Goal: Task Accomplishment & Management: Manage account settings

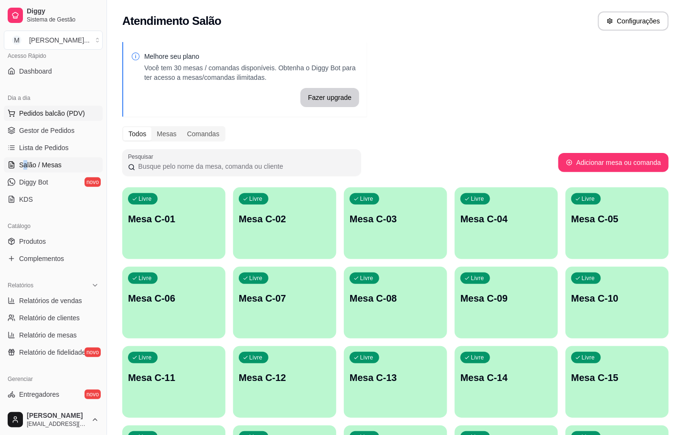
click at [73, 115] on span "Pedidos balcão (PDV)" at bounding box center [52, 113] width 66 height 10
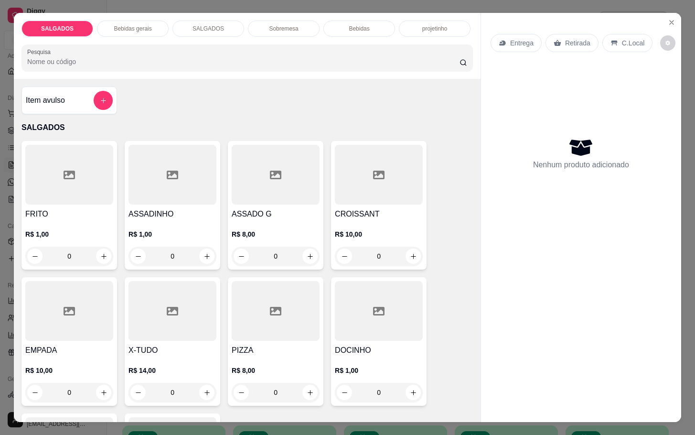
click at [338, 21] on div "Bebidas" at bounding box center [359, 29] width 72 height 16
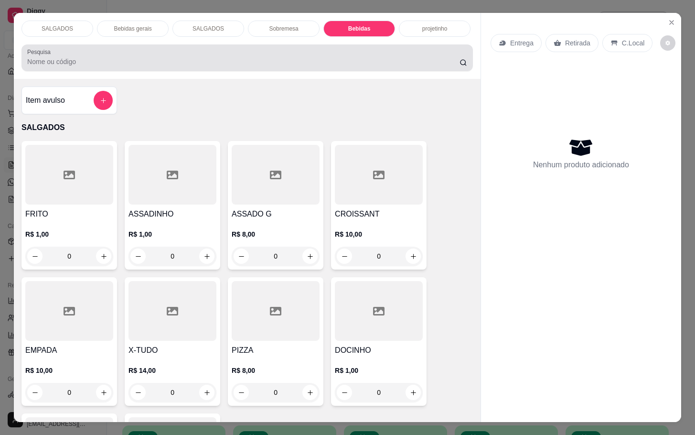
scroll to position [23, 0]
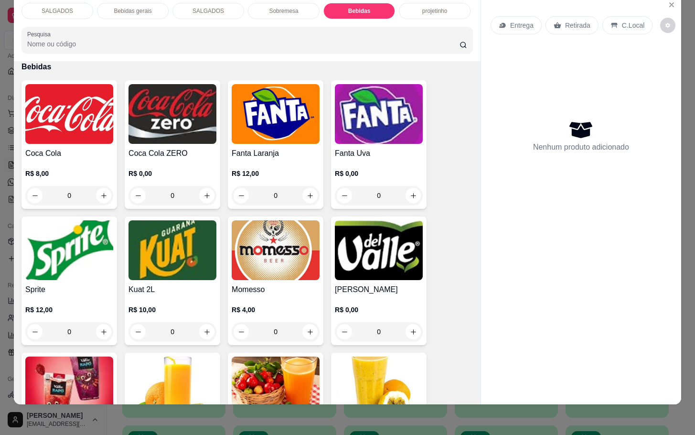
click at [75, 295] on div "R$ 12,00 0" at bounding box center [69, 318] width 88 height 46
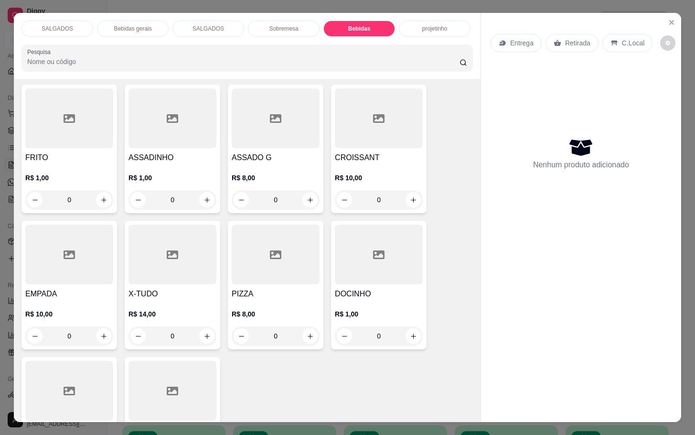
scroll to position [0, 0]
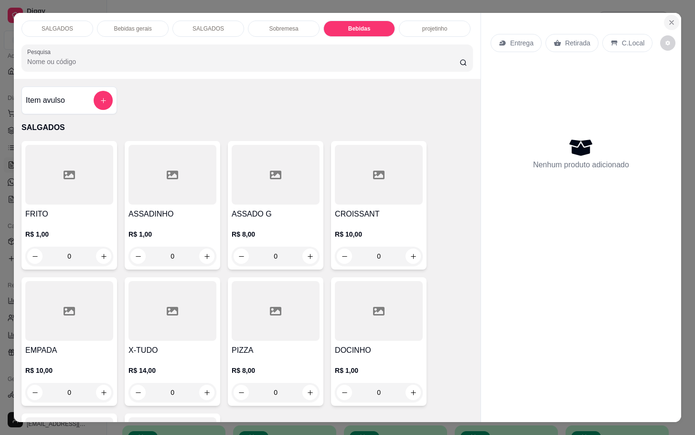
click at [664, 15] on button "Close" at bounding box center [671, 22] width 15 height 15
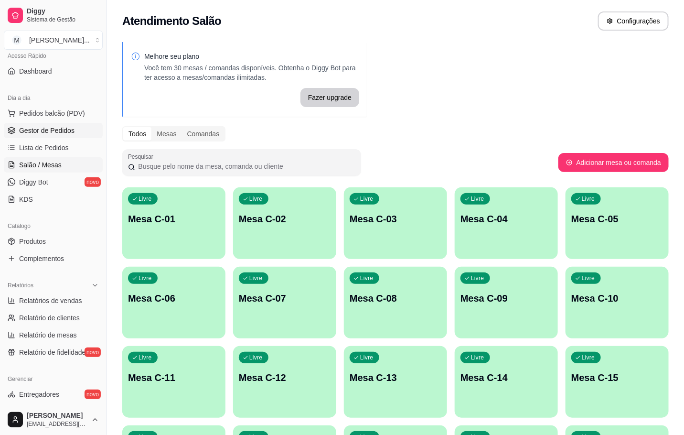
click at [28, 132] on span "Gestor de Pedidos" at bounding box center [46, 131] width 55 height 10
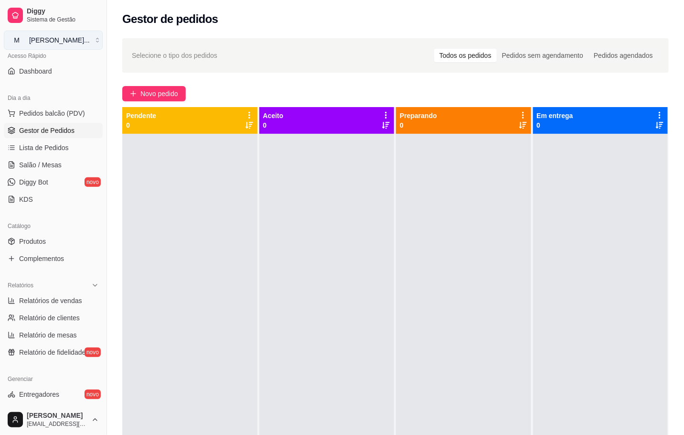
click at [90, 39] on button "M [PERSON_NAME] ..." at bounding box center [53, 40] width 99 height 19
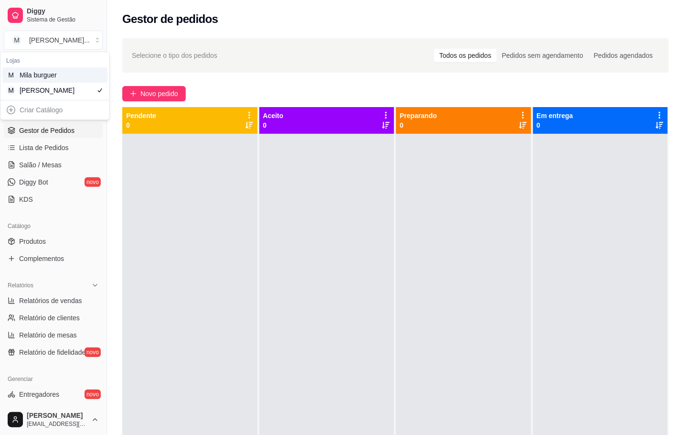
click at [86, 74] on div "M Mila burguer" at bounding box center [54, 74] width 105 height 15
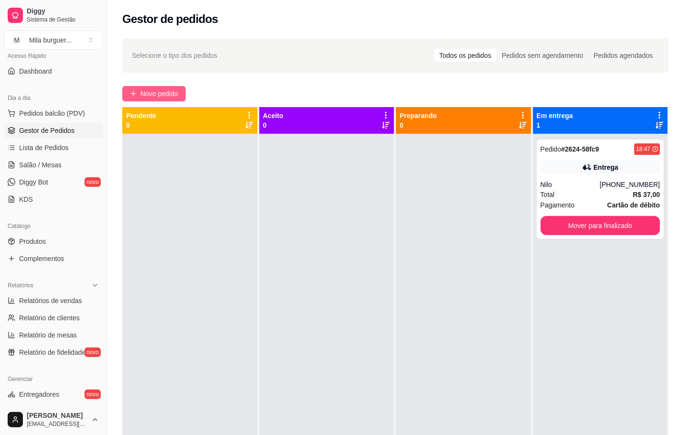
click at [152, 96] on span "Novo pedido" at bounding box center [159, 93] width 38 height 11
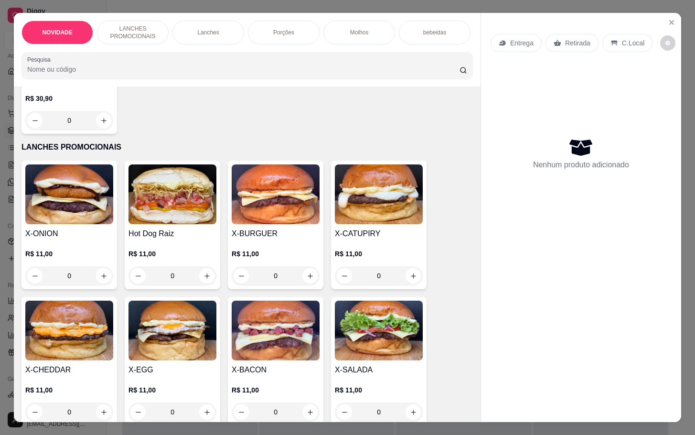
scroll to position [287, 0]
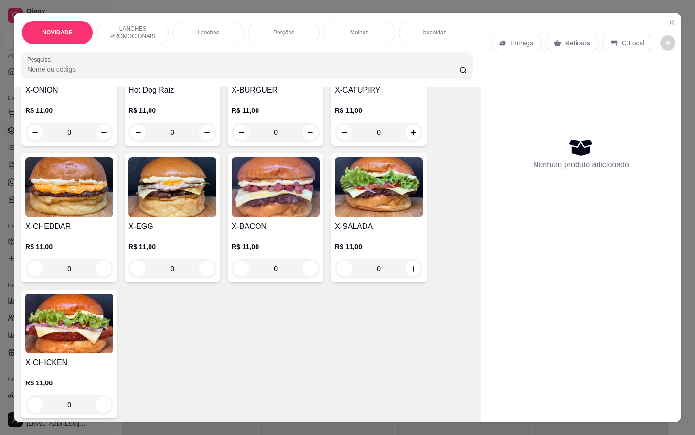
click at [407, 278] on div "0" at bounding box center [379, 268] width 88 height 19
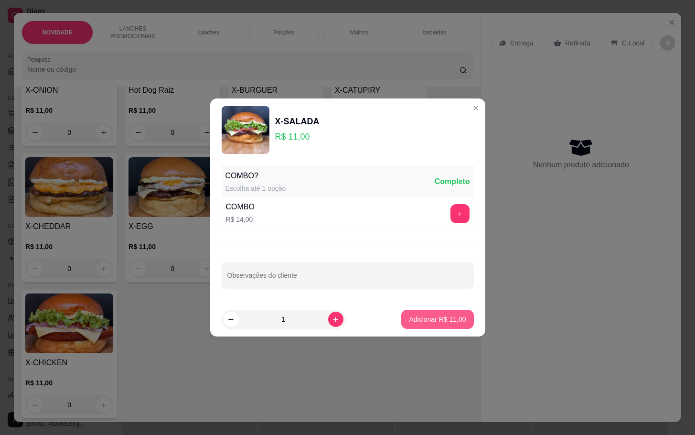
click at [427, 323] on p "Adicionar R$ 11,00" at bounding box center [437, 319] width 57 height 10
type input "1"
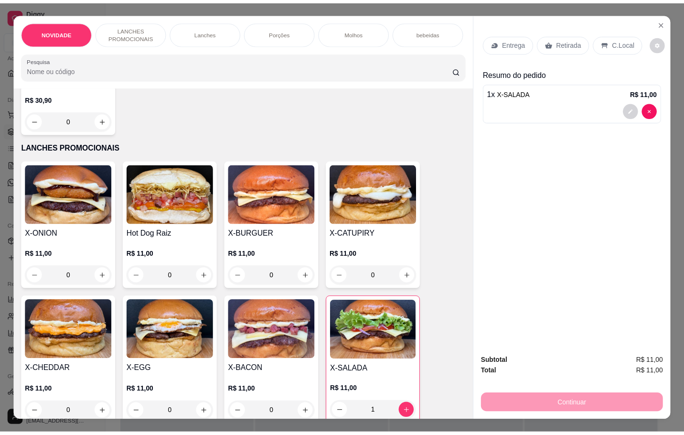
scroll to position [0, 0]
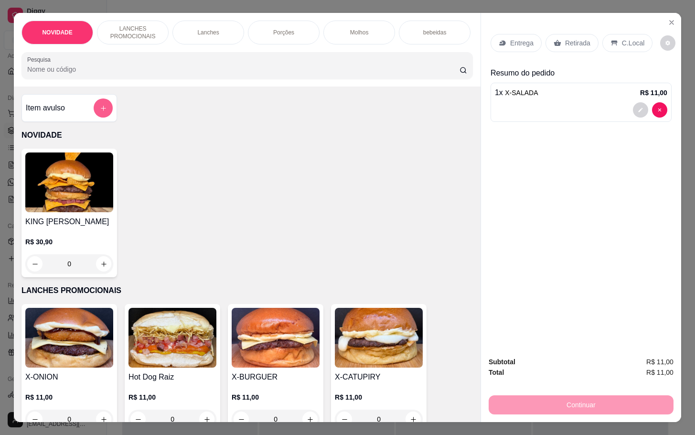
click at [100, 112] on icon "add-separate-item" at bounding box center [103, 108] width 7 height 7
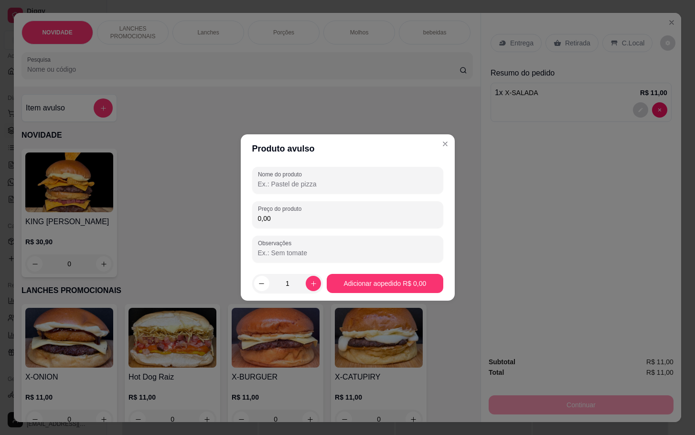
click at [287, 187] on input "Nome do produto" at bounding box center [348, 184] width 180 height 10
type input "s"
type input "SPRITE KS"
click at [375, 211] on div "0,00" at bounding box center [348, 214] width 180 height 19
type input "5,00"
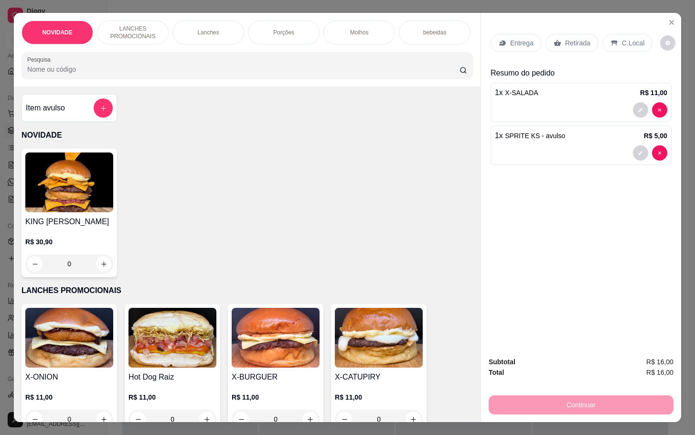
click at [619, 34] on div "C.Local" at bounding box center [627, 43] width 50 height 18
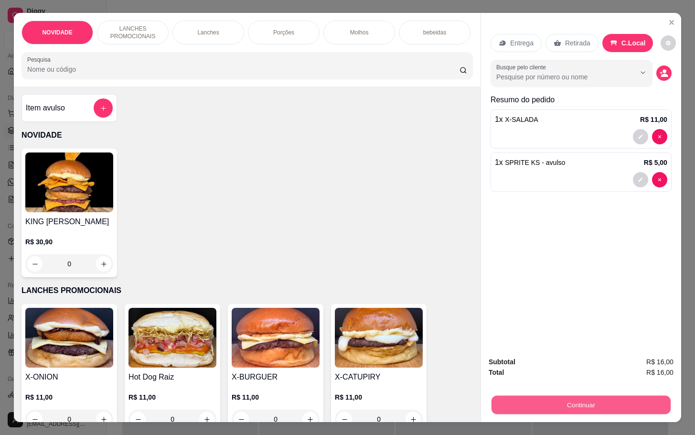
click at [594, 395] on button "Continuar" at bounding box center [580, 404] width 179 height 19
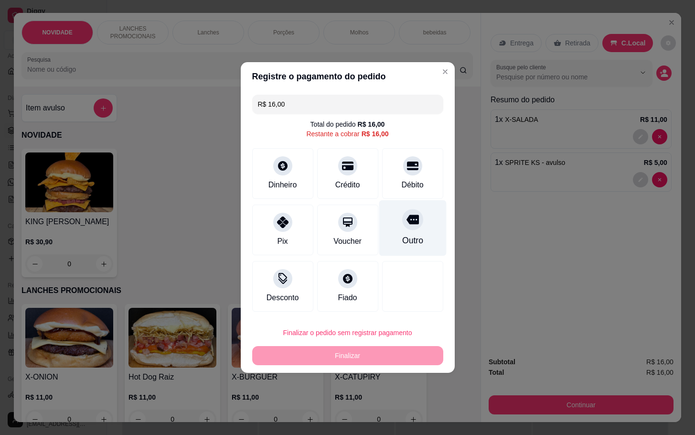
click at [411, 212] on div at bounding box center [412, 219] width 21 height 21
type input "R$ 0,00"
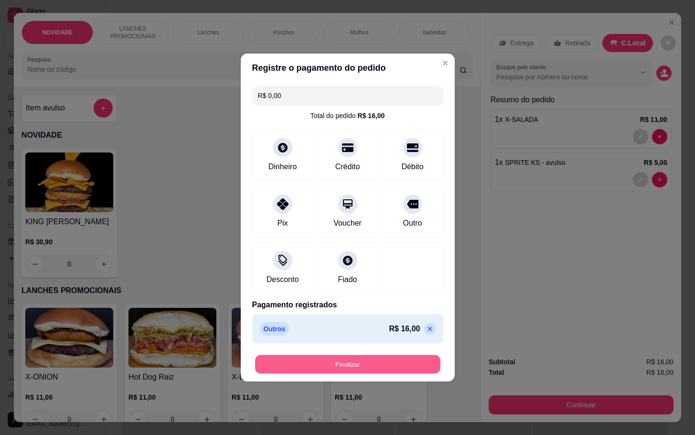
click at [385, 360] on button "Finalizar" at bounding box center [347, 364] width 185 height 19
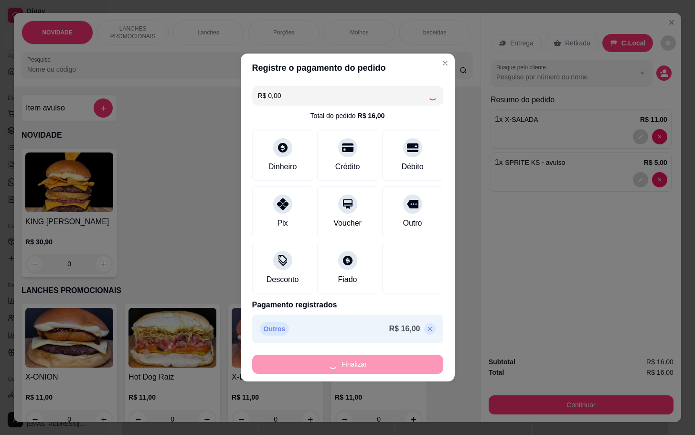
type input "0"
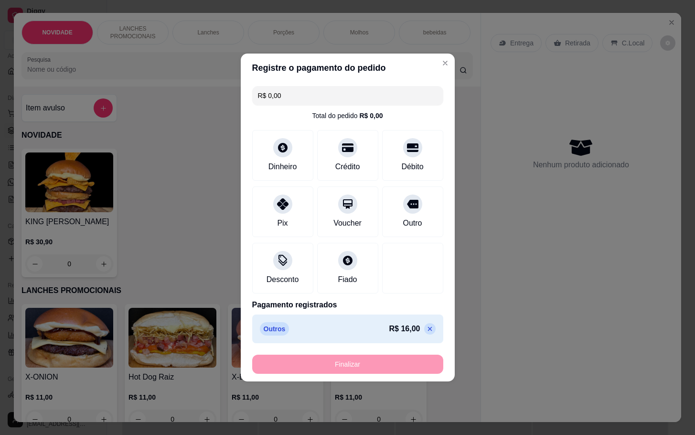
type input "-R$ 16,00"
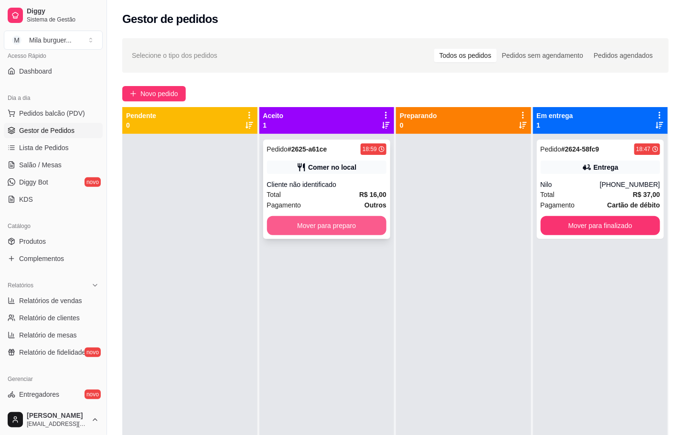
click at [319, 228] on button "Mover para preparo" at bounding box center [327, 225] width 120 height 19
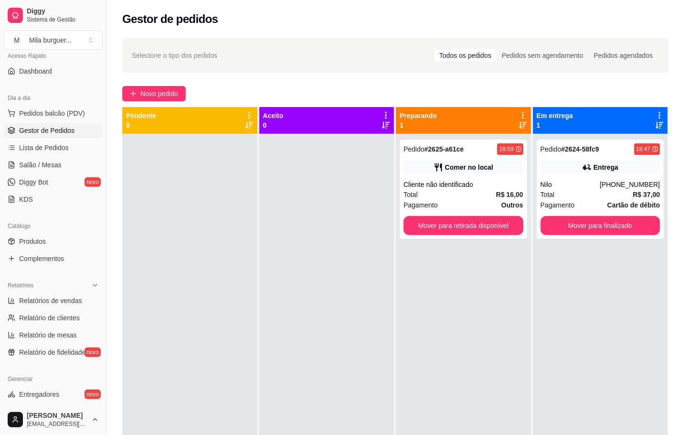
click at [315, 306] on div at bounding box center [326, 351] width 135 height 435
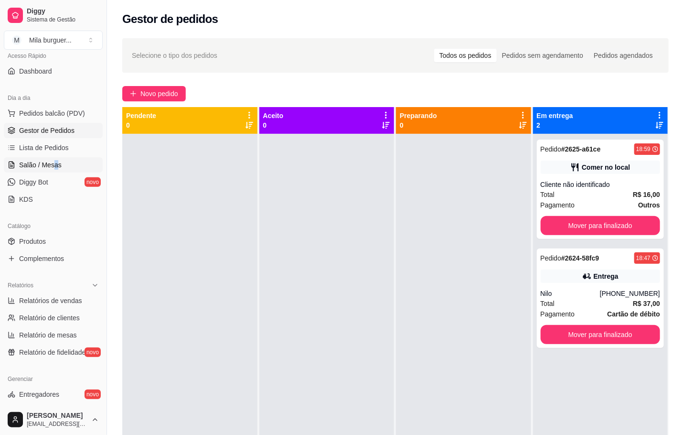
click at [84, 165] on link "Salão / Mesas" at bounding box center [53, 164] width 99 height 15
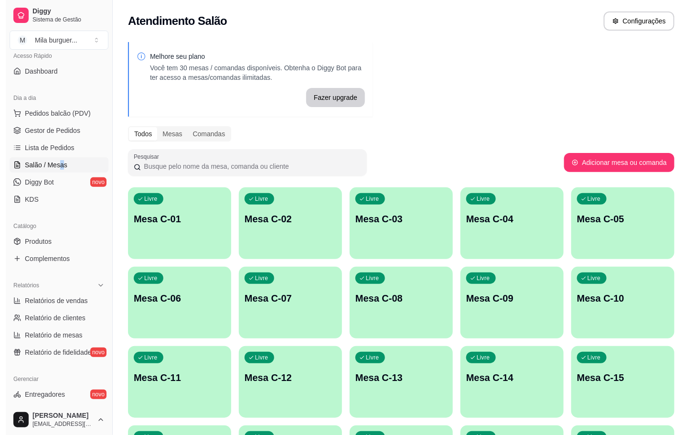
scroll to position [215, 0]
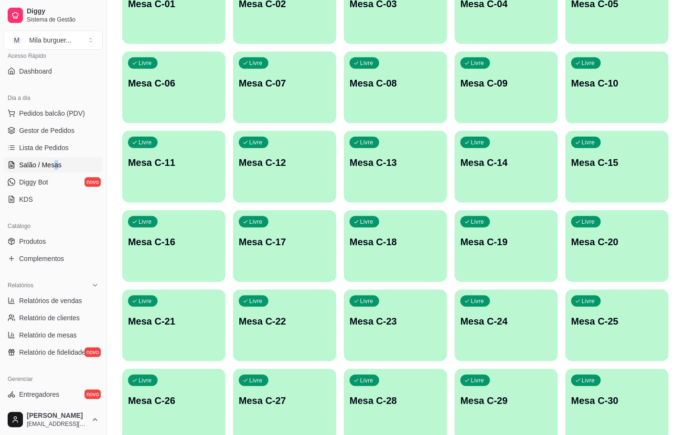
click at [318, 382] on div "Livre Mesa C-27" at bounding box center [284, 399] width 103 height 60
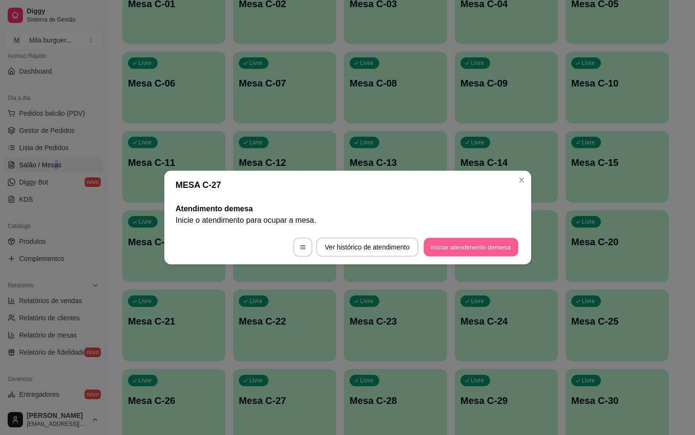
click at [483, 241] on button "Iniciar atendimento de mesa" at bounding box center [471, 247] width 95 height 19
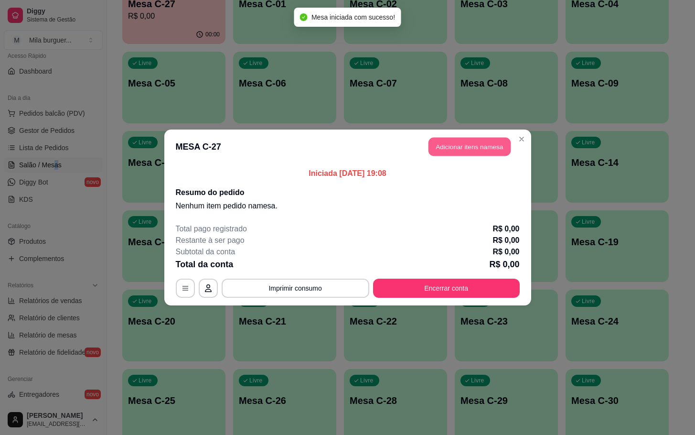
click at [476, 148] on button "Adicionar itens na mesa" at bounding box center [469, 147] width 82 height 19
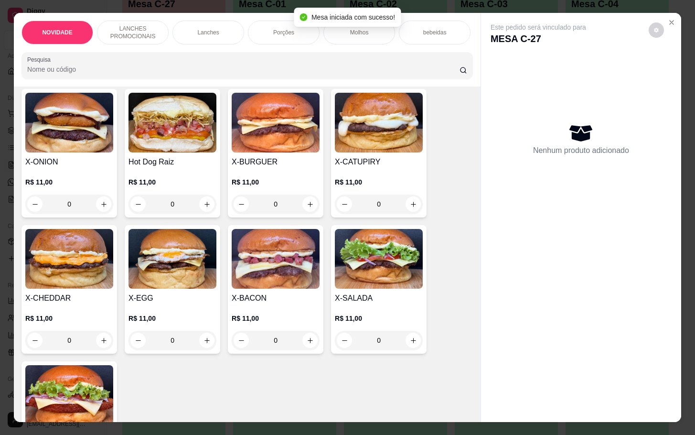
click at [413, 347] on div "0" at bounding box center [379, 339] width 88 height 19
click at [409, 347] on div "0" at bounding box center [379, 339] width 88 height 19
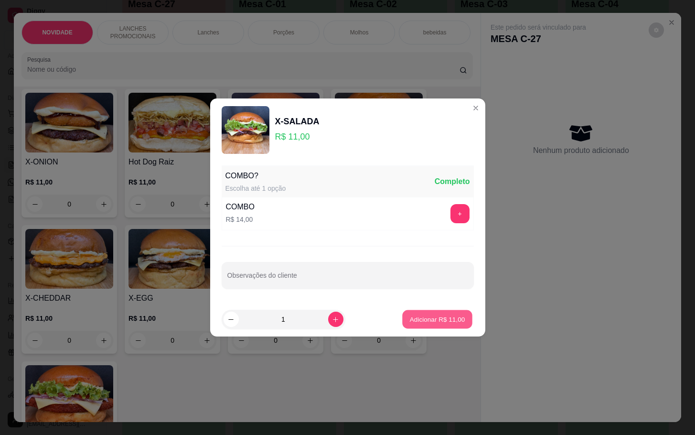
click at [412, 322] on p "Adicionar R$ 11,00" at bounding box center [437, 318] width 55 height 9
type input "1"
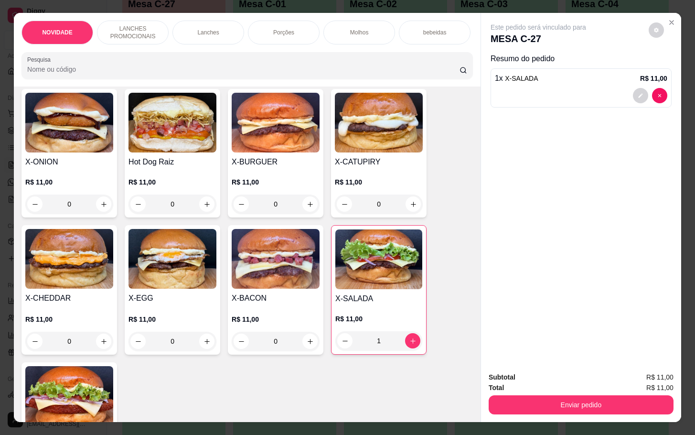
click at [400, 349] on div "1" at bounding box center [378, 340] width 87 height 19
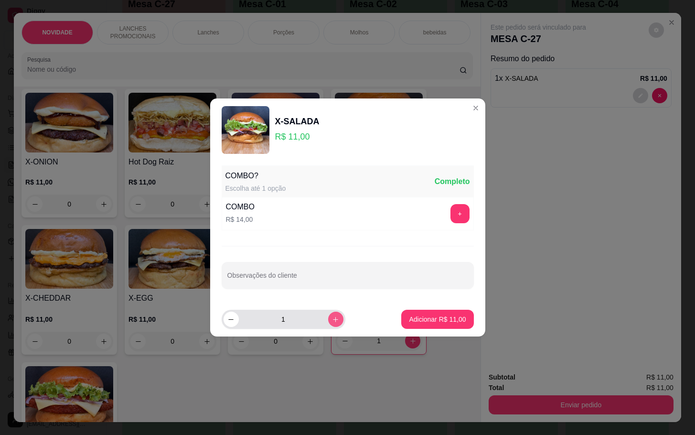
click at [330, 327] on button "increase-product-quantity" at bounding box center [335, 318] width 15 height 15
type input "2"
click at [437, 321] on p "Adicionar R$ 22,00" at bounding box center [437, 318] width 55 height 9
type input "3"
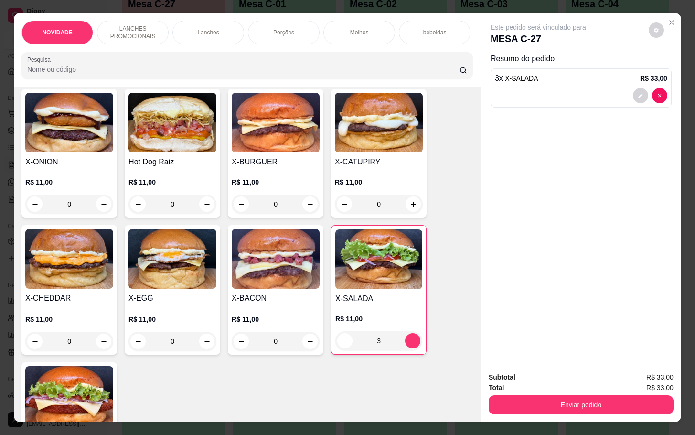
click at [341, 346] on div "3" at bounding box center [378, 340] width 87 height 19
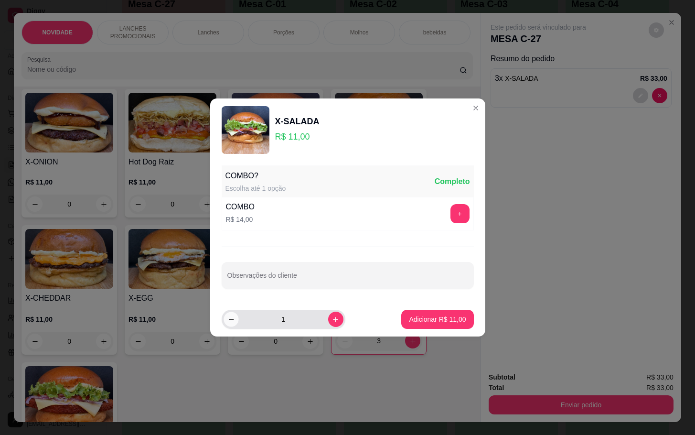
click at [229, 321] on icon "decrease-product-quantity" at bounding box center [230, 319] width 7 height 7
type input "0"
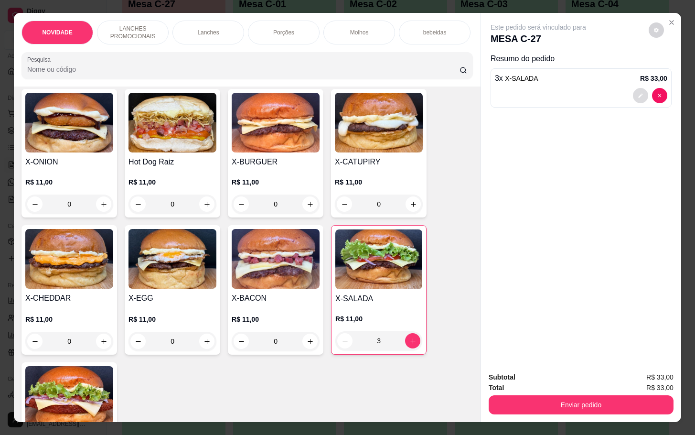
click at [634, 94] on button "decrease-product-quantity" at bounding box center [640, 95] width 15 height 15
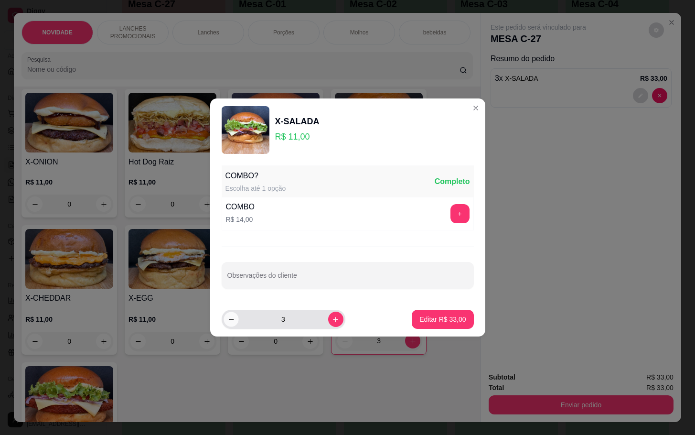
click at [231, 319] on icon "decrease-product-quantity" at bounding box center [230, 319] width 7 height 7
type input "2"
click at [449, 318] on p "Editar R$ 22,00" at bounding box center [442, 319] width 46 height 10
type input "2"
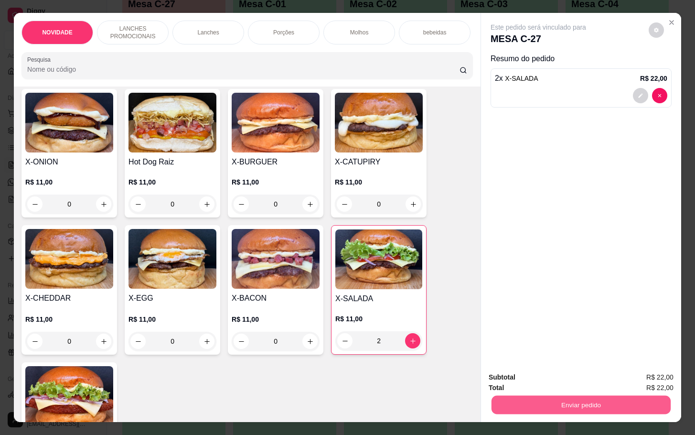
click at [539, 402] on button "Enviar pedido" at bounding box center [580, 404] width 179 height 19
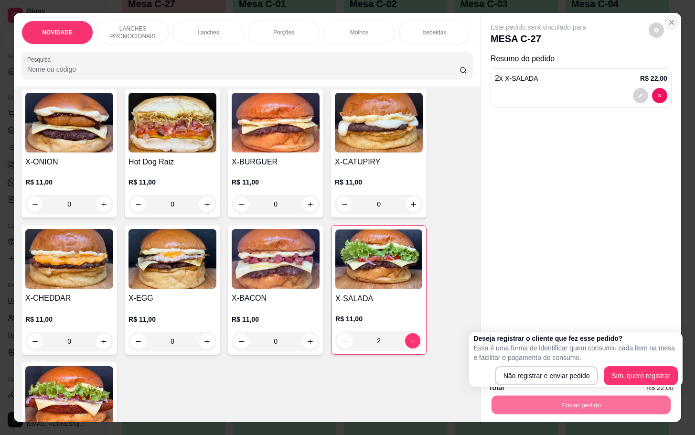
click at [667, 15] on button "Close" at bounding box center [671, 22] width 15 height 15
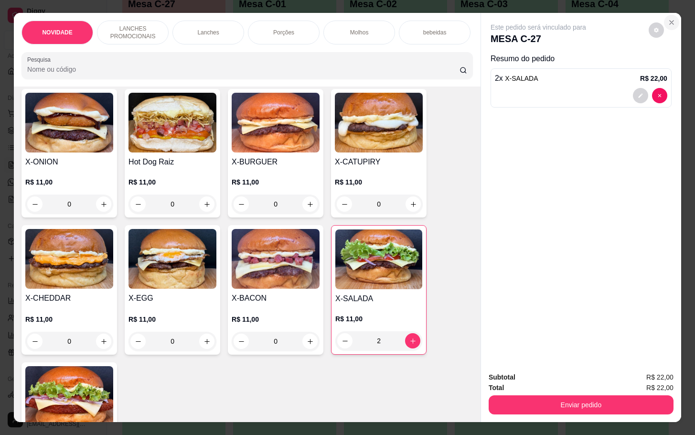
click at [668, 19] on icon "Close" at bounding box center [672, 23] width 8 height 8
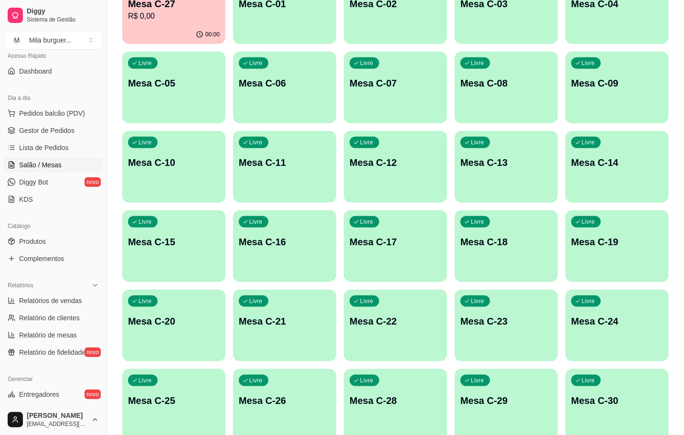
click at [255, 16] on div "Livre Mesa C-01" at bounding box center [284, 2] width 103 height 60
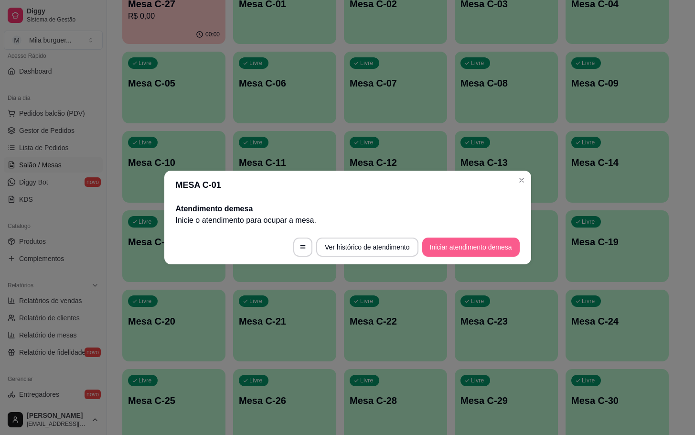
click at [466, 243] on button "Iniciar atendimento de mesa" at bounding box center [470, 246] width 97 height 19
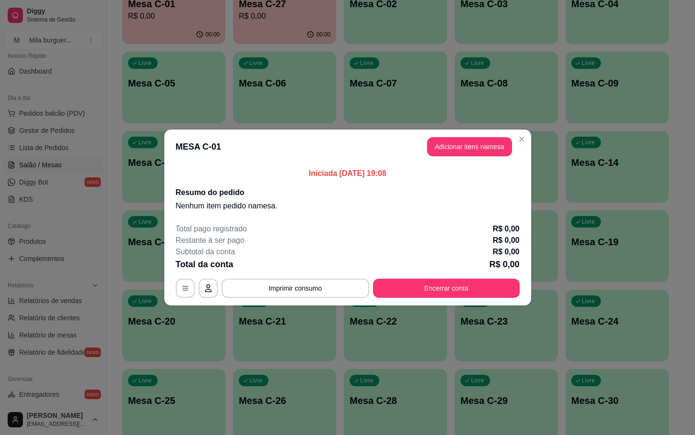
click at [463, 153] on button "Adicionar itens na mesa" at bounding box center [469, 146] width 85 height 19
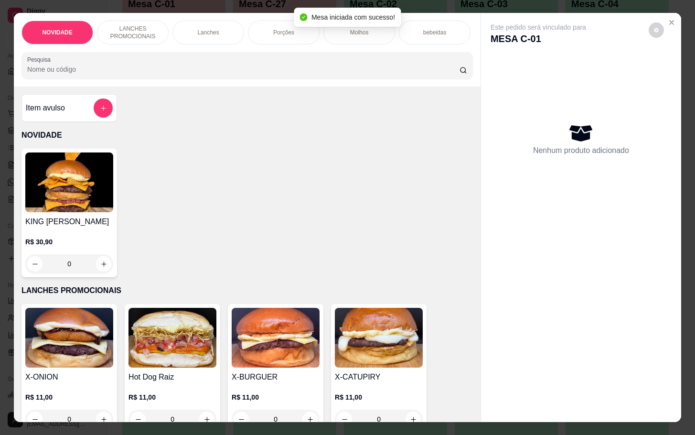
scroll to position [287, 0]
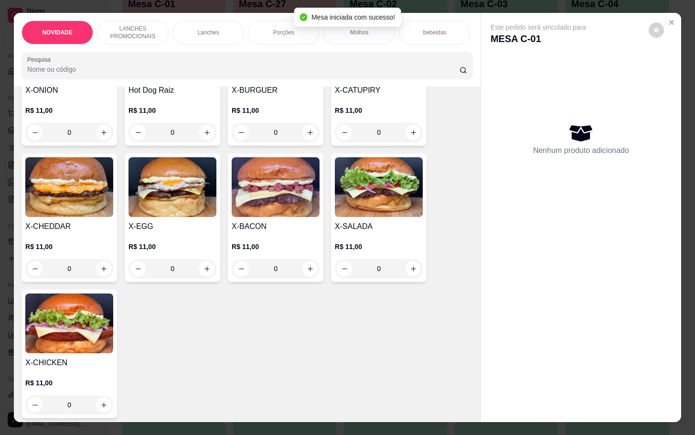
click at [75, 202] on img at bounding box center [69, 187] width 88 height 60
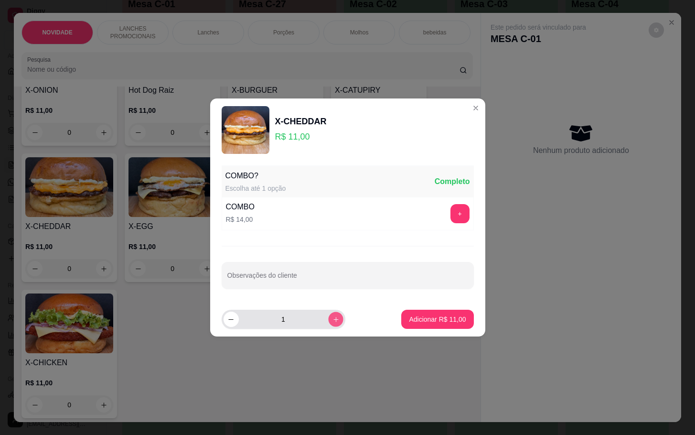
click at [329, 324] on button "increase-product-quantity" at bounding box center [335, 318] width 15 height 15
type input "2"
click at [417, 307] on footer "2 Adicionar R$ 22,00" at bounding box center [347, 319] width 275 height 34
click at [419, 317] on p "Adicionar R$ 22,00" at bounding box center [437, 318] width 55 height 9
type input "2"
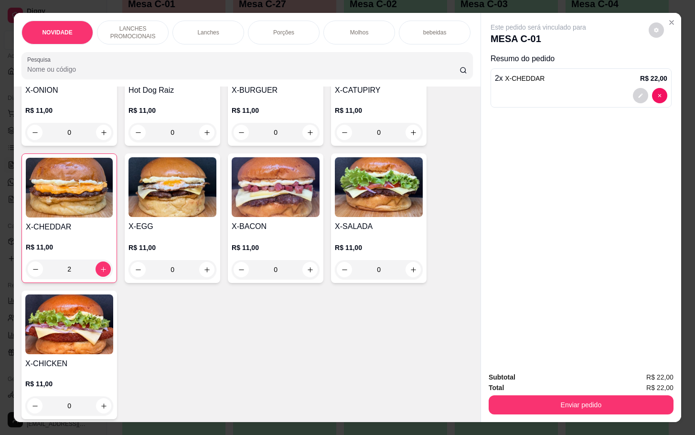
scroll to position [0, 0]
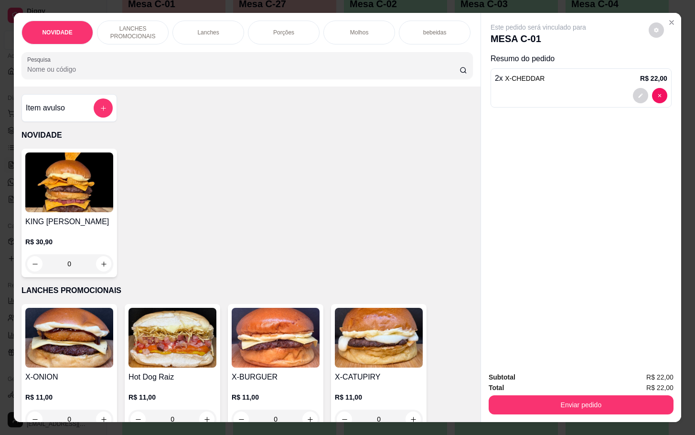
click at [99, 129] on div "Item avulso NOVIDADE KING MILA R$ 30,90 0 LANCHES PROMOCIONAIS X-ONION R$ 11,00…" at bounding box center [247, 253] width 467 height 335
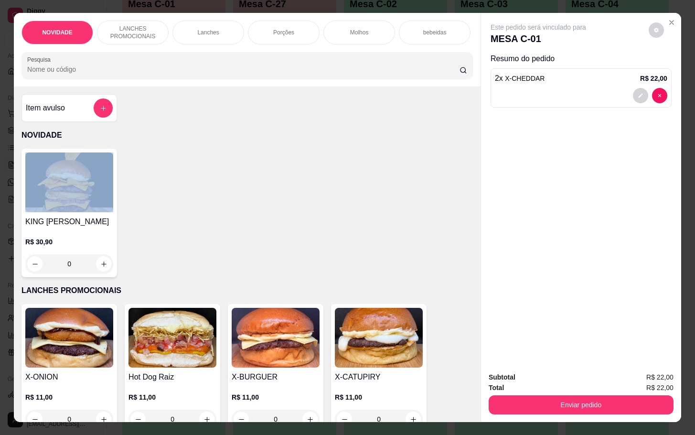
click at [100, 129] on div "Item avulso NOVIDADE KING MILA R$ 30,90 0 LANCHES PROMOCIONAIS X-ONION R$ 11,00…" at bounding box center [247, 253] width 467 height 335
click at [101, 109] on button "add-separate-item" at bounding box center [103, 108] width 19 height 19
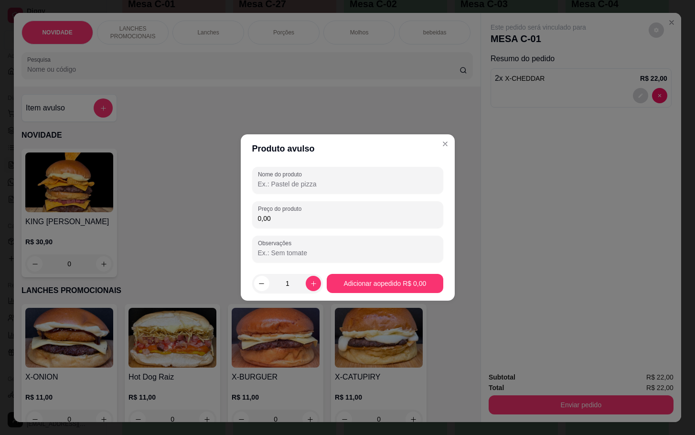
click at [336, 228] on div "Nome do produto Preço do produto 0,00 Observações" at bounding box center [347, 215] width 191 height 96
click at [344, 219] on input "0,00" at bounding box center [348, 218] width 180 height 10
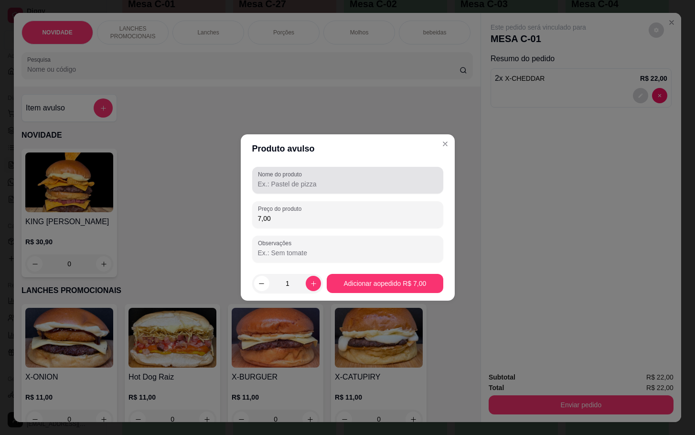
type input "7,00"
click at [259, 185] on input "Nome do produto" at bounding box center [348, 184] width 180 height 10
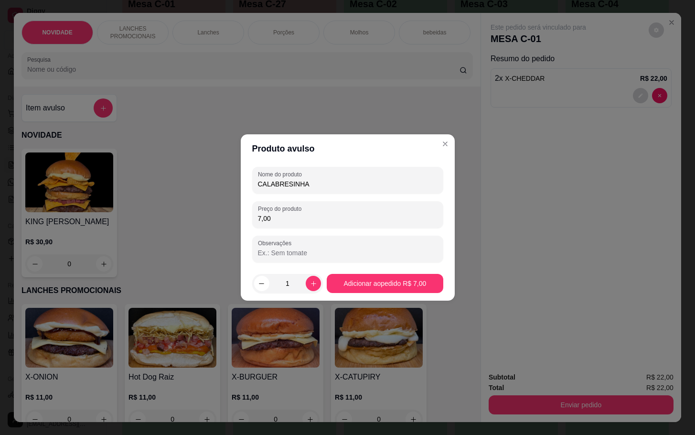
type input "CALABRESINHA"
click at [420, 292] on footer "1 Adicionar ao pedido R$ 7,00" at bounding box center [348, 283] width 214 height 34
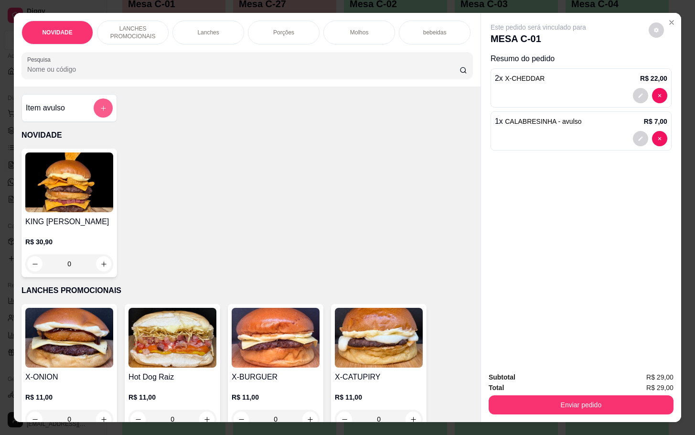
click at [105, 117] on div at bounding box center [103, 107] width 19 height 19
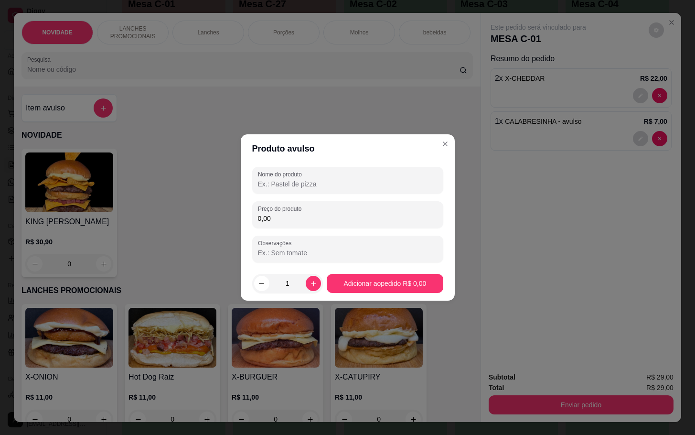
click at [270, 214] on input "0,00" at bounding box center [348, 218] width 180 height 10
type input "8,00"
click at [329, 192] on div "Nome do produto Preço do produto 8,00 Observações" at bounding box center [347, 215] width 191 height 96
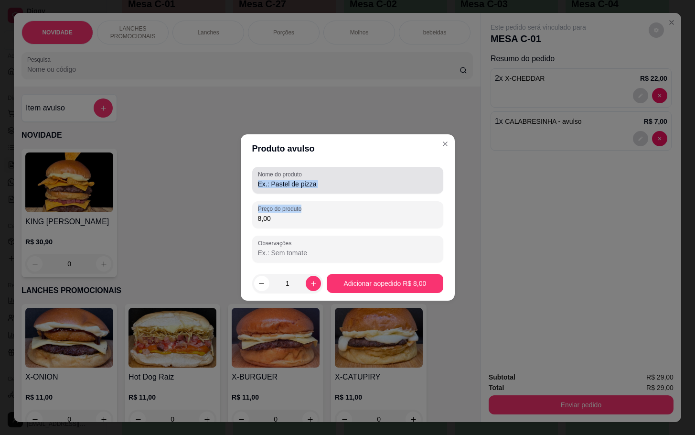
click at [357, 177] on div at bounding box center [348, 179] width 180 height 19
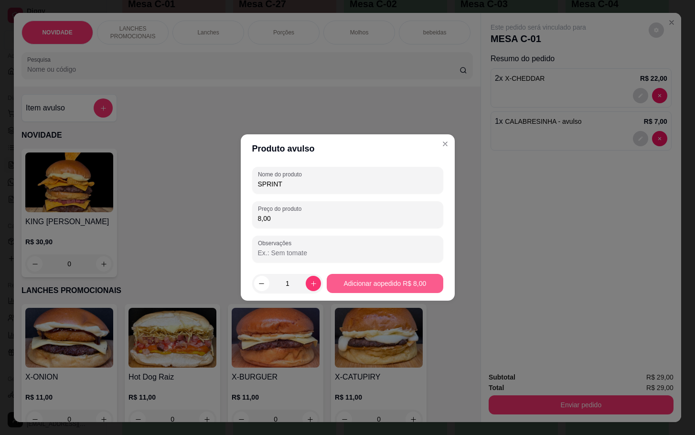
type input "SPRINT"
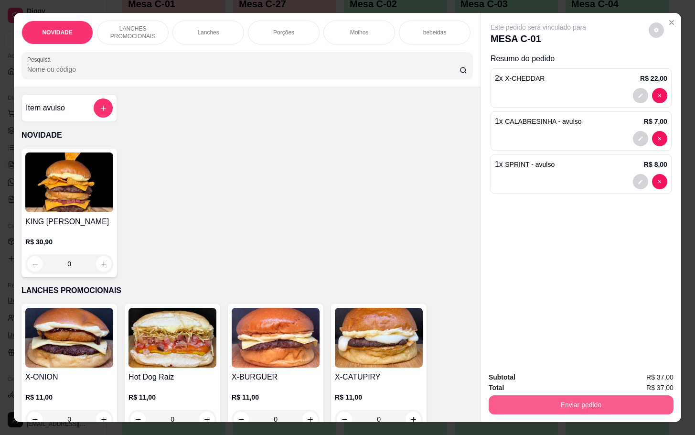
click at [576, 396] on button "Enviar pedido" at bounding box center [580, 404] width 185 height 19
click at [575, 380] on button "Não registrar e enviar pedido" at bounding box center [547, 376] width 96 height 18
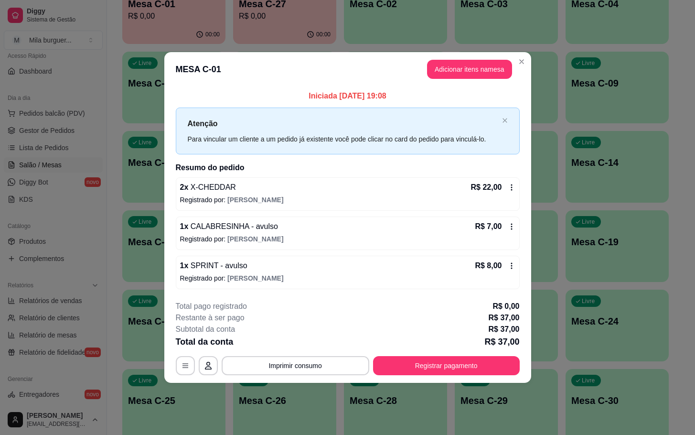
click at [286, 376] on footer "**********" at bounding box center [347, 338] width 367 height 90
click at [296, 362] on button "Imprimir consumo" at bounding box center [294, 365] width 143 height 19
click at [304, 340] on button "IMPRESSORA" at bounding box center [298, 344] width 69 height 15
click at [497, 73] on button "Adicionar itens na mesa" at bounding box center [469, 69] width 82 height 19
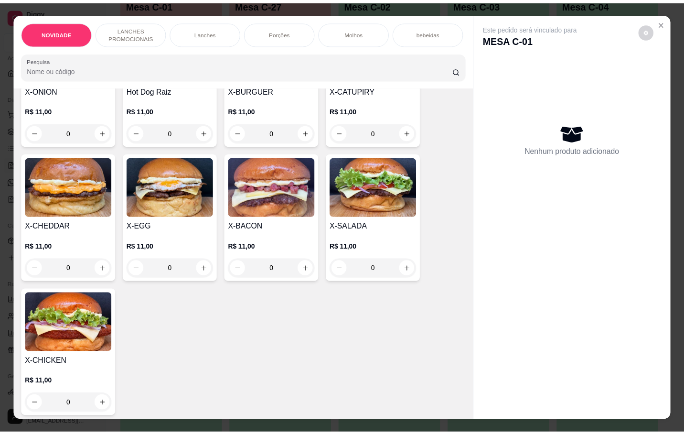
scroll to position [143, 0]
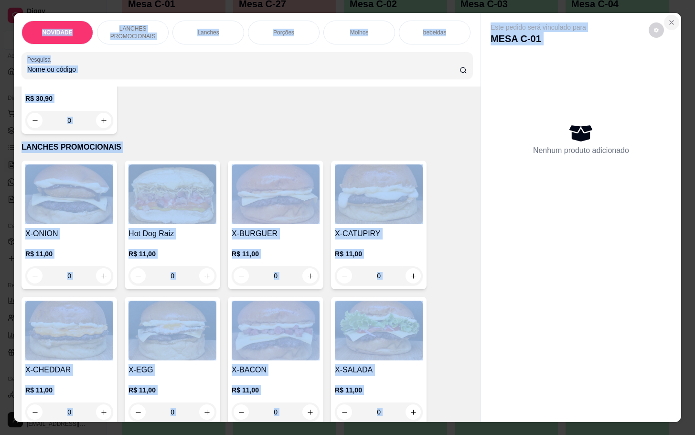
click at [663, 23] on section "NOVIDADE LANCHES PROMOCIONAIS Lanches Porções Molhos bebeidas Sobremesa bebidas…" at bounding box center [347, 217] width 667 height 408
click at [671, 19] on button "Close" at bounding box center [671, 22] width 15 height 15
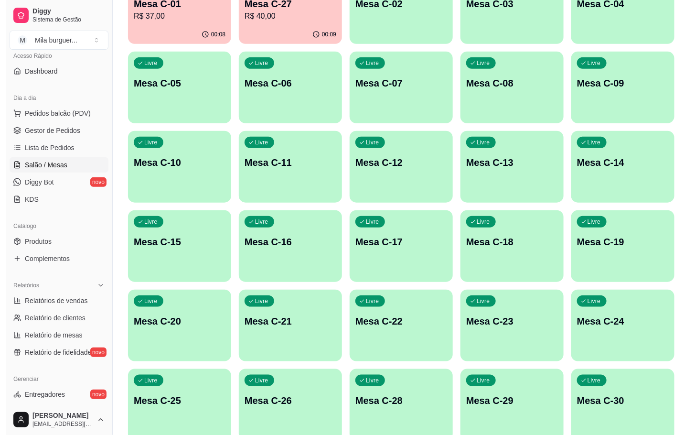
scroll to position [72, 0]
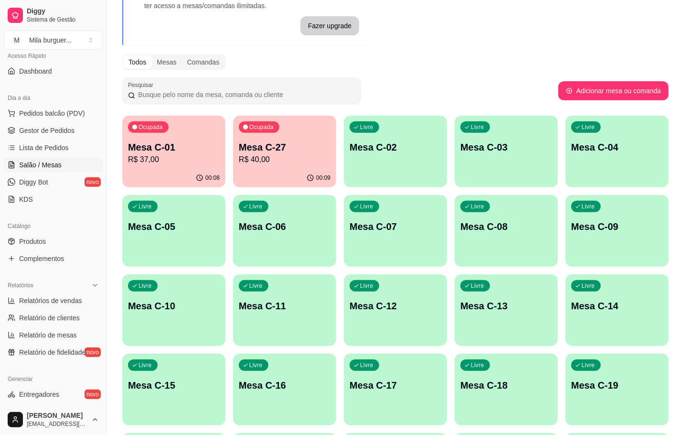
click at [366, 165] on div "Livre Mesa C-02" at bounding box center [395, 146] width 103 height 60
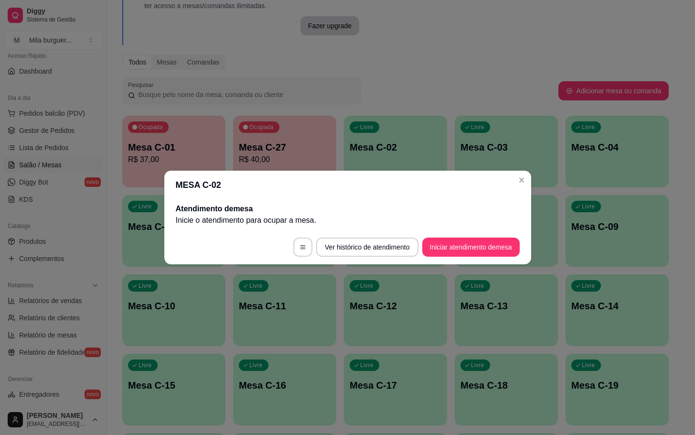
click at [514, 246] on button "Iniciar atendimento de mesa" at bounding box center [470, 246] width 97 height 19
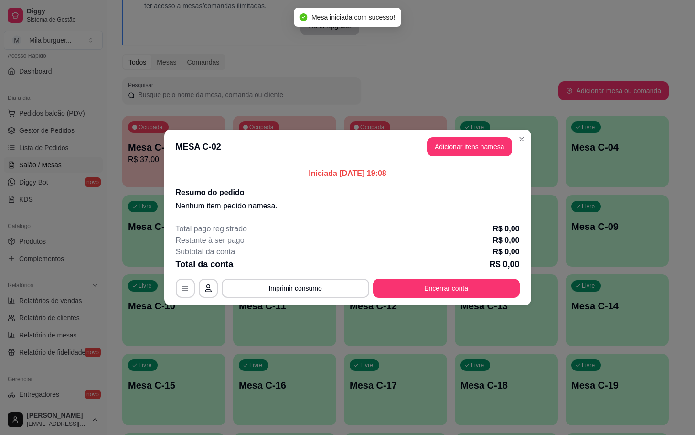
click at [460, 159] on header "MESA C-02 Adicionar itens na mesa" at bounding box center [347, 146] width 367 height 34
click at [456, 145] on button "Adicionar itens na mesa" at bounding box center [469, 146] width 85 height 19
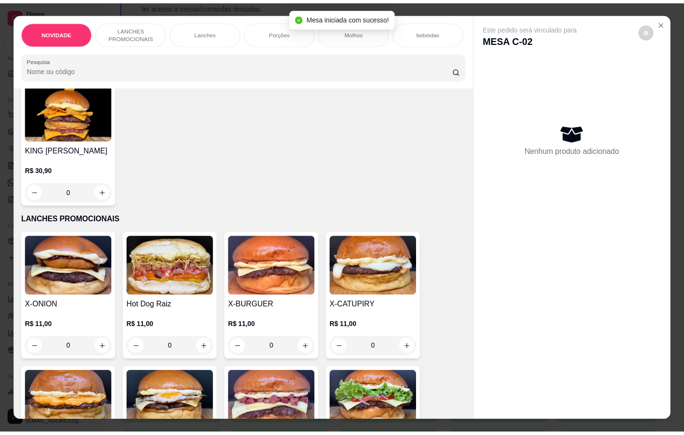
scroll to position [215, 0]
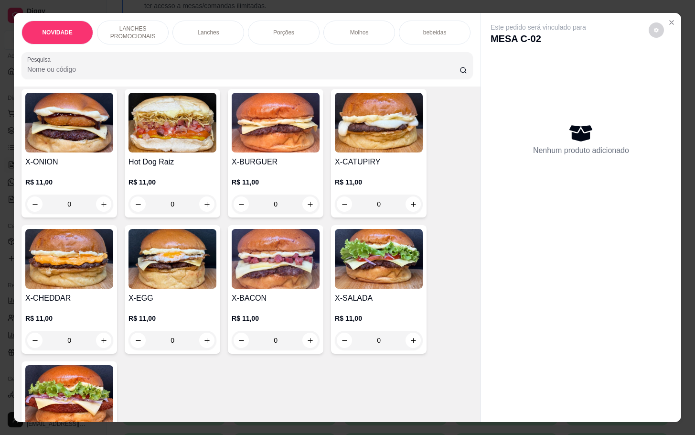
click at [356, 264] on img at bounding box center [379, 259] width 88 height 60
click at [676, 20] on div "NOVIDADE LANCHES PROMOCIONAIS Lanches Porções Molhos bebeidas Sobremesa bebidas…" at bounding box center [347, 217] width 695 height 435
click at [668, 21] on icon "Close" at bounding box center [672, 23] width 8 height 8
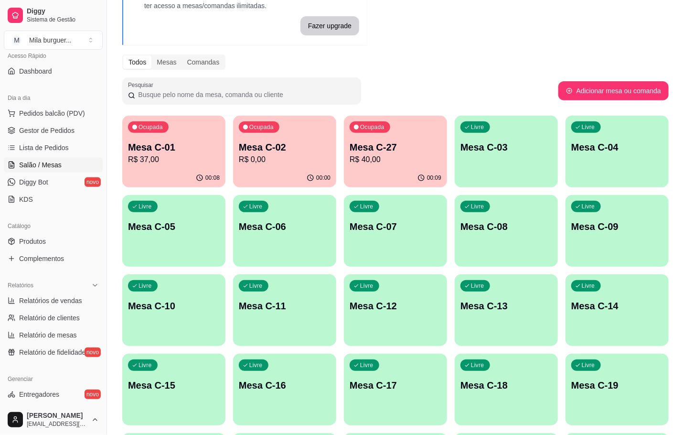
click at [259, 142] on p "Mesa C-02" at bounding box center [285, 146] width 92 height 13
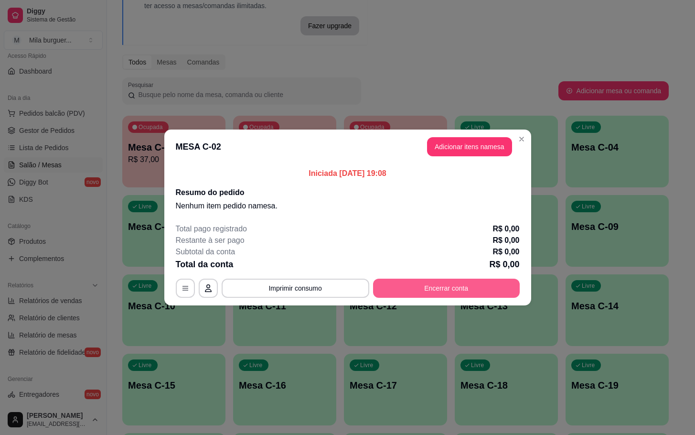
click at [440, 276] on div "Total pago registrado R$ 0,00 Restante à ser pago R$ 0,00 Subtotal da conta R$ …" at bounding box center [348, 260] width 344 height 74
click at [433, 276] on div "Total pago registrado R$ 0,00 Restante à ser pago R$ 0,00 Subtotal da conta R$ …" at bounding box center [348, 260] width 344 height 74
click at [431, 284] on button "Encerrar conta" at bounding box center [446, 287] width 147 height 19
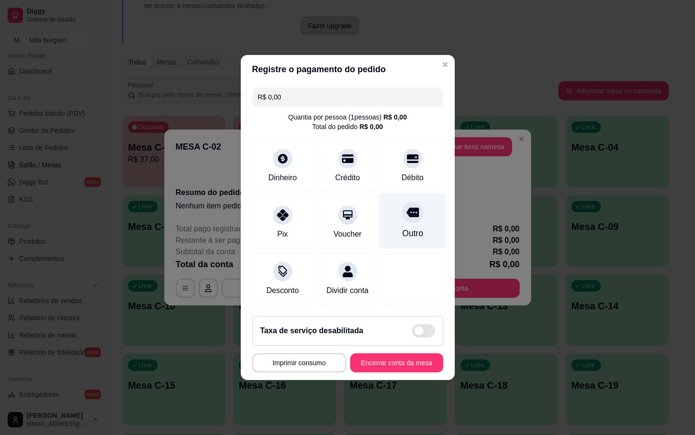
click at [415, 212] on div "Outro" at bounding box center [412, 221] width 67 height 56
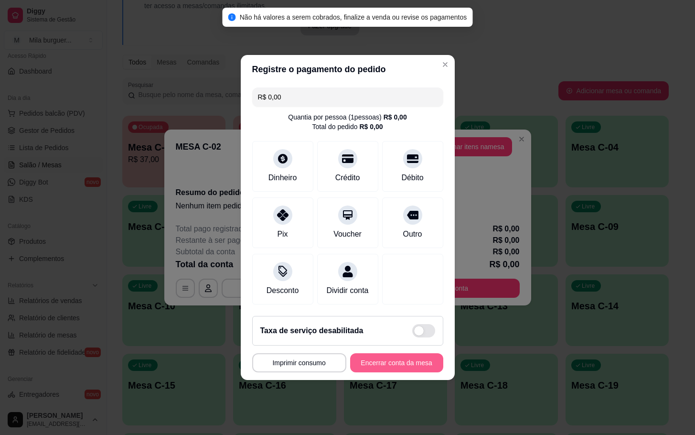
click at [420, 368] on button "Encerrar conta da mesa" at bounding box center [396, 362] width 93 height 19
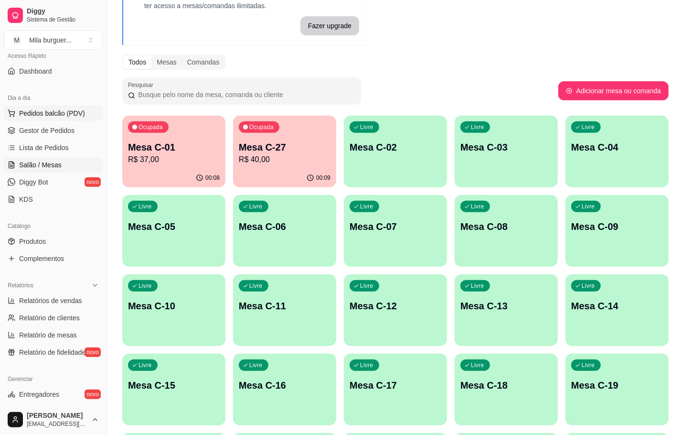
click at [65, 118] on span "Pedidos balcão (PDV)" at bounding box center [52, 113] width 66 height 10
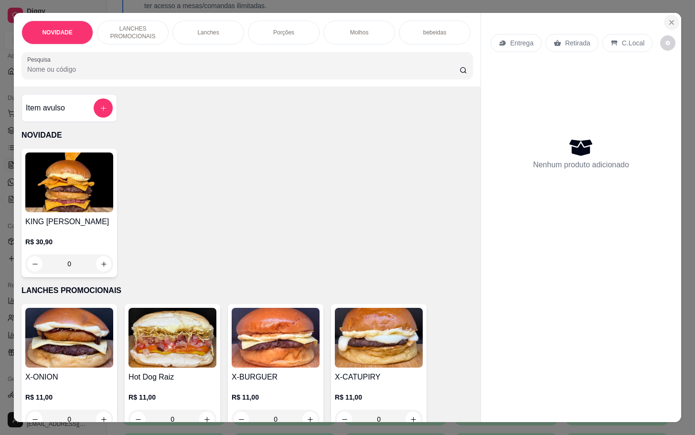
click at [668, 19] on icon "Close" at bounding box center [672, 23] width 8 height 8
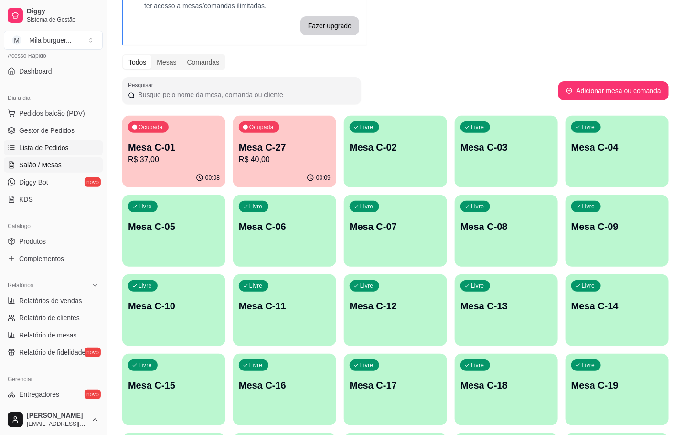
click at [56, 142] on link "Lista de Pedidos" at bounding box center [53, 147] width 99 height 15
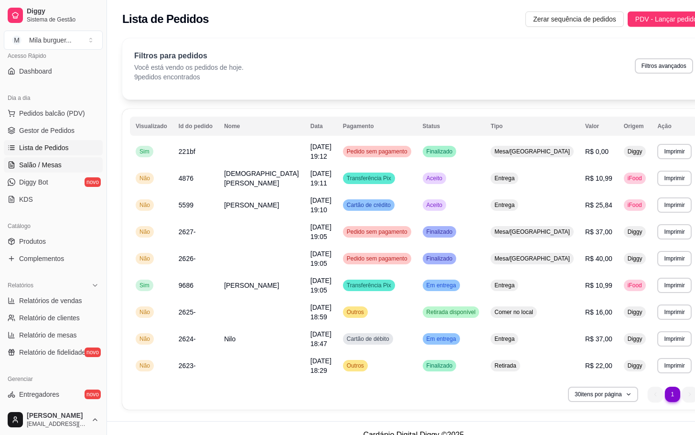
click at [46, 161] on span "Salão / Mesas" at bounding box center [40, 165] width 42 height 10
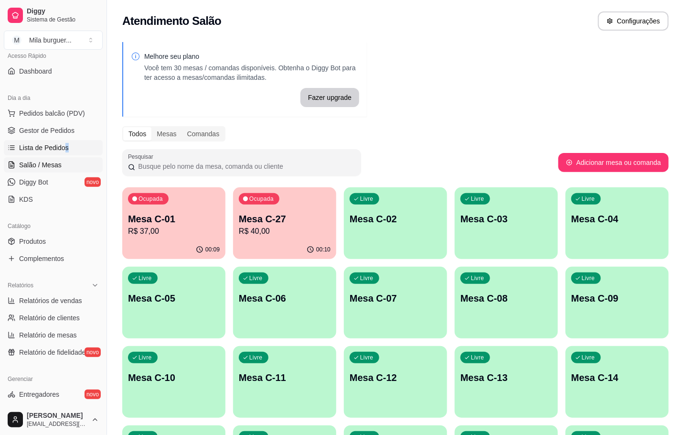
click at [79, 141] on link "Lista de Pedidos" at bounding box center [53, 147] width 99 height 15
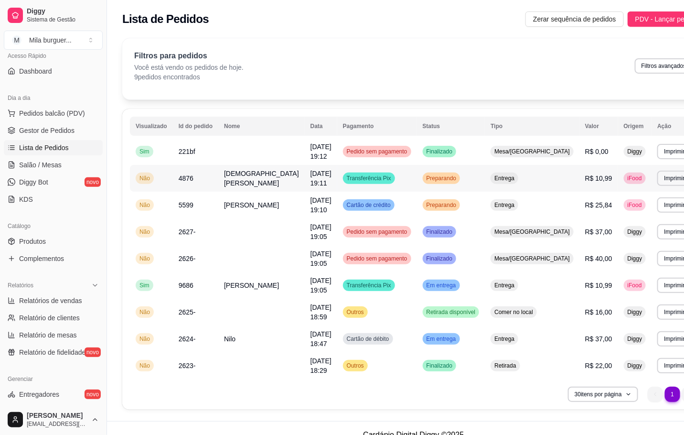
scroll to position [13, 0]
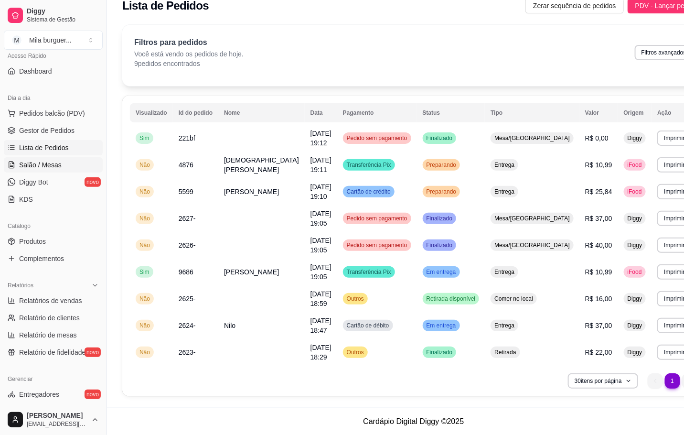
click at [72, 160] on link "Salão / Mesas" at bounding box center [53, 164] width 99 height 15
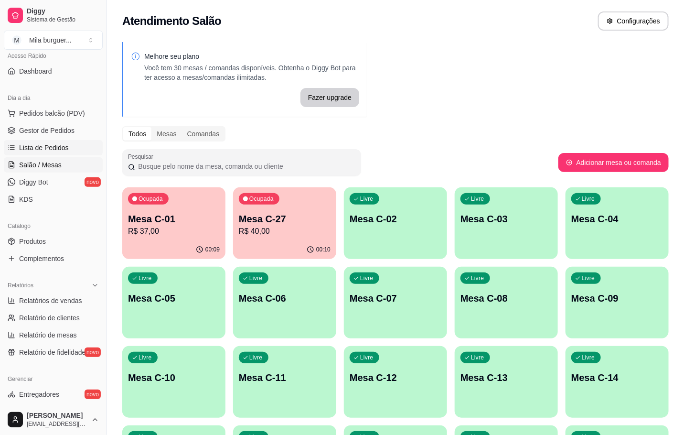
click at [72, 152] on link "Lista de Pedidos" at bounding box center [53, 147] width 99 height 15
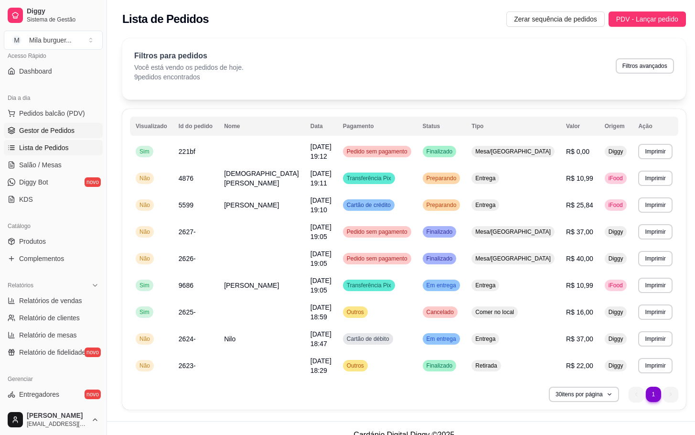
click at [20, 136] on link "Gestor de Pedidos" at bounding box center [53, 130] width 99 height 15
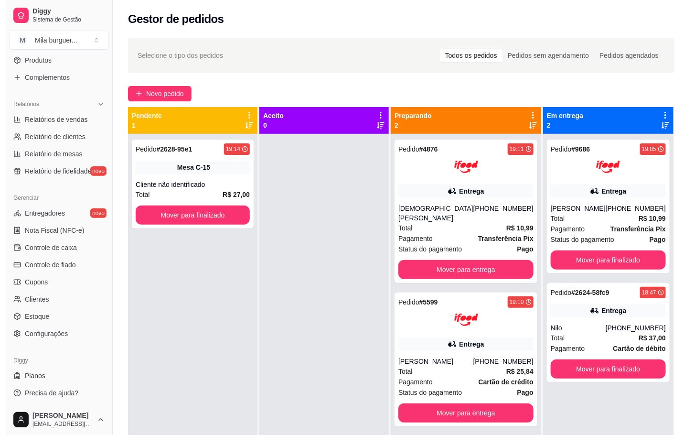
scroll to position [82, 0]
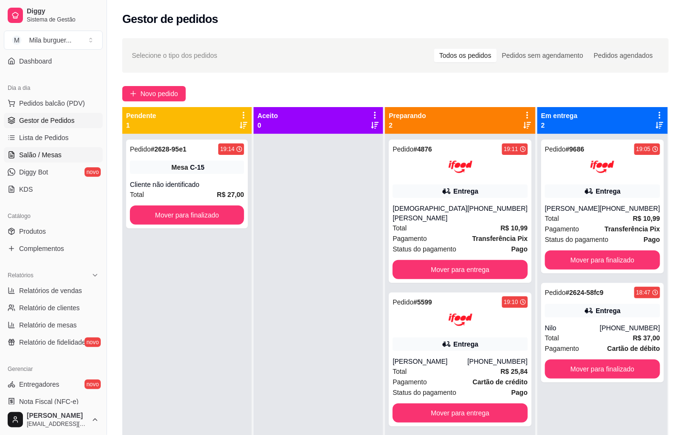
click at [66, 153] on link "Salão / Mesas" at bounding box center [53, 154] width 99 height 15
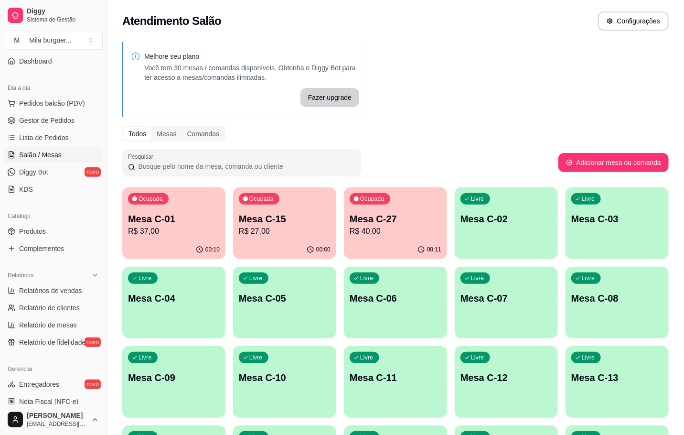
click at [374, 244] on div "00:11" at bounding box center [395, 249] width 103 height 19
click at [272, 235] on p "R$ 27,00" at bounding box center [285, 230] width 92 height 11
click at [186, 244] on div "00:10" at bounding box center [173, 249] width 103 height 19
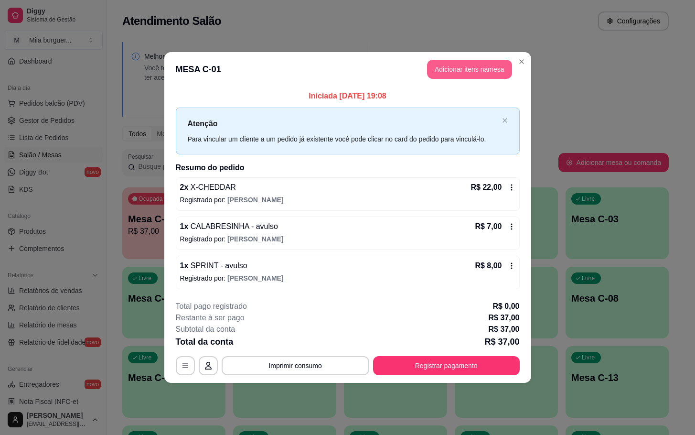
click at [443, 64] on button "Adicionar itens na mesa" at bounding box center [469, 69] width 85 height 19
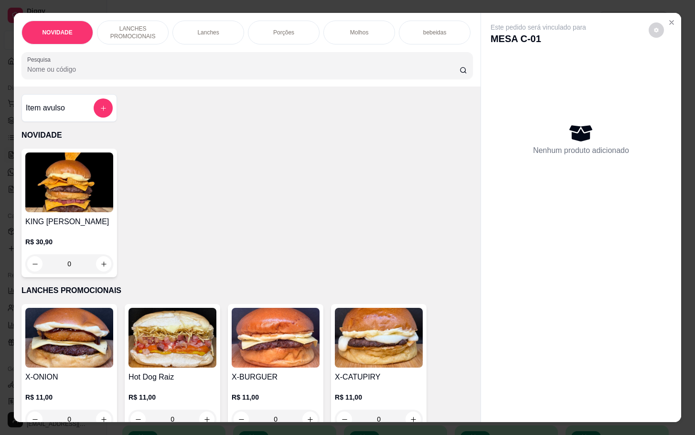
scroll to position [143, 0]
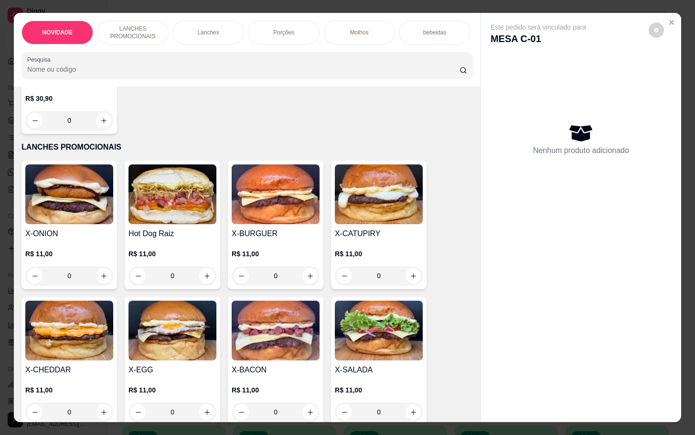
click at [354, 320] on img at bounding box center [379, 330] width 88 height 60
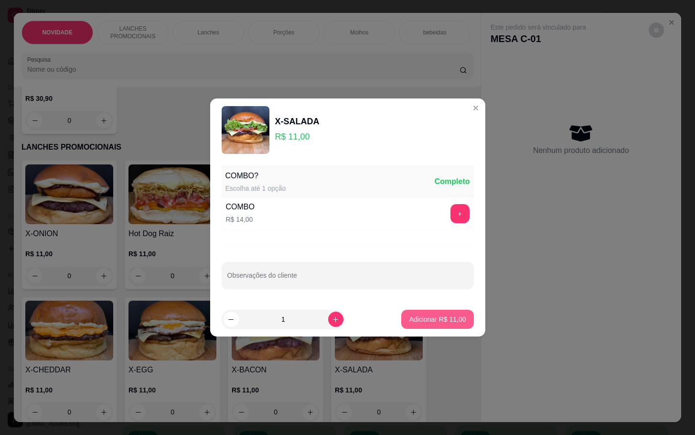
click at [427, 314] on p "Adicionar R$ 11,00" at bounding box center [437, 319] width 57 height 10
type input "1"
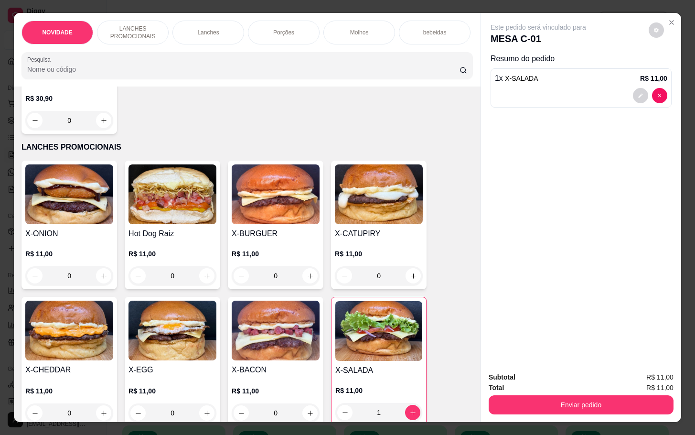
scroll to position [215, 0]
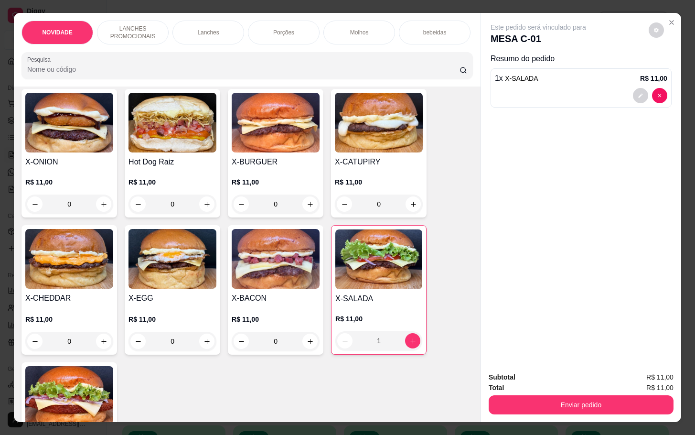
click at [77, 285] on img at bounding box center [69, 259] width 88 height 60
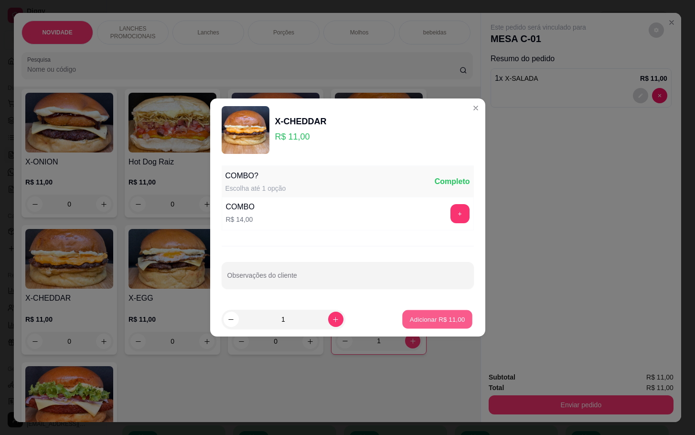
click at [412, 316] on p "Adicionar R$ 11,00" at bounding box center [437, 318] width 55 height 9
type input "1"
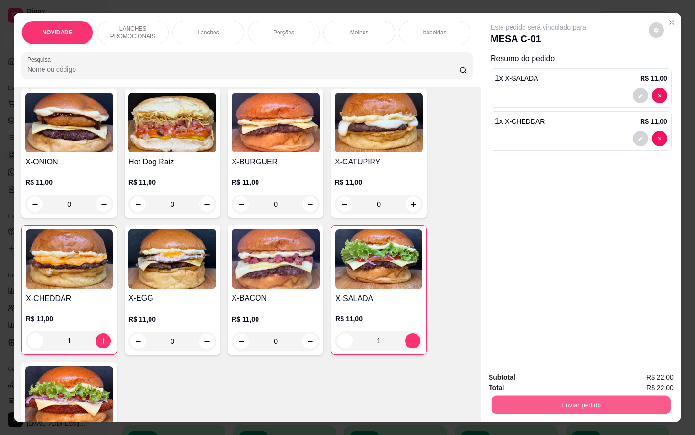
click at [541, 395] on button "Enviar pedido" at bounding box center [580, 404] width 179 height 19
click at [539, 384] on button "Não registrar e enviar pedido" at bounding box center [547, 376] width 96 height 18
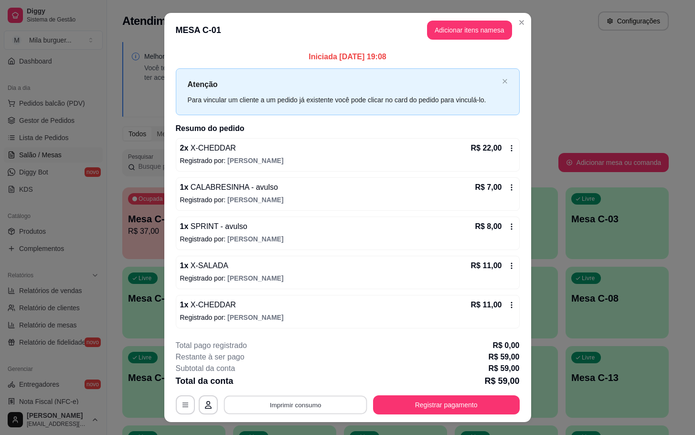
click at [261, 414] on button "Imprimir consumo" at bounding box center [294, 404] width 143 height 19
click at [311, 382] on button "IMPRESSORA" at bounding box center [292, 383] width 69 height 15
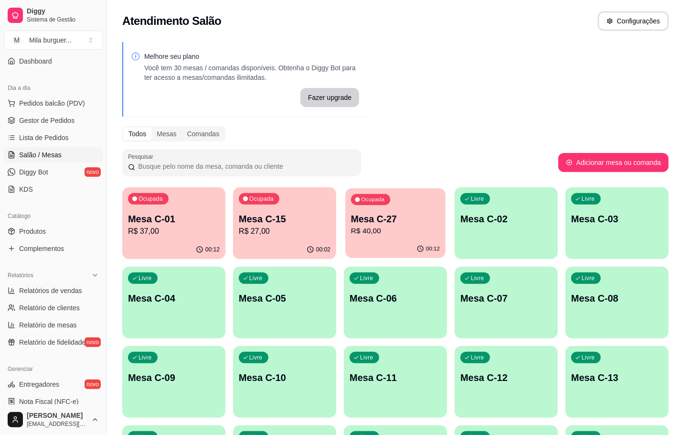
click at [375, 212] on p "Mesa C-27" at bounding box center [395, 218] width 89 height 13
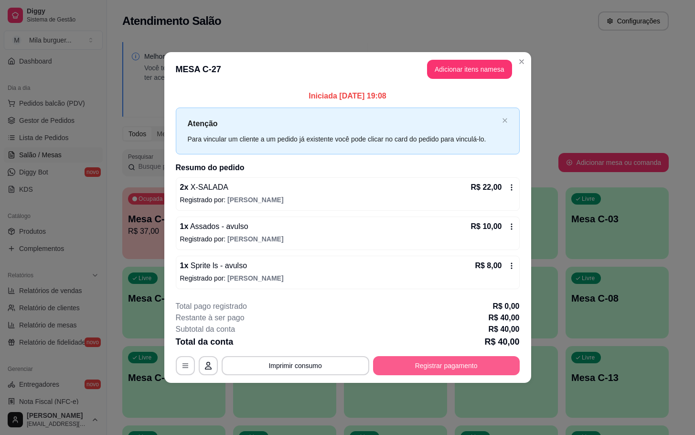
click at [414, 363] on button "Registrar pagamento" at bounding box center [446, 365] width 147 height 19
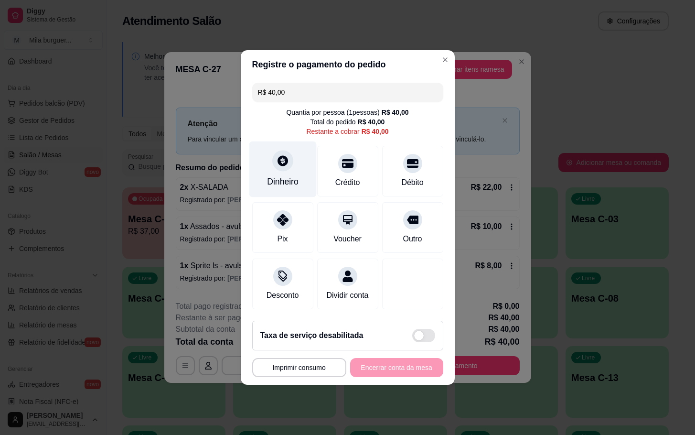
click at [290, 175] on div "Dinheiro" at bounding box center [283, 181] width 32 height 12
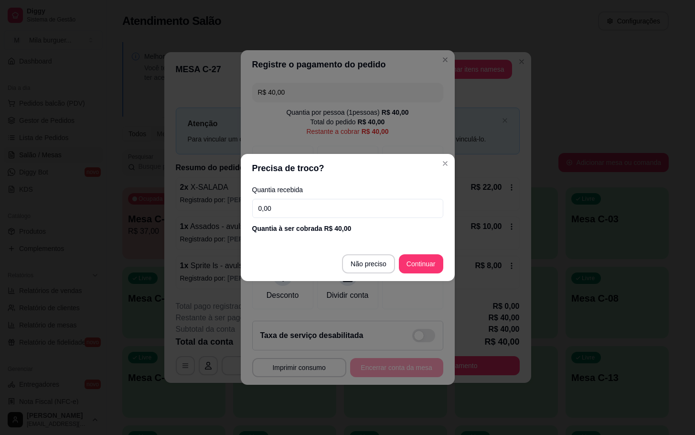
click at [377, 206] on input "0,00" at bounding box center [347, 208] width 191 height 19
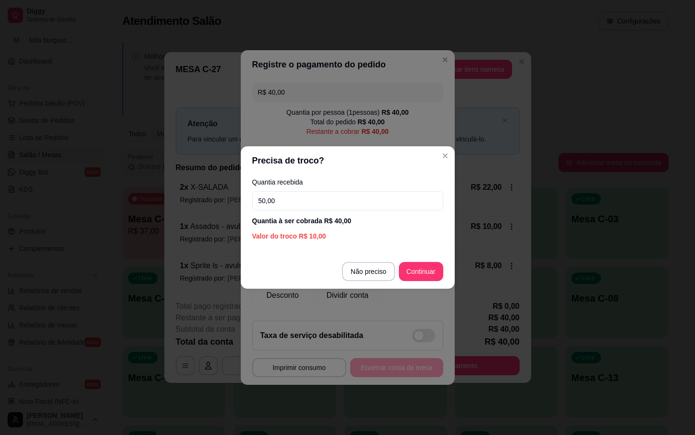
type input "50,00"
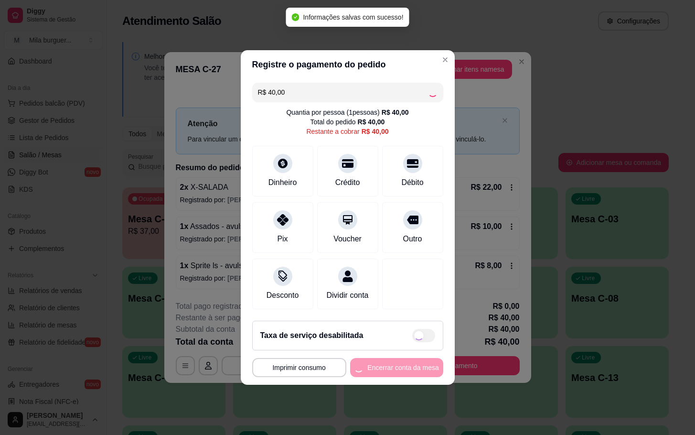
type input "R$ 0,00"
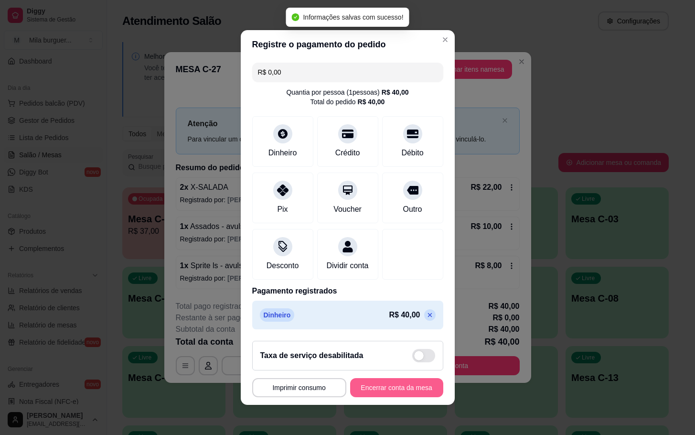
click at [408, 392] on button "Encerrar conta da mesa" at bounding box center [396, 387] width 93 height 19
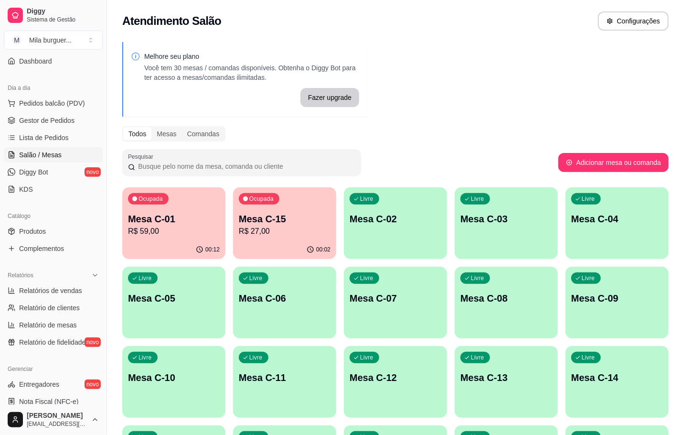
click at [292, 225] on p "R$ 27,00" at bounding box center [285, 230] width 92 height 11
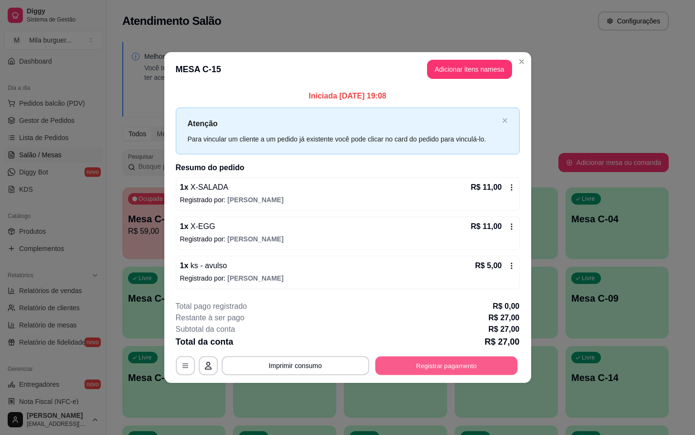
click at [490, 370] on button "Registrar pagamento" at bounding box center [446, 365] width 142 height 19
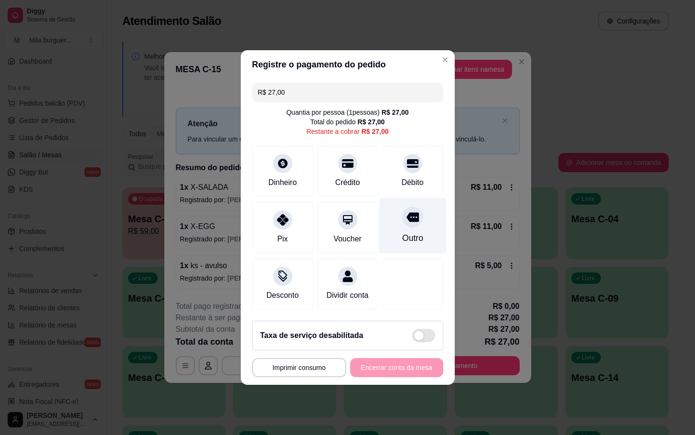
click at [402, 212] on div at bounding box center [412, 216] width 21 height 21
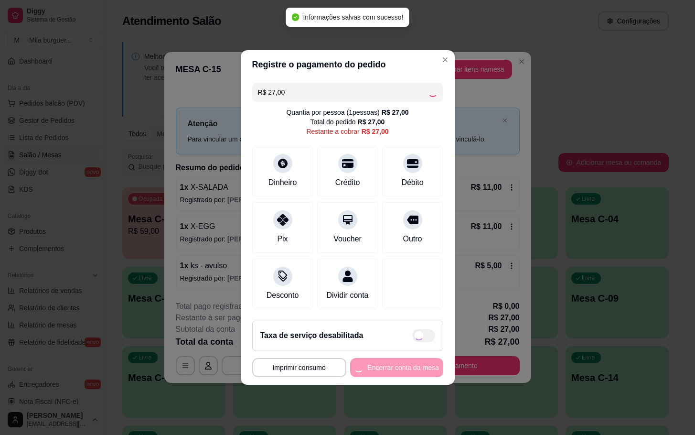
type input "R$ 0,00"
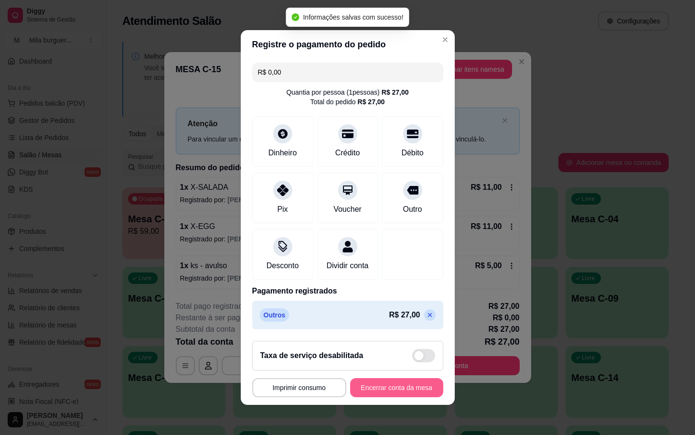
click at [387, 394] on button "Encerrar conta da mesa" at bounding box center [396, 387] width 93 height 19
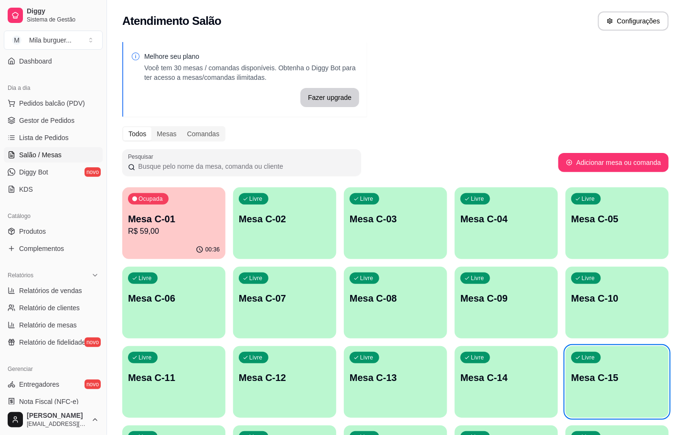
click at [172, 200] on div "Ocupada Mesa C-01 R$ 59,00" at bounding box center [173, 213] width 103 height 53
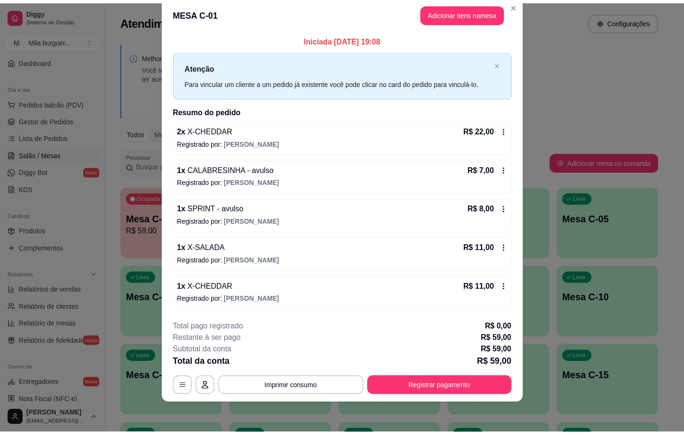
scroll to position [0, 0]
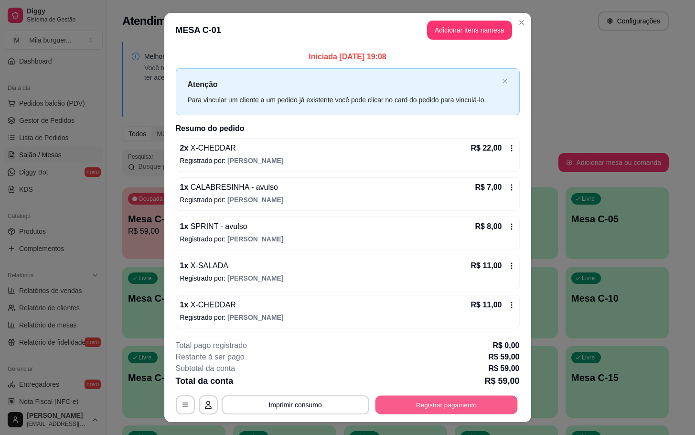
click at [456, 409] on button "Registrar pagamento" at bounding box center [446, 404] width 142 height 19
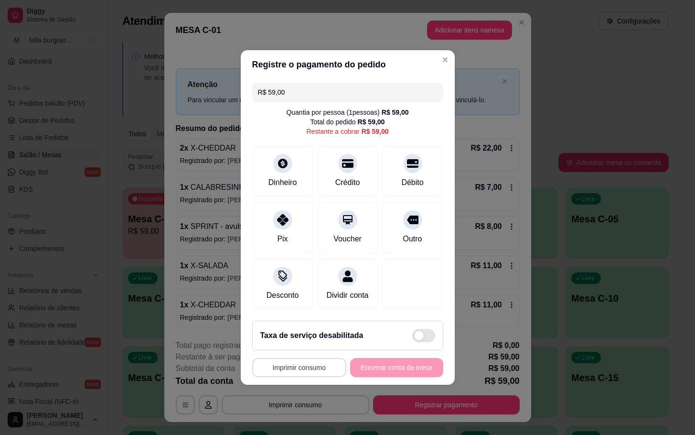
click at [287, 374] on button "Imprimir consumo" at bounding box center [299, 367] width 94 height 19
click at [304, 347] on button "IMPRESSORA" at bounding box center [299, 351] width 69 height 15
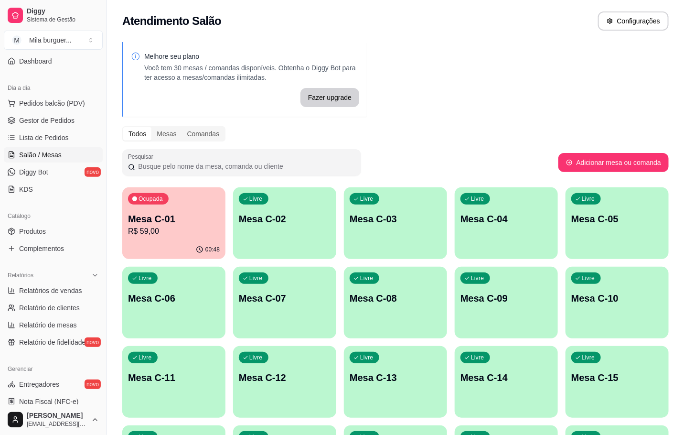
click at [163, 232] on p "R$ 59,00" at bounding box center [174, 230] width 92 height 11
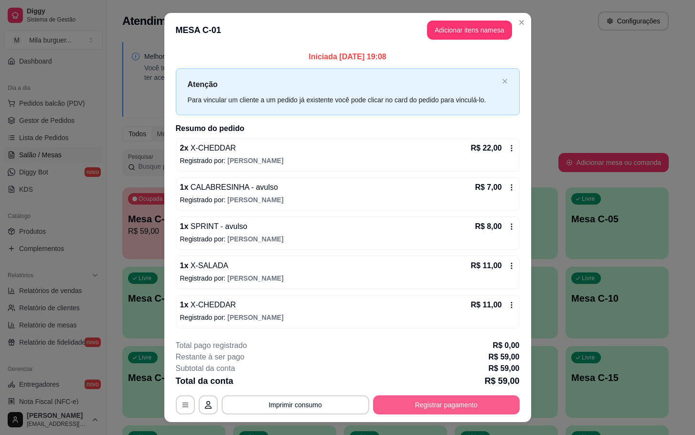
click at [440, 401] on button "Registrar pagamento" at bounding box center [446, 404] width 147 height 19
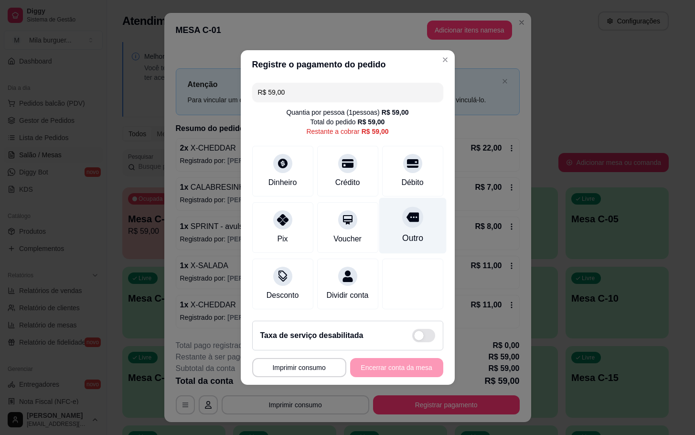
drag, startPoint x: 392, startPoint y: 205, endPoint x: 399, endPoint y: 206, distance: 7.3
click at [393, 205] on div "Outro" at bounding box center [412, 226] width 67 height 56
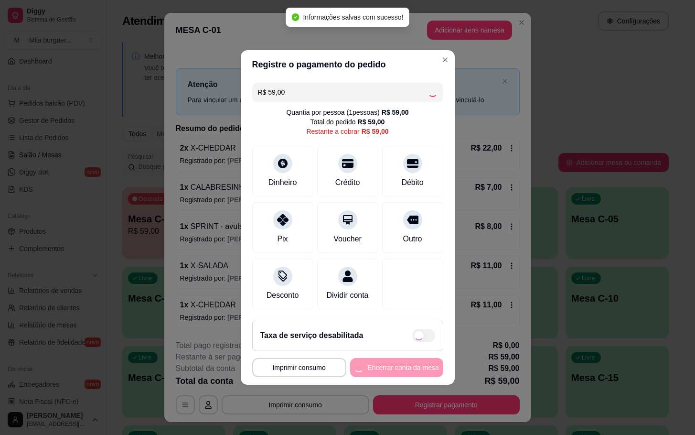
type input "R$ 0,00"
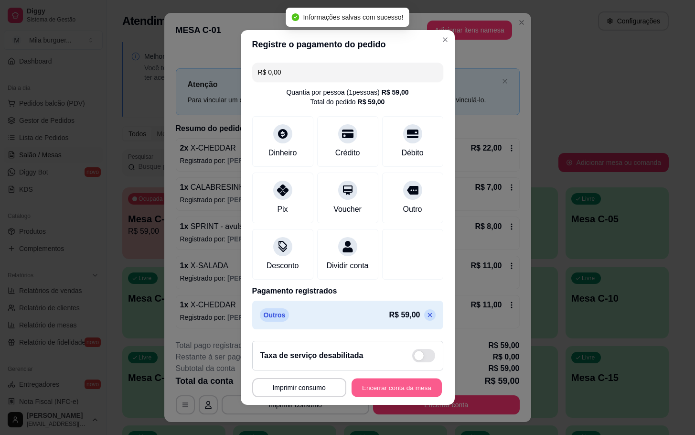
click at [388, 397] on button "Encerrar conta da mesa" at bounding box center [396, 387] width 90 height 19
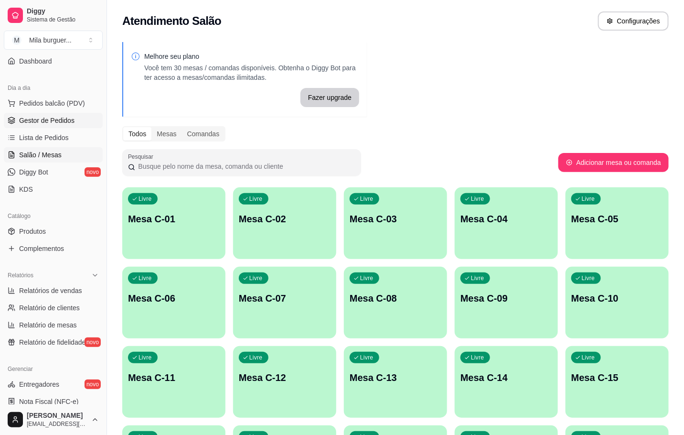
click at [39, 118] on span "Gestor de Pedidos" at bounding box center [46, 121] width 55 height 10
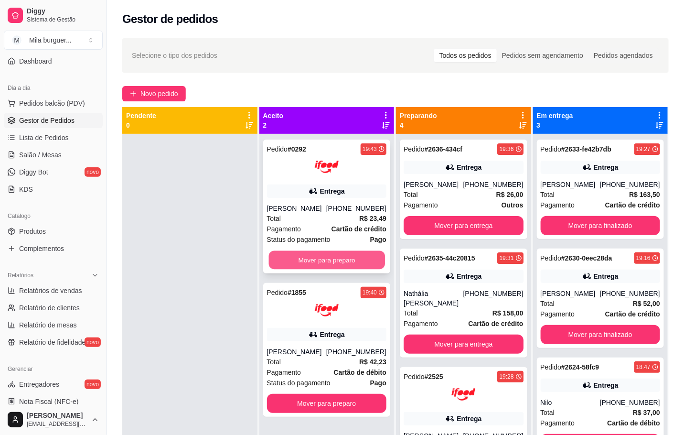
click at [319, 261] on button "Mover para preparo" at bounding box center [326, 260] width 116 height 19
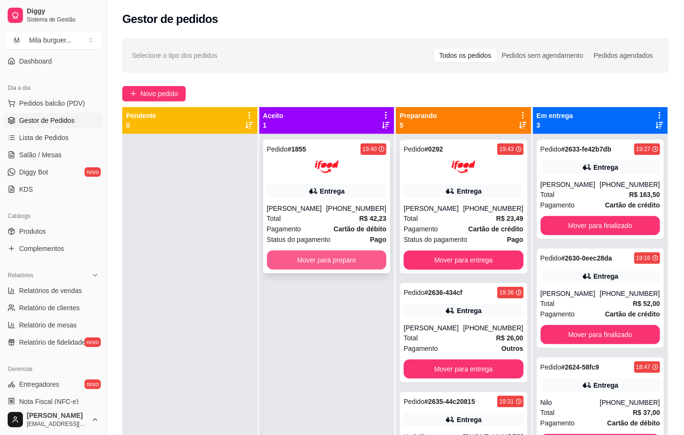
click at [329, 255] on button "Mover para preparo" at bounding box center [327, 259] width 120 height 19
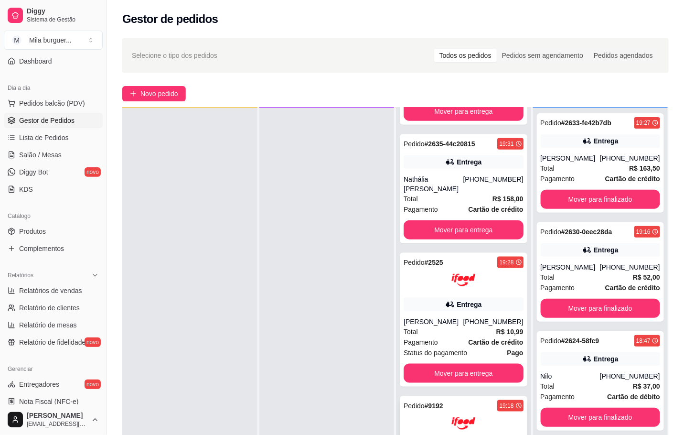
scroll to position [143, 0]
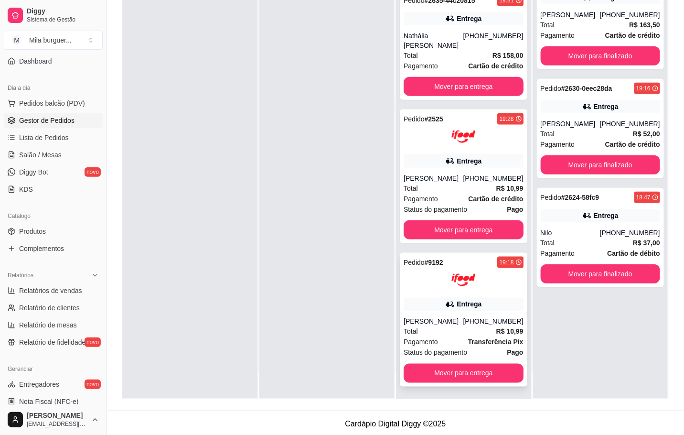
click at [460, 361] on div "Pedido # 9192 19:18 Entrega [PERSON_NAME] [PHONE_NUMBER] Total R$ 10,99 Pagamen…" at bounding box center [463, 320] width 127 height 134
click at [485, 364] on button "Mover para entrega" at bounding box center [463, 372] width 120 height 19
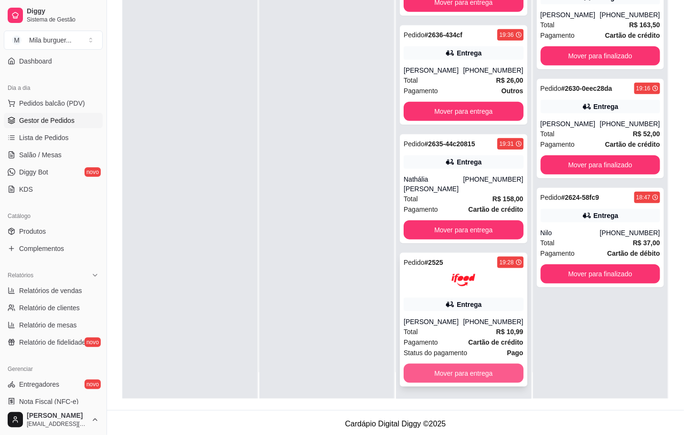
click at [480, 374] on button "Mover para entrega" at bounding box center [463, 372] width 120 height 19
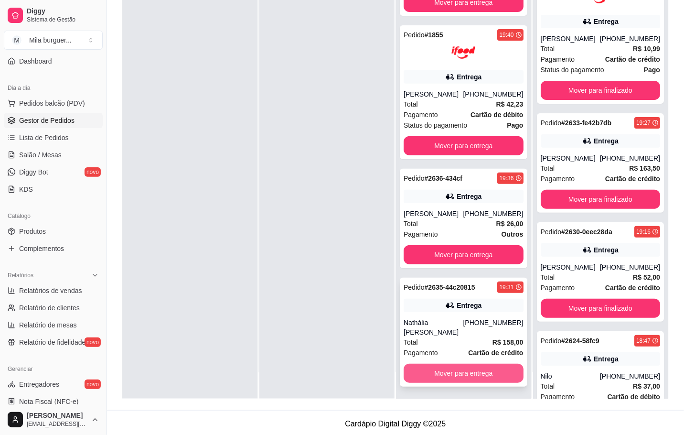
click at [474, 373] on button "Mover para entrega" at bounding box center [463, 372] width 120 height 19
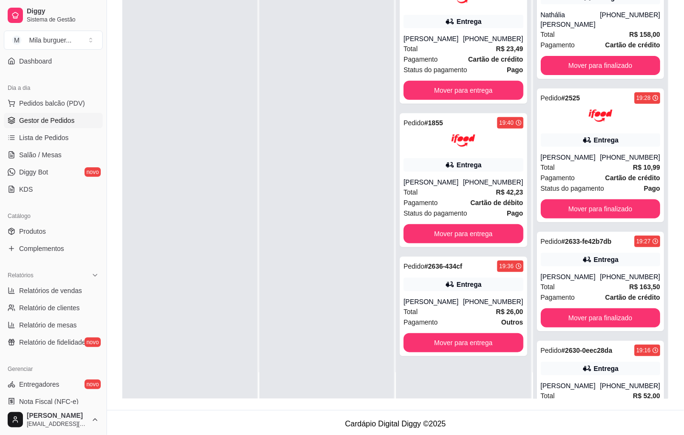
scroll to position [0, 0]
click at [473, 373] on div "Pedido # 0292 19:43 Entrega [PERSON_NAME] [PHONE_NUMBER] Total R$ 23,49 Pagamen…" at bounding box center [463, 181] width 135 height 435
click at [480, 346] on button "Mover para entrega" at bounding box center [463, 342] width 120 height 19
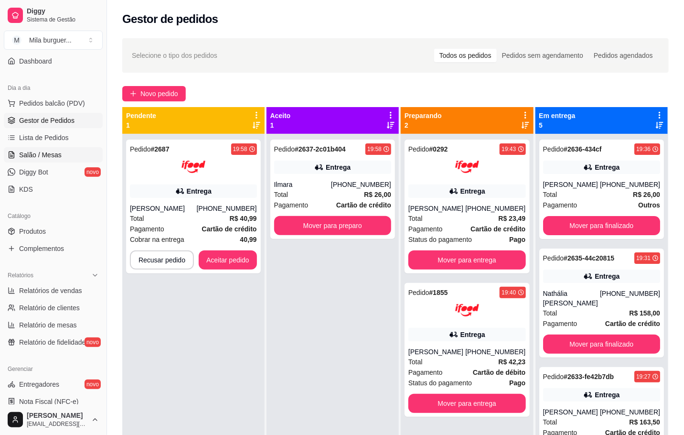
click at [55, 151] on span "Salão / Mesas" at bounding box center [40, 155] width 42 height 10
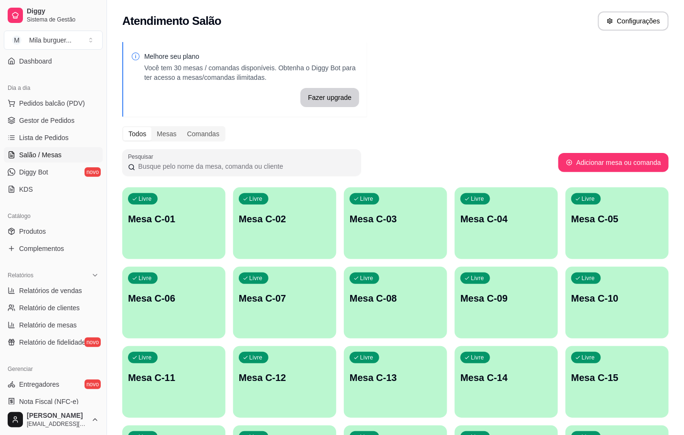
click at [188, 228] on div "Livre Mesa C-01" at bounding box center [173, 217] width 103 height 60
click at [185, 228] on div "Livre Mesa C-01" at bounding box center [174, 217] width 100 height 58
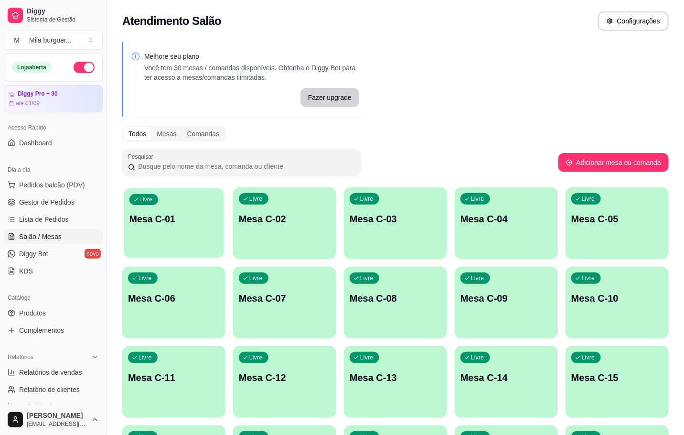
click at [151, 226] on div "Livre Mesa C-01" at bounding box center [174, 217] width 100 height 58
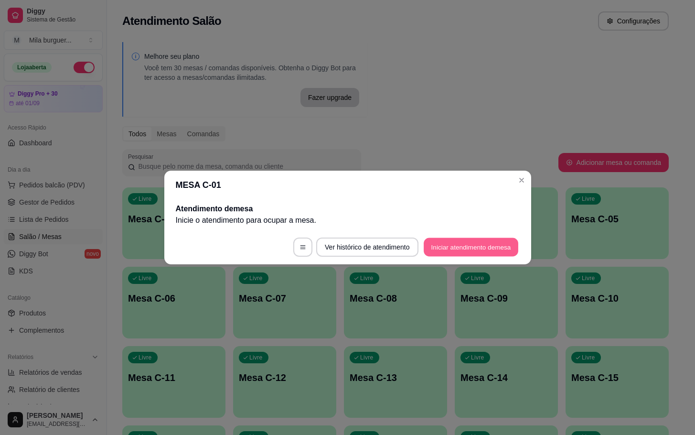
click at [460, 245] on button "Iniciar atendimento de mesa" at bounding box center [471, 247] width 95 height 19
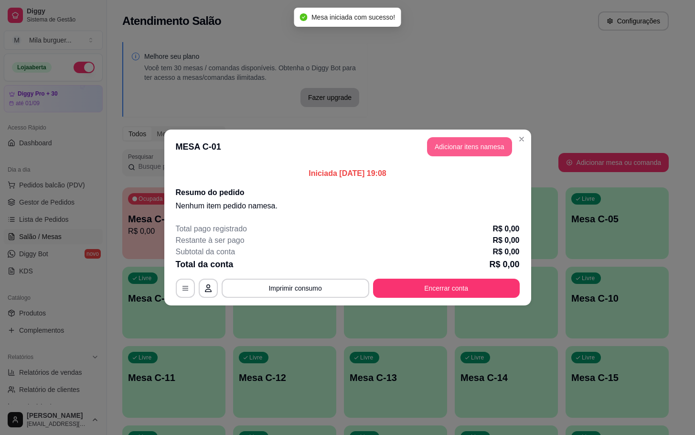
click at [453, 153] on button "Adicionar itens na mesa" at bounding box center [469, 146] width 85 height 19
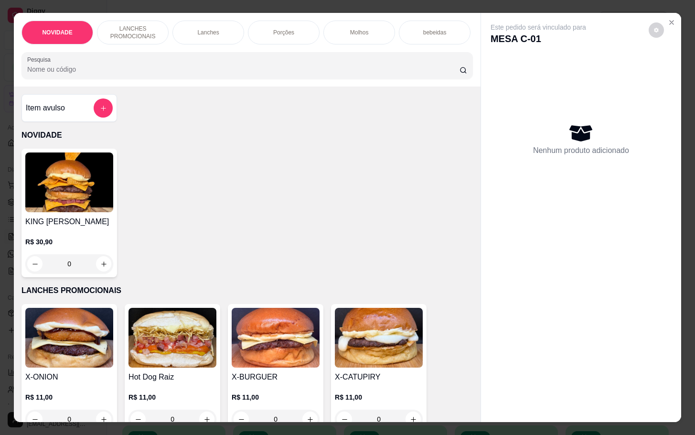
scroll to position [215, 0]
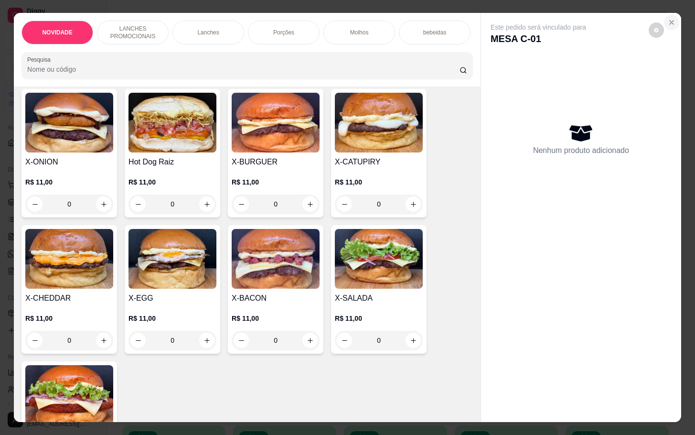
click at [667, 15] on button "Close" at bounding box center [671, 22] width 15 height 15
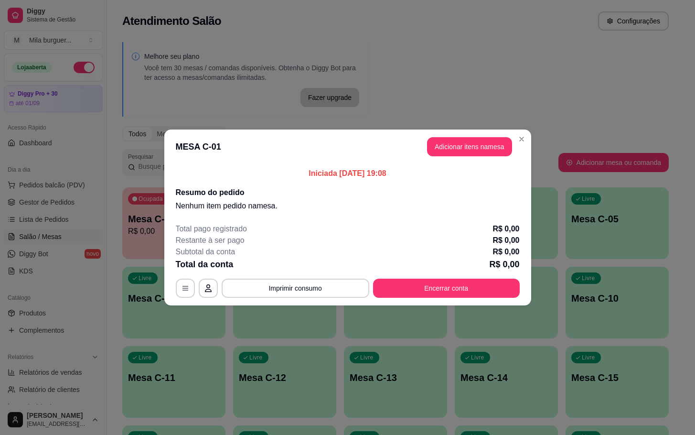
click at [434, 143] on button "Adicionar itens na mesa" at bounding box center [469, 146] width 85 height 19
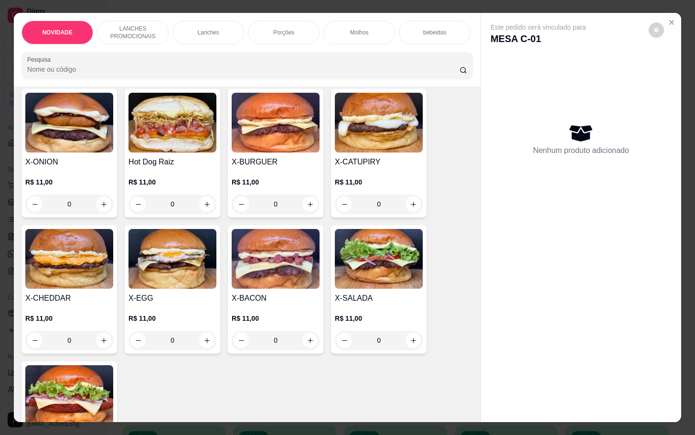
click at [357, 276] on img at bounding box center [379, 259] width 88 height 60
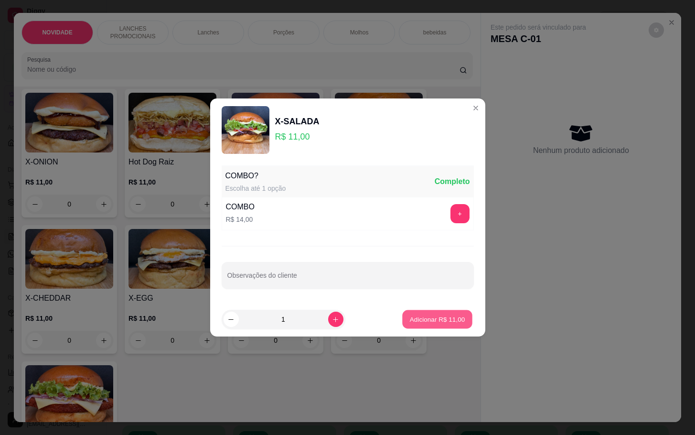
click at [444, 318] on p "Adicionar R$ 11,00" at bounding box center [437, 318] width 55 height 9
type input "1"
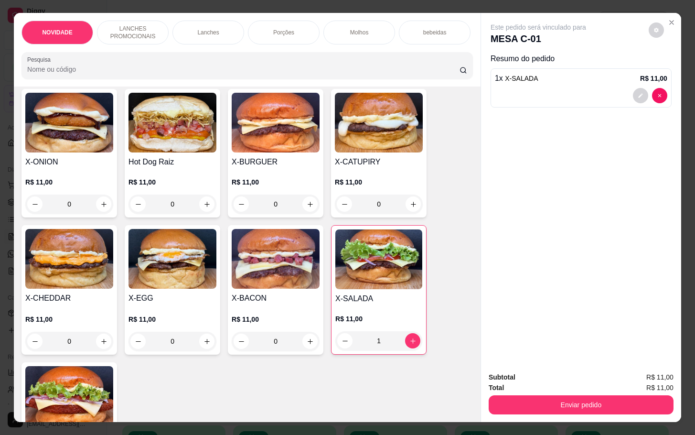
click at [159, 159] on div "Hot Dog Raiz R$ 11,00 0" at bounding box center [173, 153] width 96 height 128
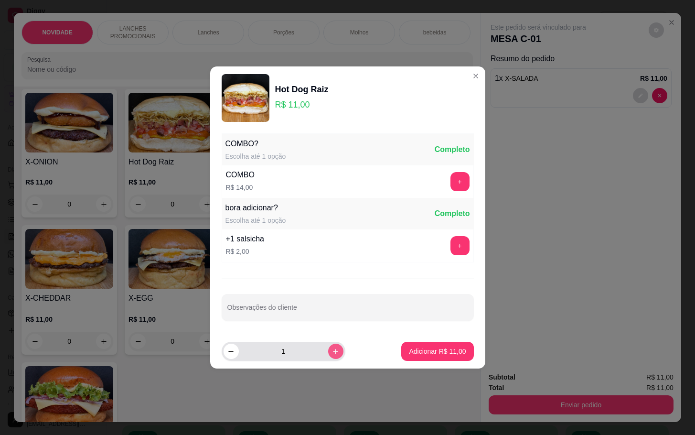
click at [332, 348] on icon "increase-product-quantity" at bounding box center [335, 351] width 7 height 7
type input "2"
click at [452, 351] on p "Adicionar R$ 22,00" at bounding box center [437, 351] width 57 height 10
type input "2"
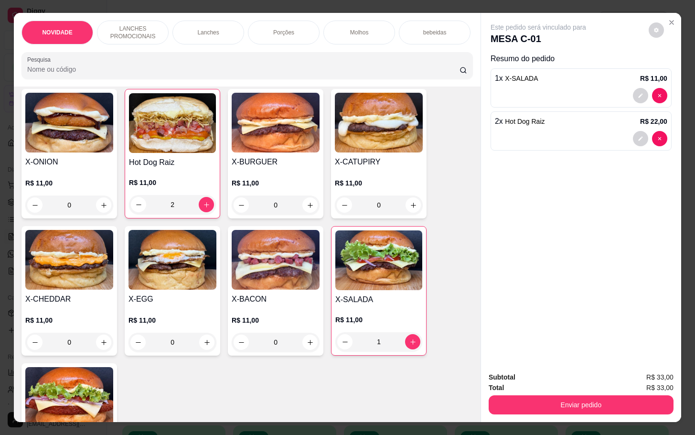
click at [212, 29] on p "Lanches" at bounding box center [207, 33] width 21 height 8
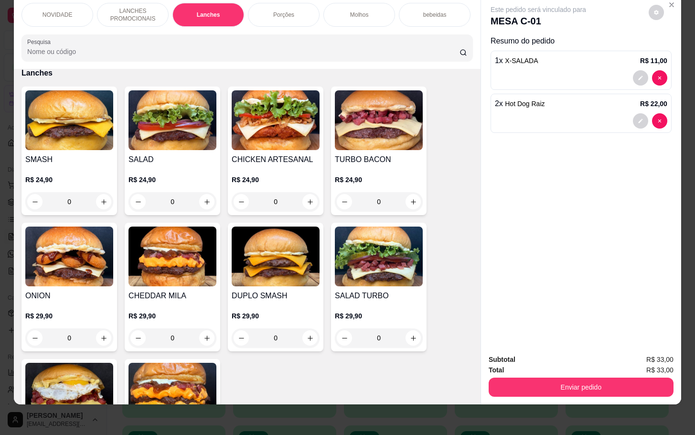
click at [306, 9] on div "Porções" at bounding box center [284, 15] width 72 height 24
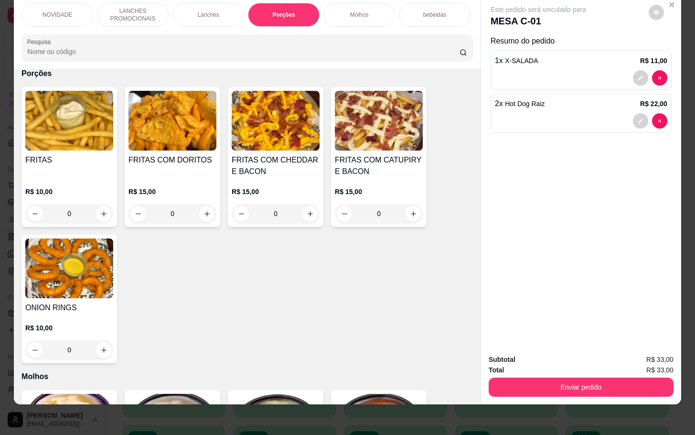
click at [176, 102] on img at bounding box center [172, 121] width 88 height 60
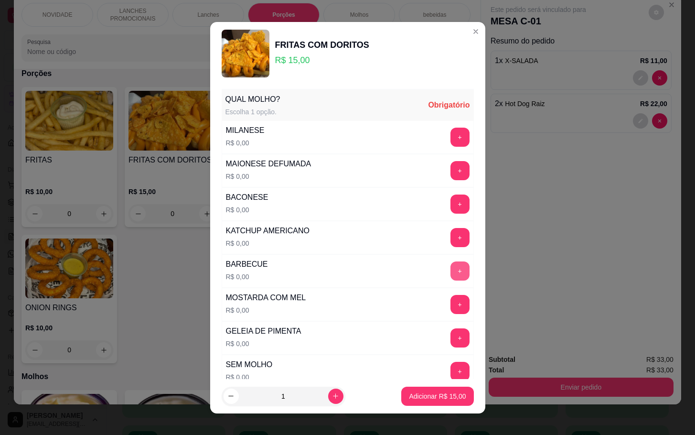
click at [450, 278] on button "+" at bounding box center [459, 270] width 19 height 19
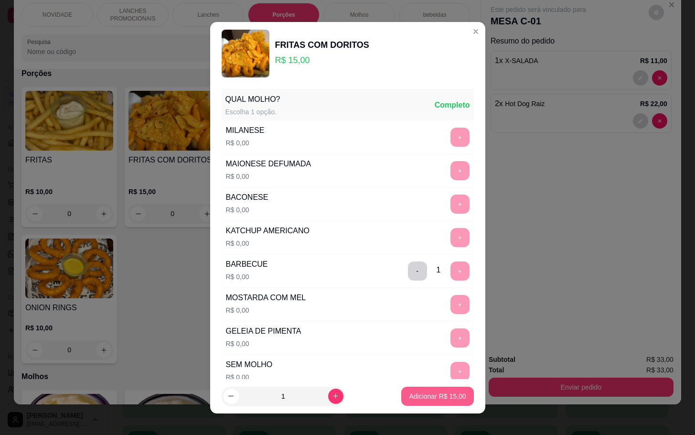
click at [416, 391] on p "Adicionar R$ 15,00" at bounding box center [437, 396] width 57 height 10
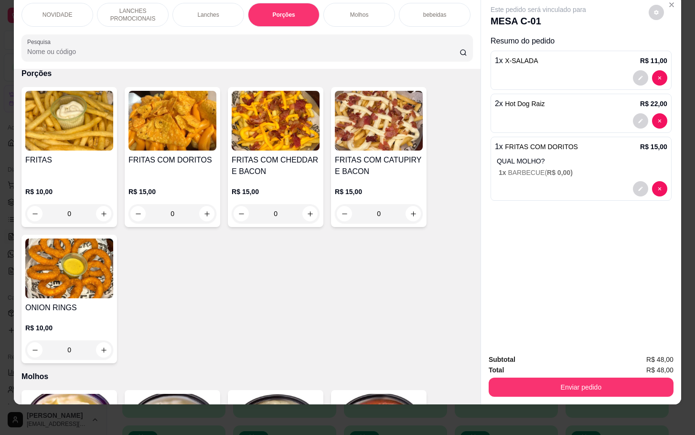
click at [374, 144] on img at bounding box center [379, 121] width 88 height 60
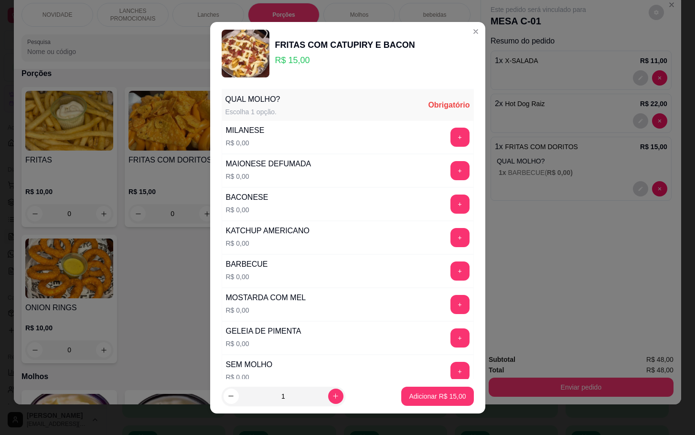
click at [446, 264] on div "+" at bounding box center [459, 270] width 27 height 19
click at [450, 277] on button "+" at bounding box center [459, 270] width 19 height 19
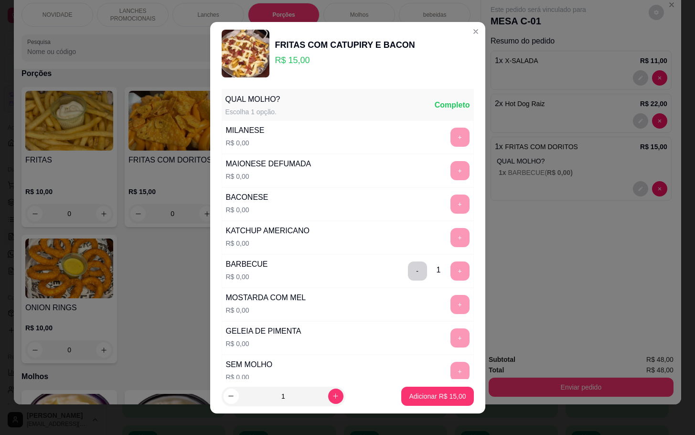
click at [396, 409] on footer "1 Adicionar R$ 15,00" at bounding box center [347, 396] width 275 height 34
click at [412, 397] on p "Adicionar R$ 15,00" at bounding box center [437, 396] width 57 height 10
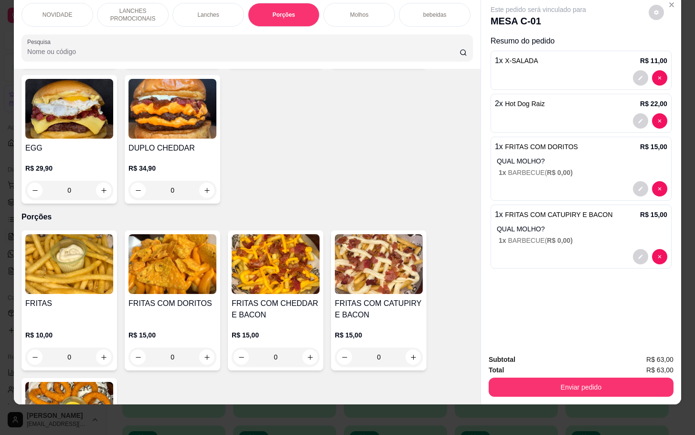
scroll to position [0, 0]
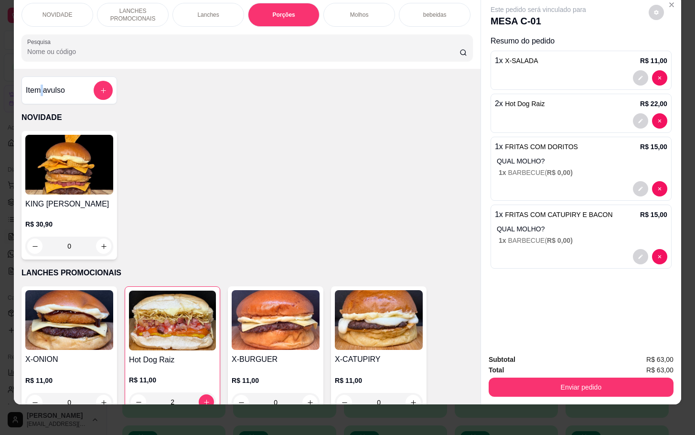
click at [40, 90] on h4 "Item avulso" at bounding box center [45, 90] width 39 height 11
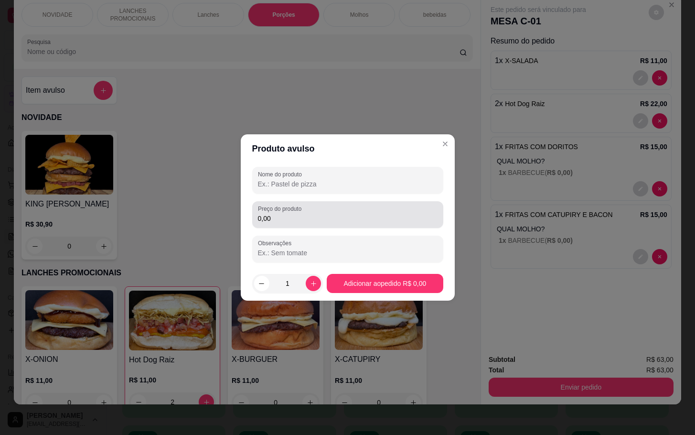
click at [304, 223] on input "0,00" at bounding box center [348, 218] width 180 height 10
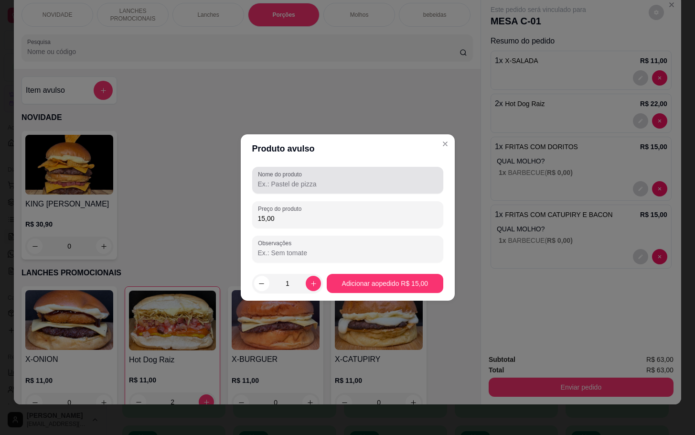
type input "15,00"
click at [352, 160] on header "Produto avulso" at bounding box center [348, 148] width 214 height 29
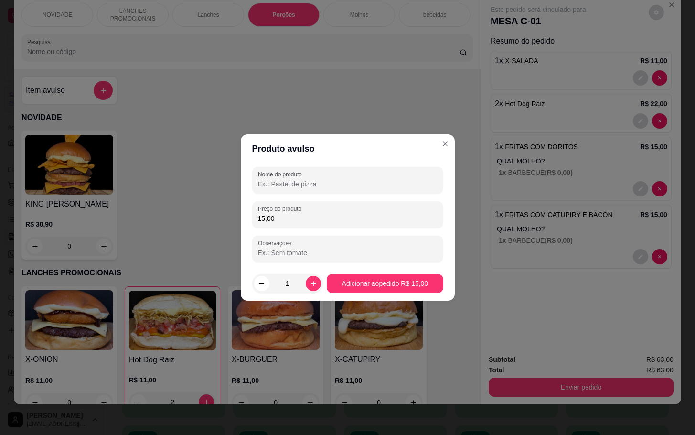
click at [354, 167] on div "Nome do produto" at bounding box center [347, 180] width 191 height 27
type input "FRITASS"
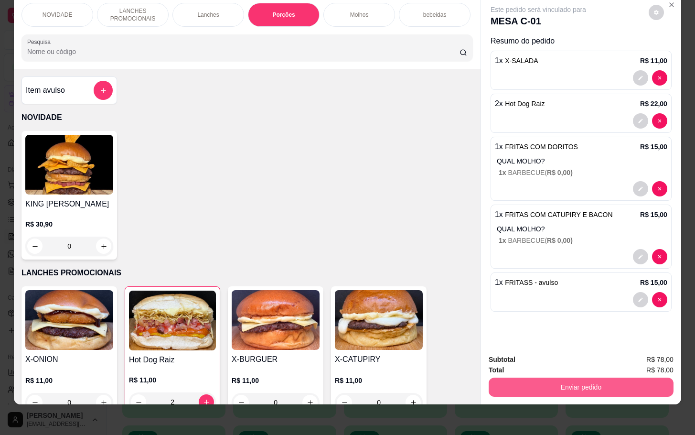
click at [552, 375] on div "Enviar pedido" at bounding box center [580, 385] width 185 height 21
click at [519, 364] on div "Total R$ 78,00" at bounding box center [580, 369] width 185 height 11
click at [523, 377] on button "Enviar pedido" at bounding box center [580, 386] width 185 height 19
click at [522, 357] on button "Não registrar e enviar pedido" at bounding box center [547, 353] width 99 height 18
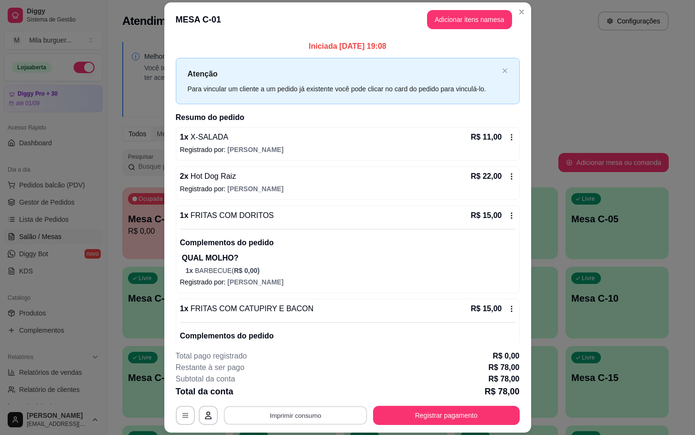
click at [268, 415] on button "Imprimir consumo" at bounding box center [294, 415] width 143 height 19
click at [308, 393] on button "IMPRESSORA" at bounding box center [292, 393] width 69 height 15
click at [274, 422] on button "Imprimir consumo" at bounding box center [296, 414] width 148 height 19
click at [272, 393] on button "IMPRESSORA" at bounding box center [292, 393] width 69 height 15
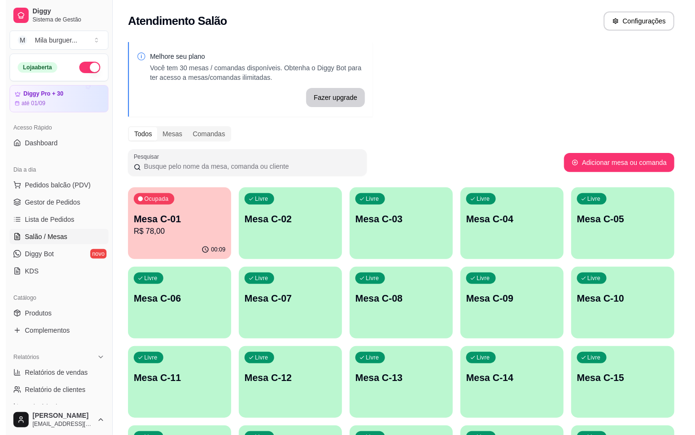
scroll to position [358, 0]
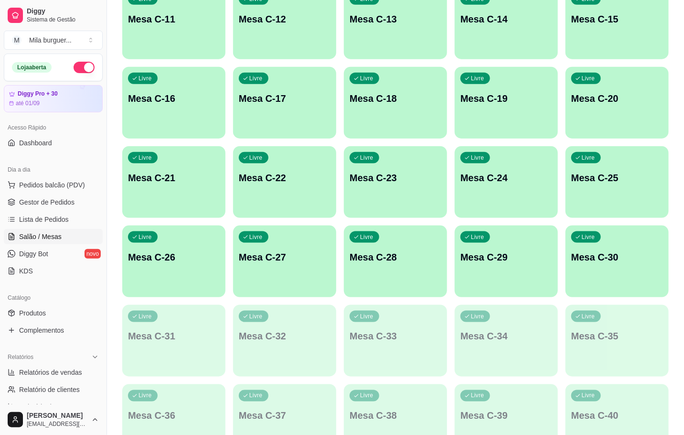
click at [393, 106] on div "Livre Mesa C-18" at bounding box center [395, 97] width 103 height 60
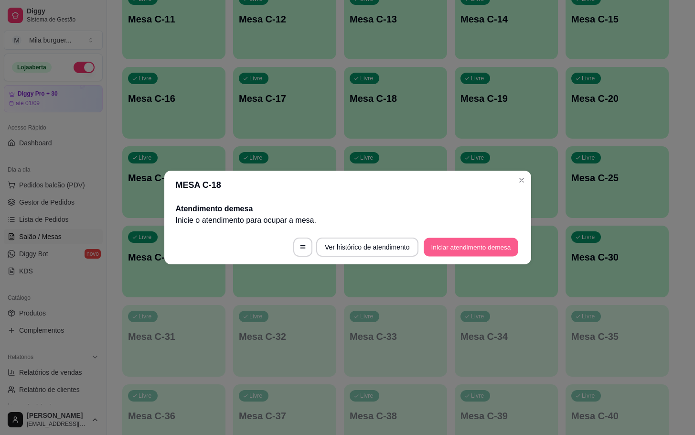
click at [471, 246] on button "Iniciar atendimento de mesa" at bounding box center [471, 247] width 95 height 19
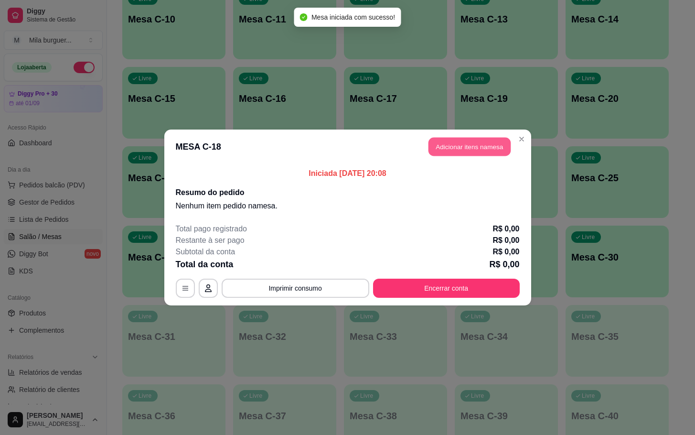
click at [473, 146] on button "Adicionar itens na mesa" at bounding box center [469, 147] width 82 height 19
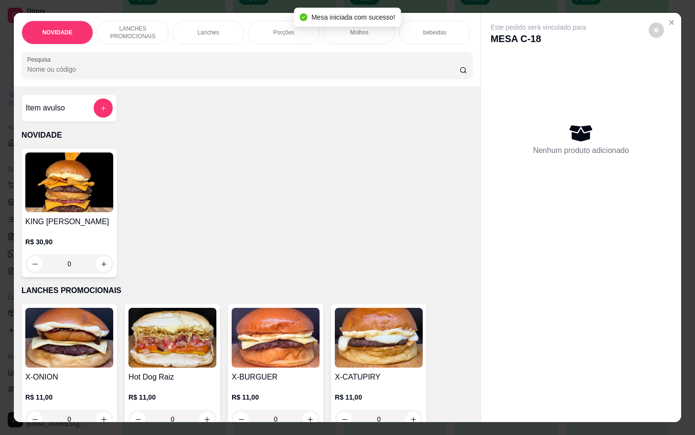
scroll to position [215, 0]
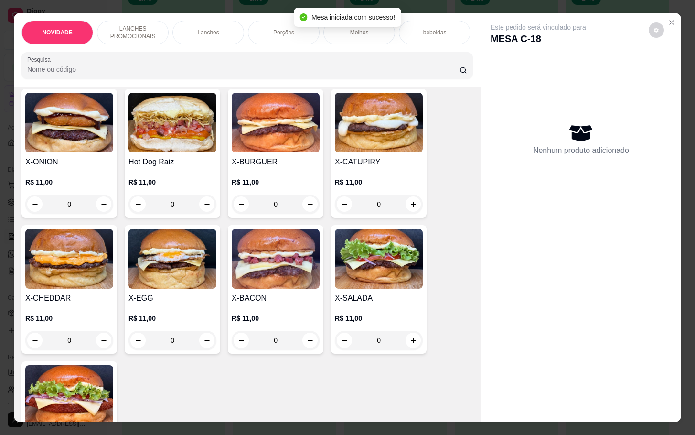
click at [79, 241] on img at bounding box center [69, 259] width 88 height 60
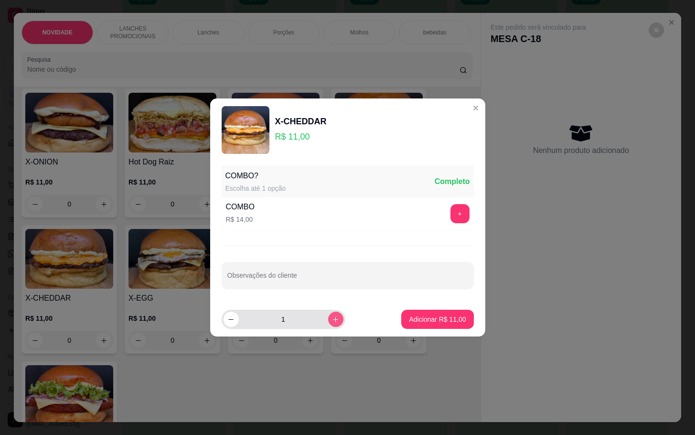
click at [332, 318] on icon "increase-product-quantity" at bounding box center [335, 319] width 7 height 7
type input "2"
click at [423, 320] on p "Adicionar R$ 22,00" at bounding box center [437, 319] width 57 height 10
type input "2"
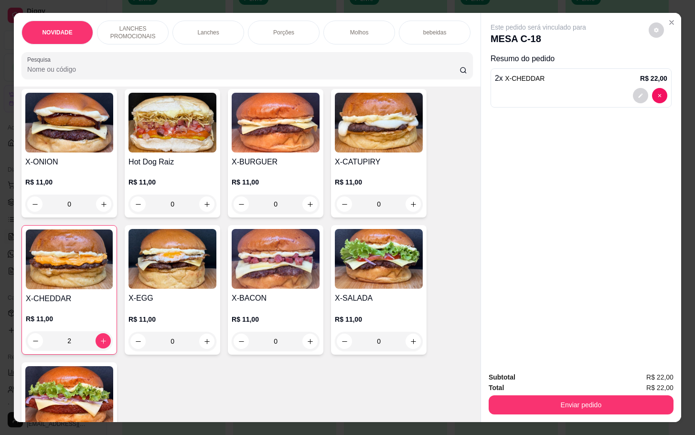
click at [295, 288] on img at bounding box center [276, 259] width 88 height 60
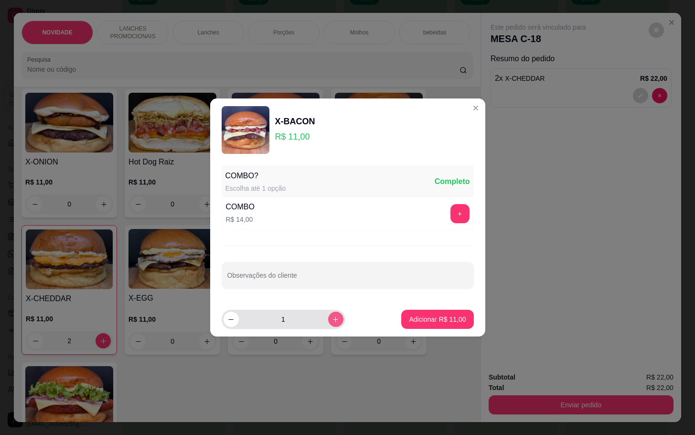
click at [334, 319] on button "increase-product-quantity" at bounding box center [335, 318] width 15 height 15
type input "2"
click at [409, 317] on p "Adicionar R$ 22,00" at bounding box center [437, 319] width 57 height 10
type input "2"
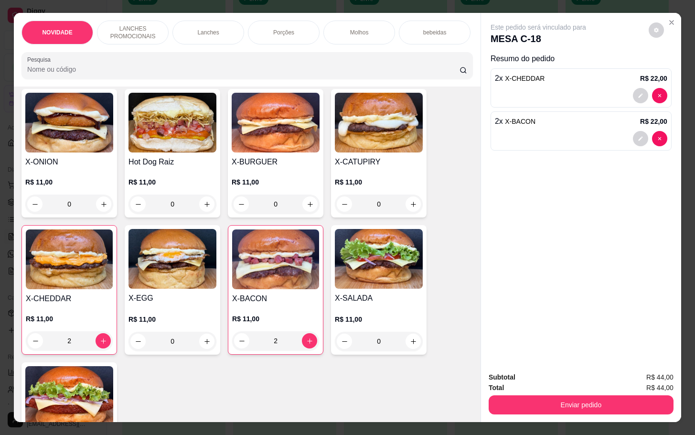
scroll to position [0, 0]
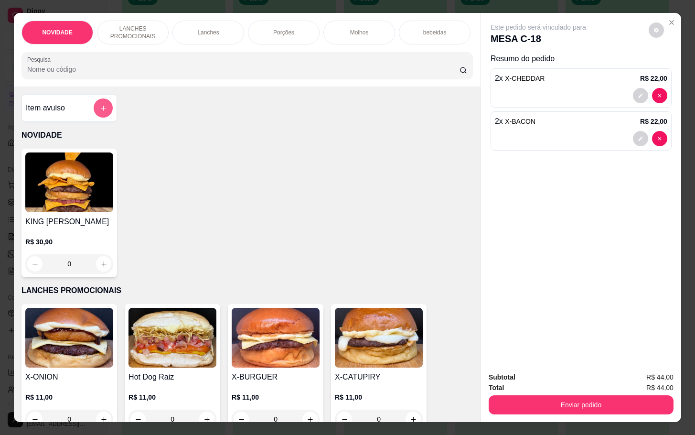
click at [101, 117] on button "add-separate-item" at bounding box center [103, 107] width 19 height 19
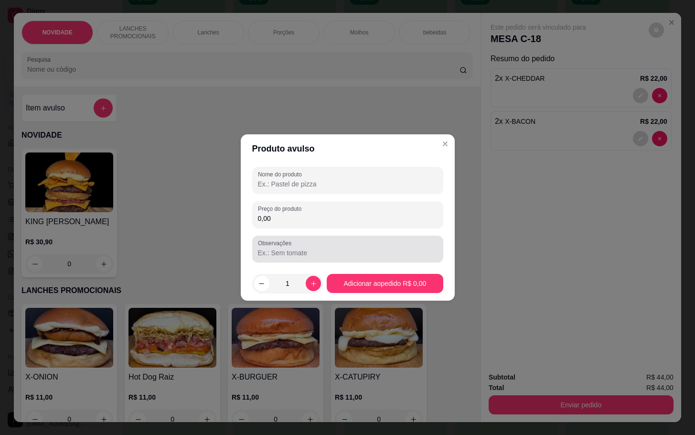
click at [337, 225] on div "Preço do produto 0,00" at bounding box center [347, 214] width 191 height 27
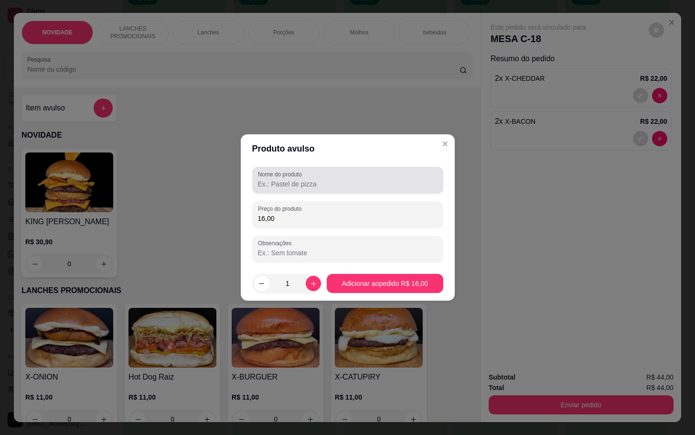
type input "16,00"
click at [270, 173] on label "Nome do produto" at bounding box center [281, 174] width 47 height 8
click at [270, 179] on input "Nome do produto" at bounding box center [348, 184] width 180 height 10
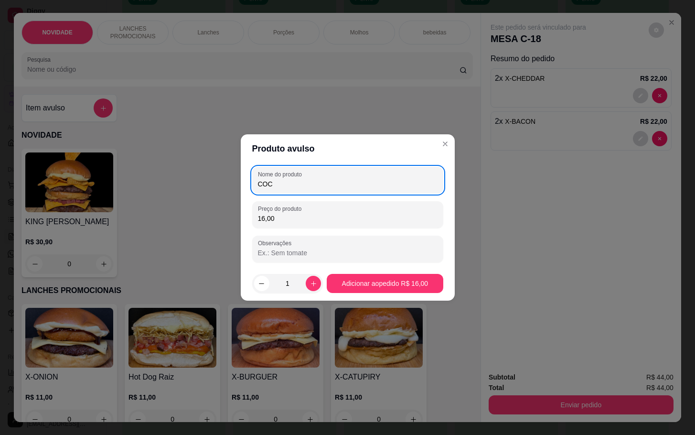
type input "COCA"
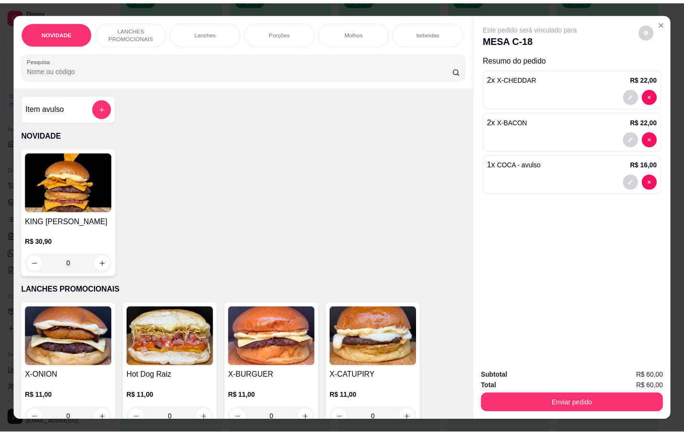
scroll to position [143, 0]
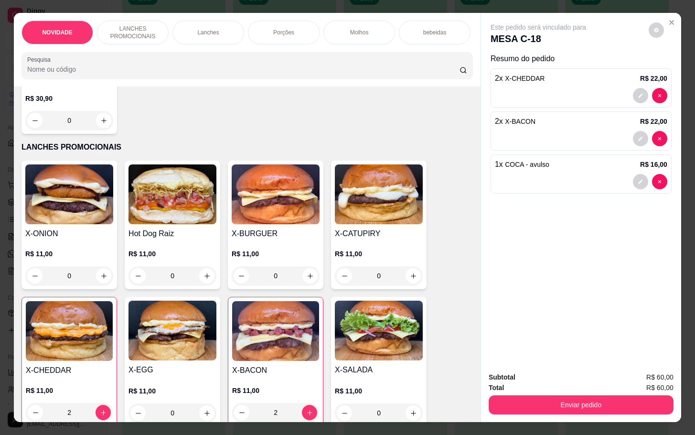
click at [90, 313] on img at bounding box center [69, 331] width 87 height 60
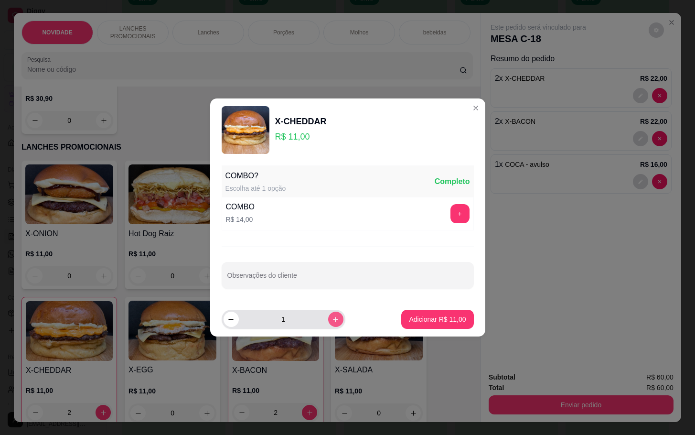
click at [328, 324] on button "increase-product-quantity" at bounding box center [335, 318] width 15 height 15
type input "2"
click at [452, 325] on button "Adicionar R$ 22,00" at bounding box center [437, 318] width 72 height 19
type input "4"
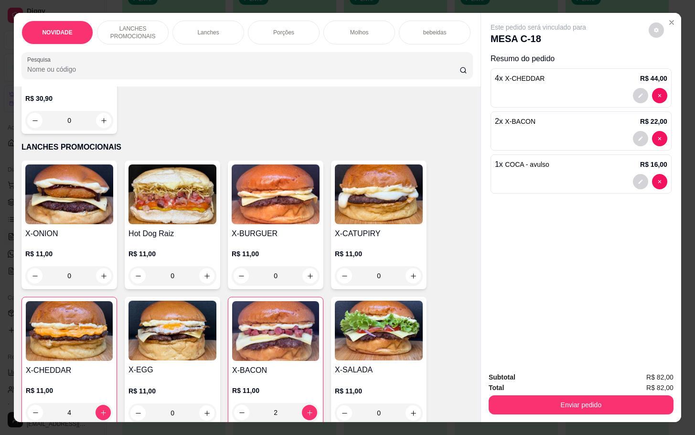
click at [633, 88] on div at bounding box center [650, 95] width 34 height 15
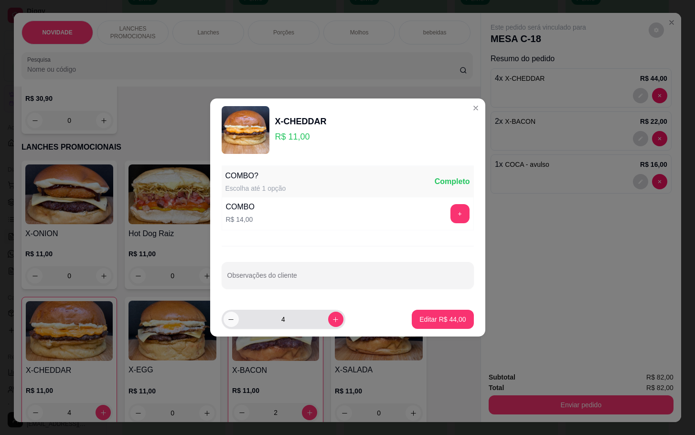
click at [233, 321] on icon "decrease-product-quantity" at bounding box center [230, 319] width 7 height 7
type input "3"
click at [423, 316] on p "Editar R$ 33,00" at bounding box center [442, 319] width 46 height 10
type input "3"
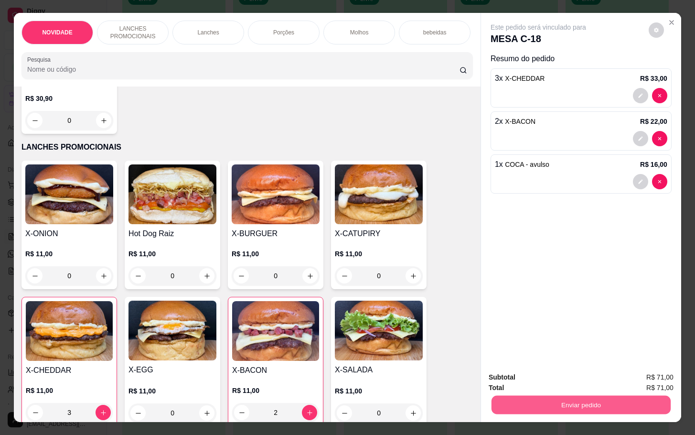
click at [568, 395] on button "Enviar pedido" at bounding box center [580, 404] width 179 height 19
click at [547, 374] on button "Não registrar e enviar pedido" at bounding box center [547, 376] width 99 height 18
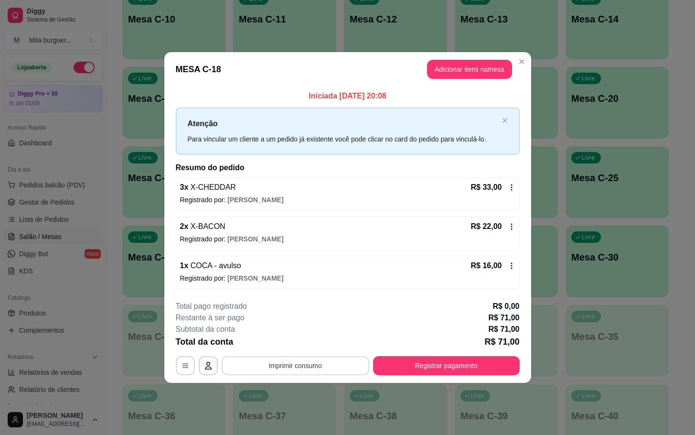
click at [289, 363] on button "Imprimir consumo" at bounding box center [296, 365] width 148 height 19
click at [293, 341] on button "IMPRESSORA" at bounding box center [298, 344] width 67 height 15
click at [281, 371] on button "Imprimir consumo" at bounding box center [296, 365] width 148 height 19
click at [300, 343] on button "IMPRESSORA" at bounding box center [298, 344] width 69 height 15
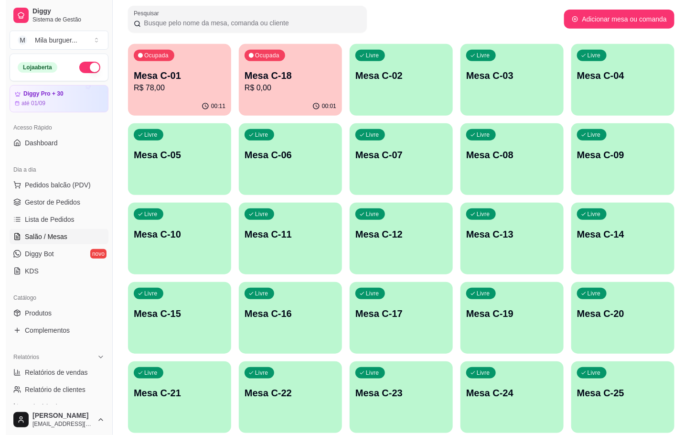
scroll to position [72, 0]
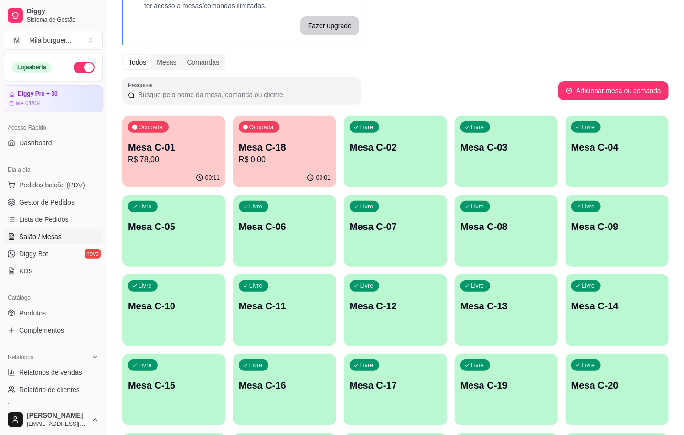
click at [184, 142] on p "Mesa C-01" at bounding box center [174, 146] width 92 height 13
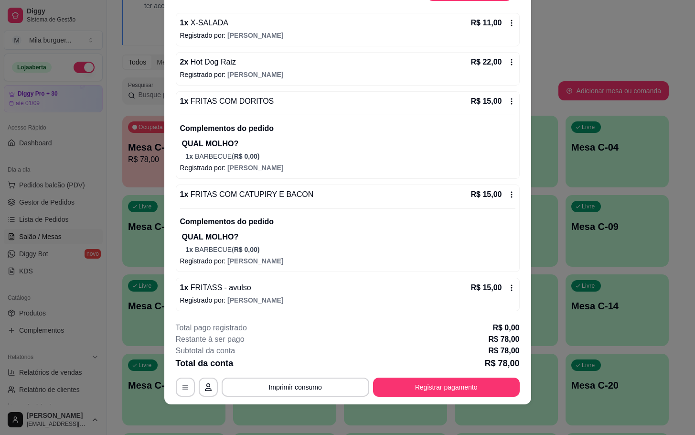
scroll to position [0, 0]
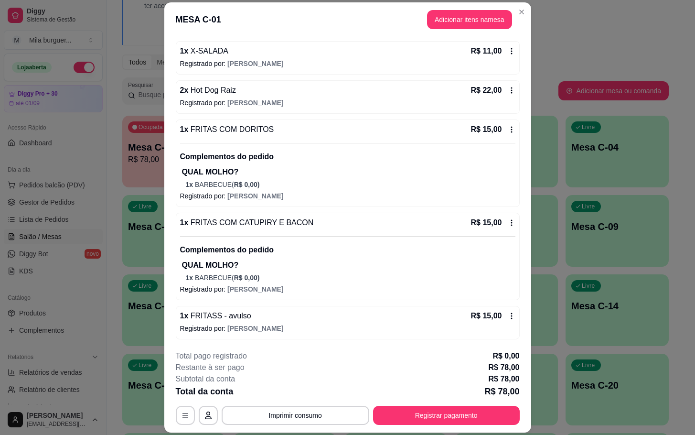
click at [467, 29] on header "MESA C-01 Adicionar itens na mesa" at bounding box center [347, 19] width 367 height 34
click at [457, 26] on button "Adicionar itens na mesa" at bounding box center [469, 19] width 82 height 19
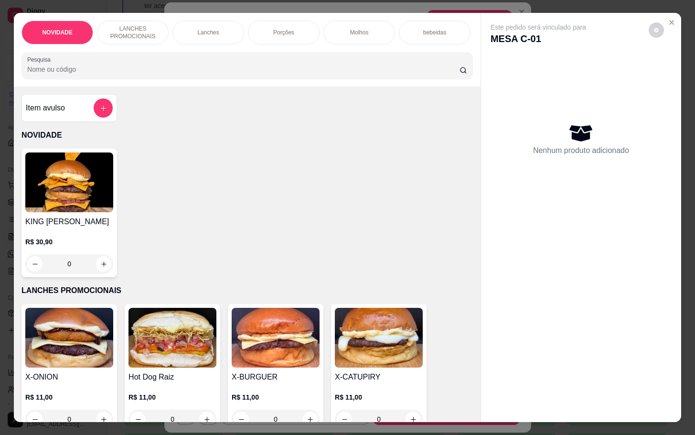
click at [76, 97] on div "Item avulso NOVIDADE KING MILA R$ 30,90 0 LANCHES PROMOCIONAIS X-ONION R$ 11,00…" at bounding box center [247, 253] width 467 height 335
click at [82, 116] on div "Item avulso" at bounding box center [69, 107] width 87 height 19
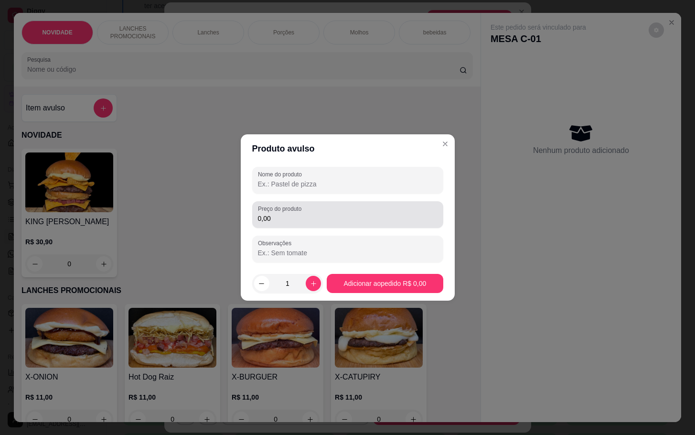
click at [327, 220] on input "0,00" at bounding box center [348, 218] width 180 height 10
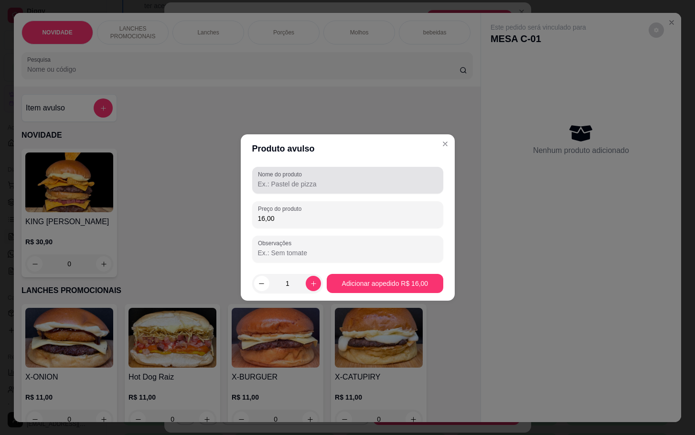
type input "16,00"
click at [308, 188] on input "Nome do produto" at bounding box center [348, 184] width 180 height 10
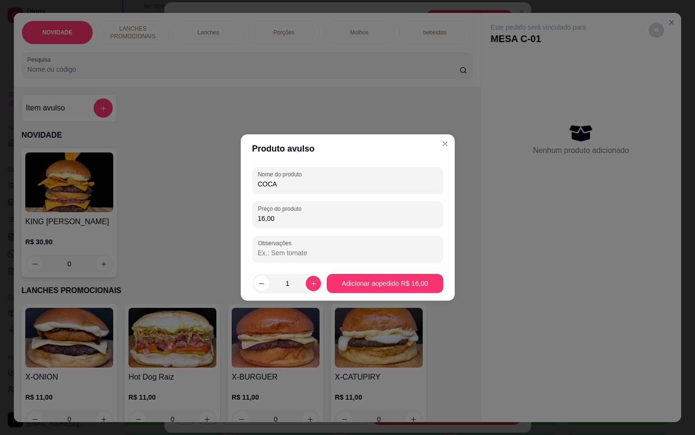
type input "COCA"
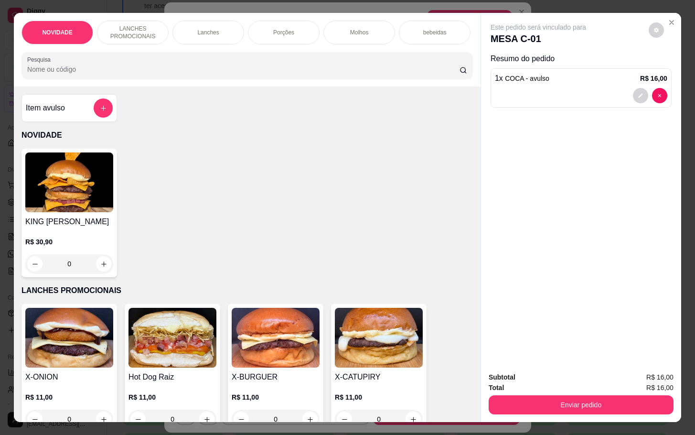
drag, startPoint x: 577, startPoint y: 409, endPoint x: 563, endPoint y: 406, distance: 14.6
click at [579, 409] on div "Subtotal R$ 16,00 Total R$ 16,00 Enviar pedido" at bounding box center [581, 393] width 200 height 58
click at [571, 404] on button "Enviar pedido" at bounding box center [580, 404] width 185 height 19
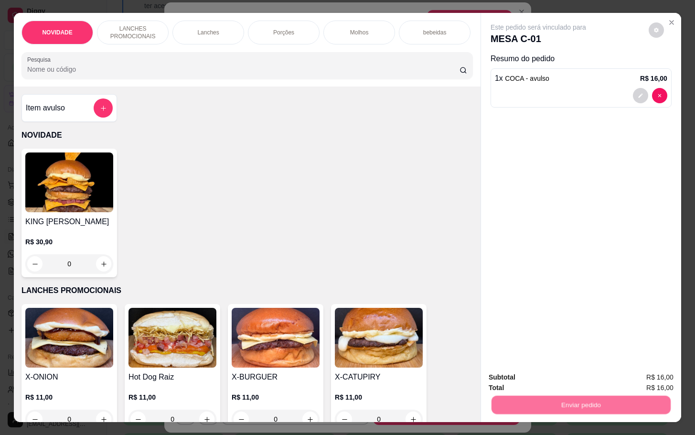
click at [566, 377] on button "Não registrar e enviar pedido" at bounding box center [547, 376] width 96 height 18
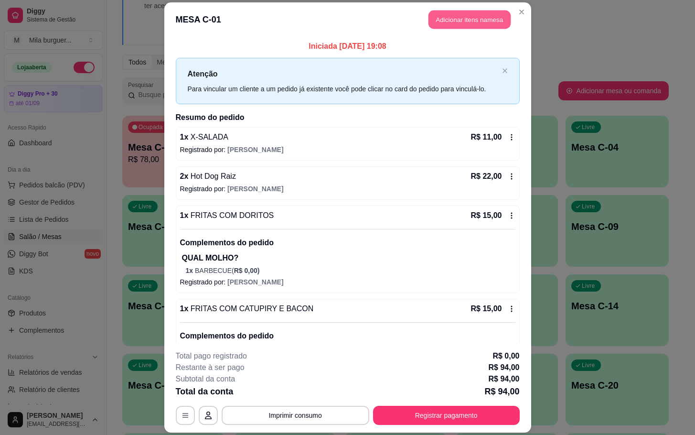
click at [463, 12] on button "Adicionar itens na mesa" at bounding box center [469, 19] width 82 height 19
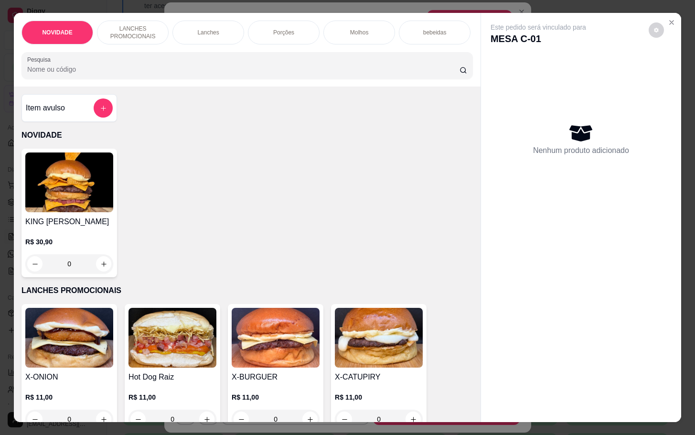
click at [74, 106] on div "Item avulso" at bounding box center [69, 107] width 87 height 19
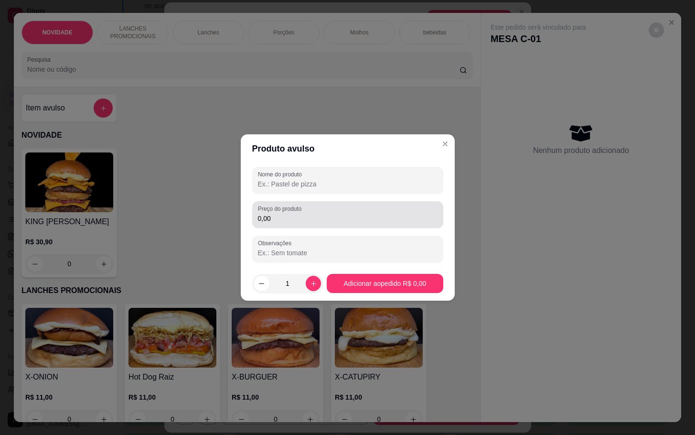
drag, startPoint x: 342, startPoint y: 215, endPoint x: 317, endPoint y: 184, distance: 40.7
click at [343, 215] on input "0,00" at bounding box center [348, 218] width 180 height 10
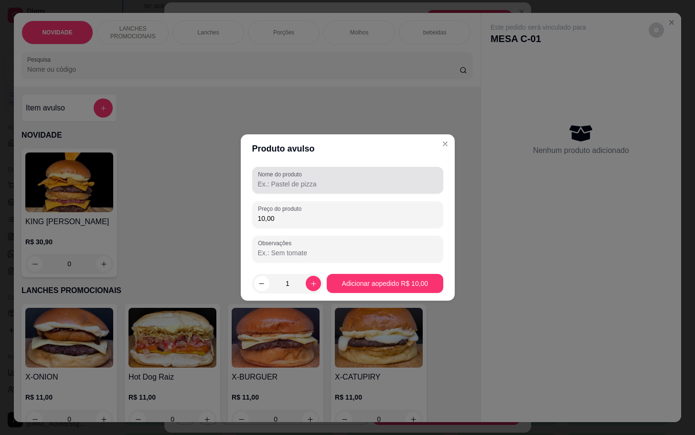
type input "10,00"
click at [281, 168] on div "Nome do produto" at bounding box center [347, 180] width 191 height 27
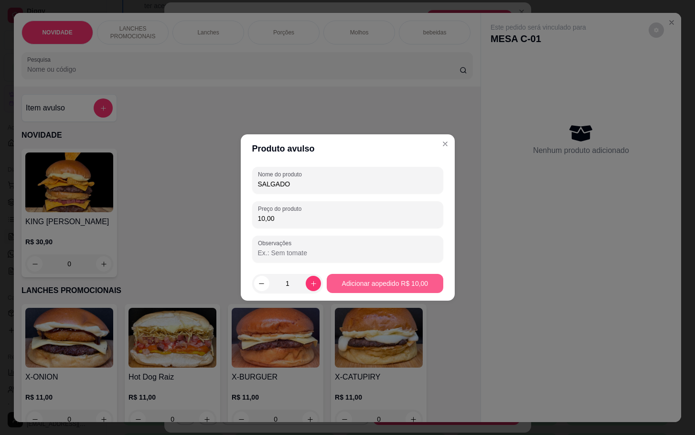
type input "SALGADO"
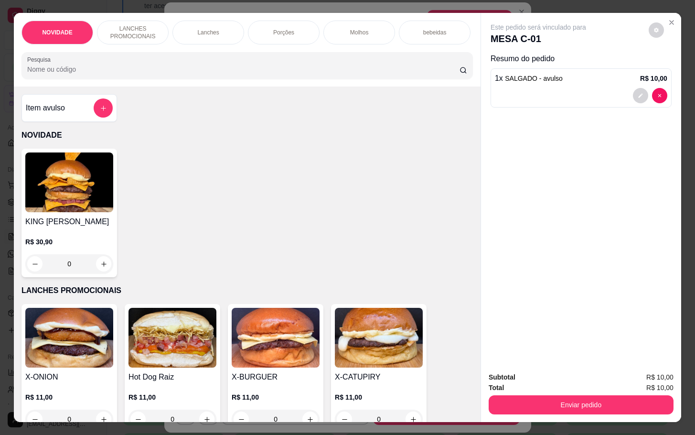
drag, startPoint x: 601, startPoint y: 387, endPoint x: 599, endPoint y: 398, distance: 11.5
click at [602, 393] on div "Enviar pedido" at bounding box center [580, 403] width 185 height 21
click at [600, 398] on button "Enviar pedido" at bounding box center [580, 404] width 185 height 19
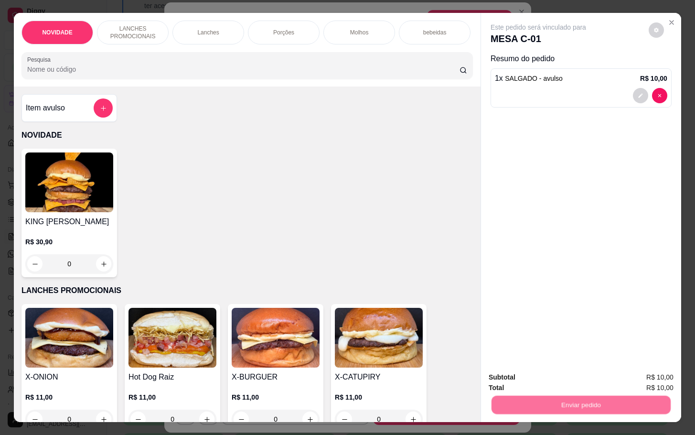
click at [551, 380] on button "Não registrar e enviar pedido" at bounding box center [547, 376] width 96 height 18
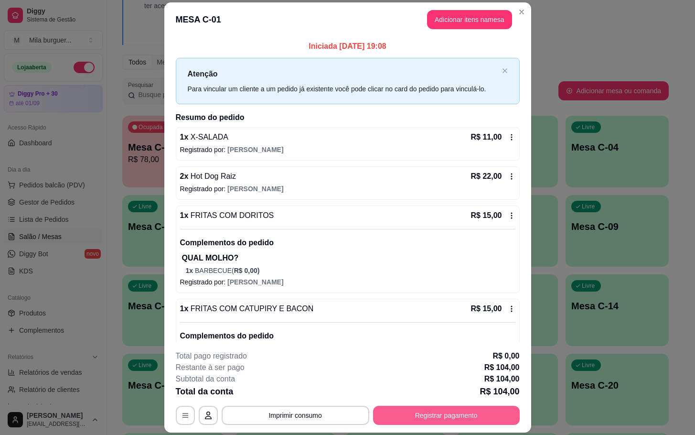
click at [445, 410] on button "Registrar pagamento" at bounding box center [446, 414] width 147 height 19
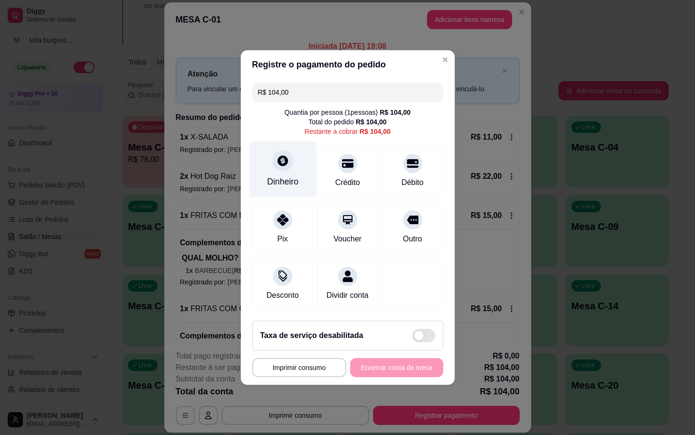
click at [269, 176] on div "Dinheiro" at bounding box center [283, 181] width 32 height 12
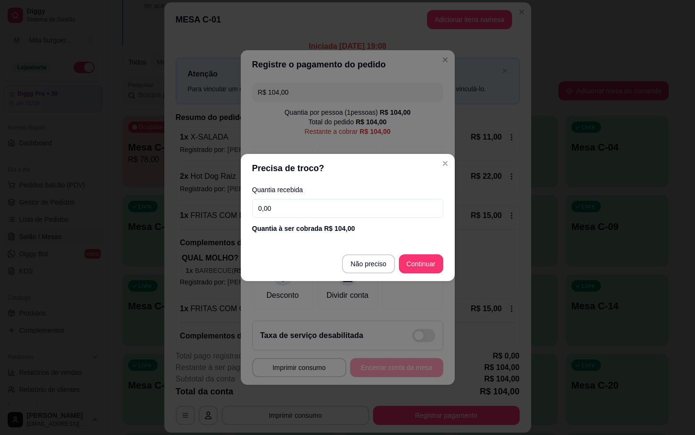
click at [337, 213] on input "0,00" at bounding box center [347, 208] width 191 height 19
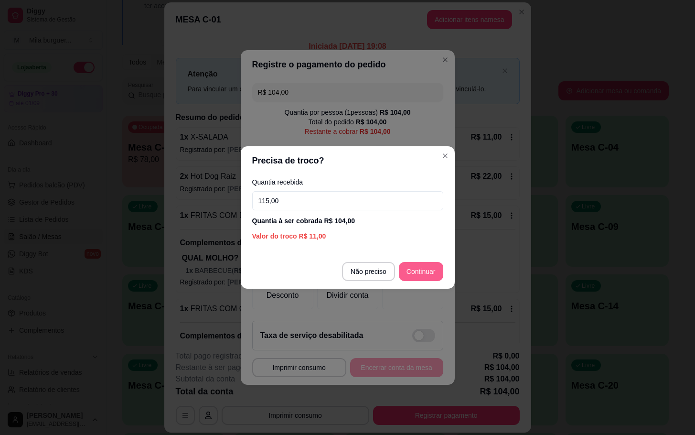
type input "115,00"
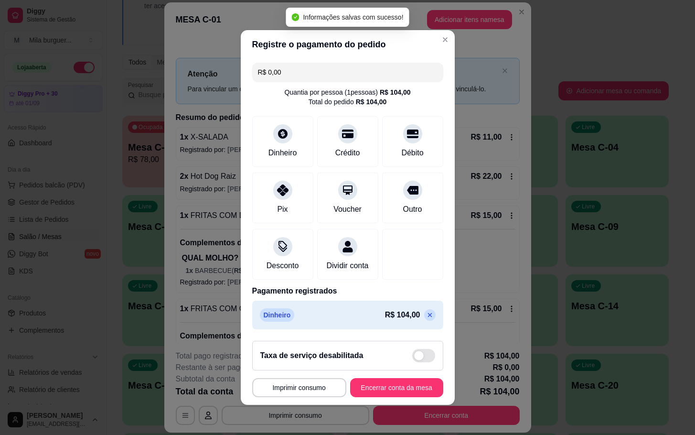
click at [385, 315] on p "R$ 104,00" at bounding box center [402, 314] width 35 height 11
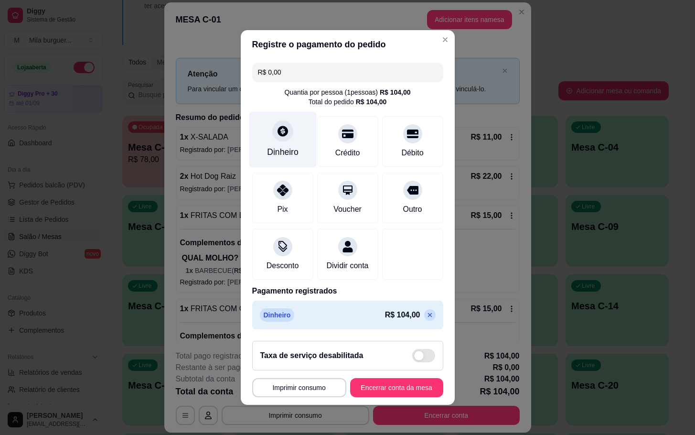
click at [249, 148] on div "Dinheiro" at bounding box center [282, 140] width 67 height 56
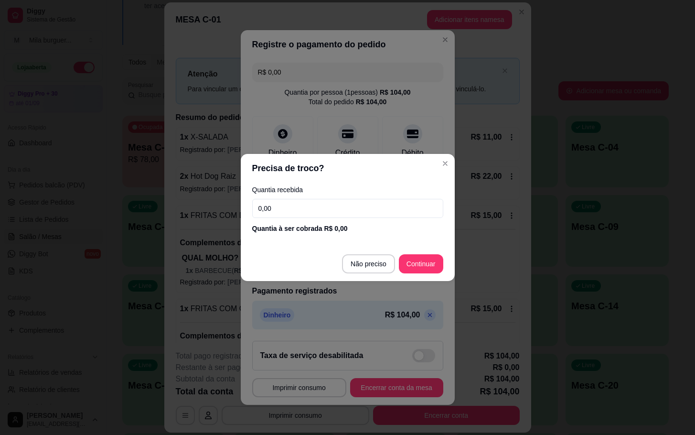
click at [364, 205] on input "0,00" at bounding box center [347, 208] width 191 height 19
click at [395, 253] on footer "Não preciso Continuar" at bounding box center [348, 263] width 214 height 34
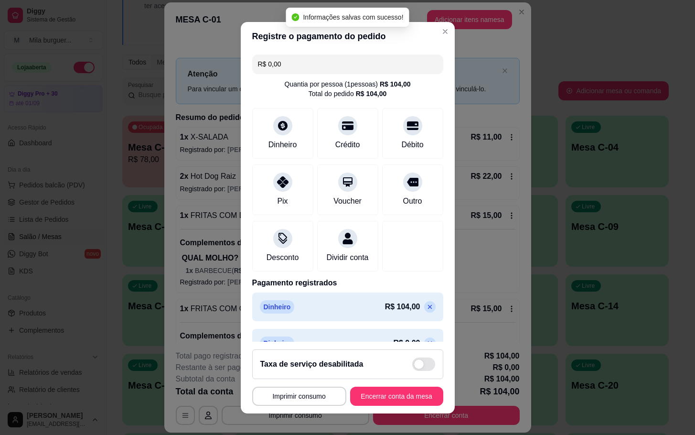
click at [427, 308] on icon at bounding box center [429, 306] width 4 height 4
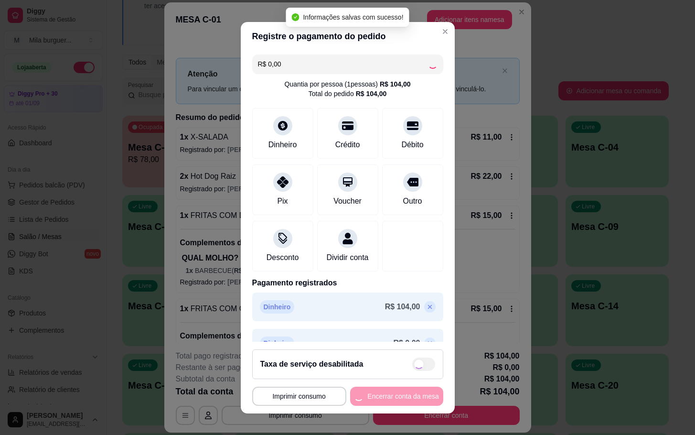
type input "R$ 104,00"
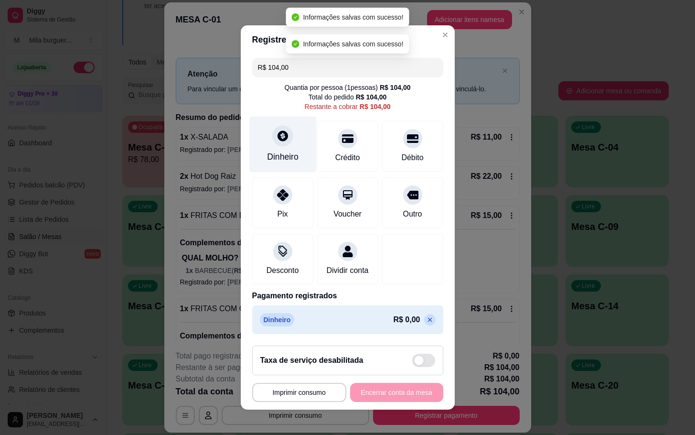
click at [277, 141] on div at bounding box center [282, 135] width 21 height 21
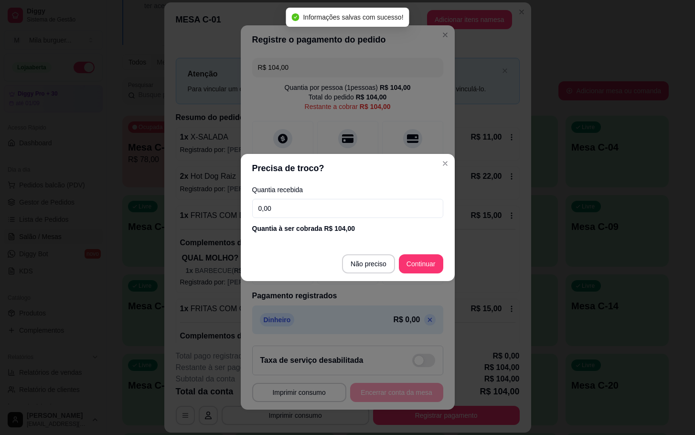
click at [346, 204] on input "0,00" at bounding box center [347, 208] width 191 height 19
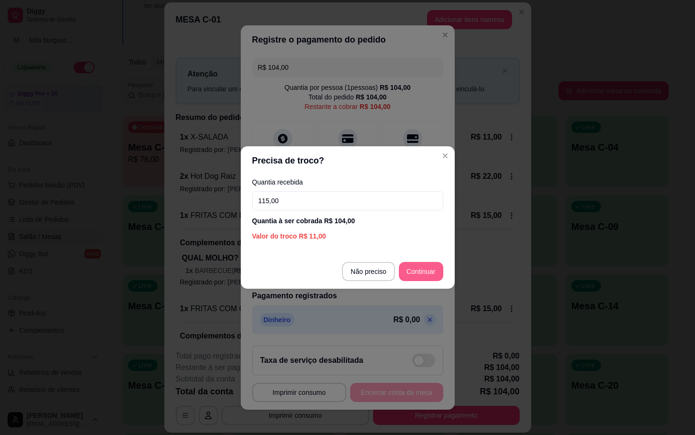
type input "115,00"
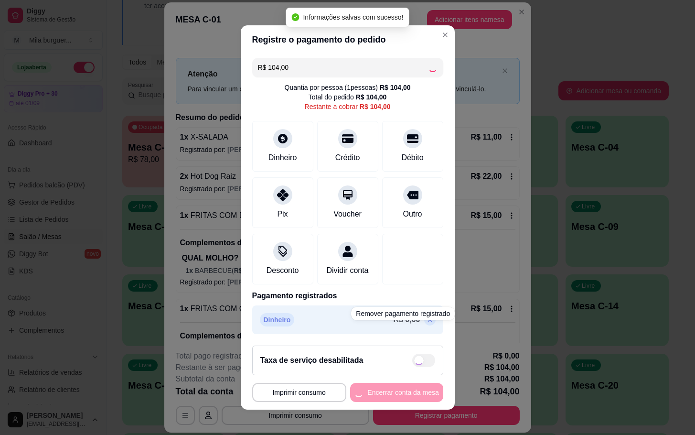
type input "R$ 0,00"
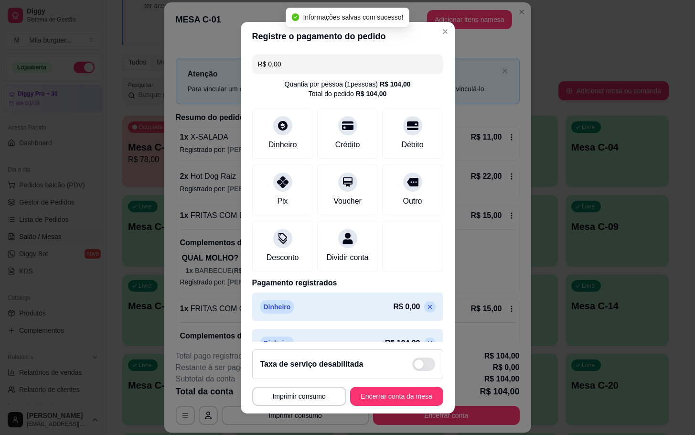
click at [400, 406] on footer "**********" at bounding box center [348, 377] width 214 height 72
click at [407, 398] on button "Encerrar conta da mesa" at bounding box center [396, 395] width 93 height 19
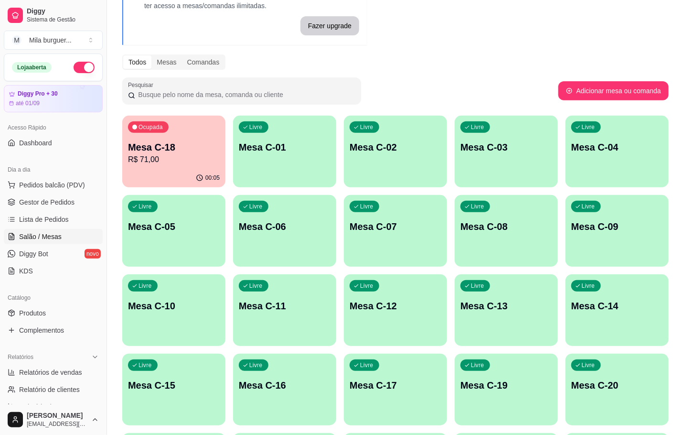
click at [165, 170] on div "00:05" at bounding box center [173, 178] width 103 height 19
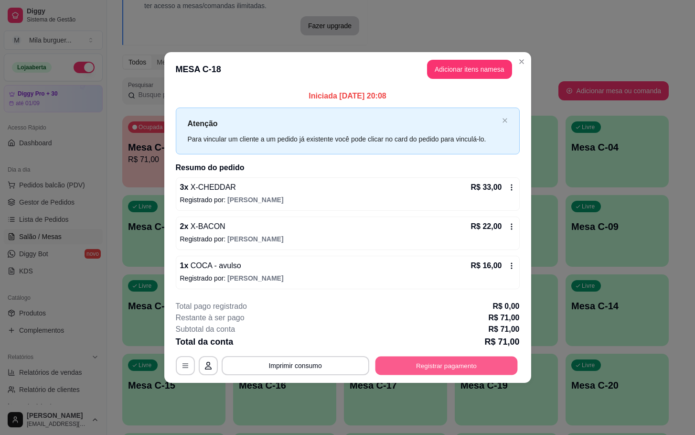
click at [492, 366] on button "Registrar pagamento" at bounding box center [446, 365] width 142 height 19
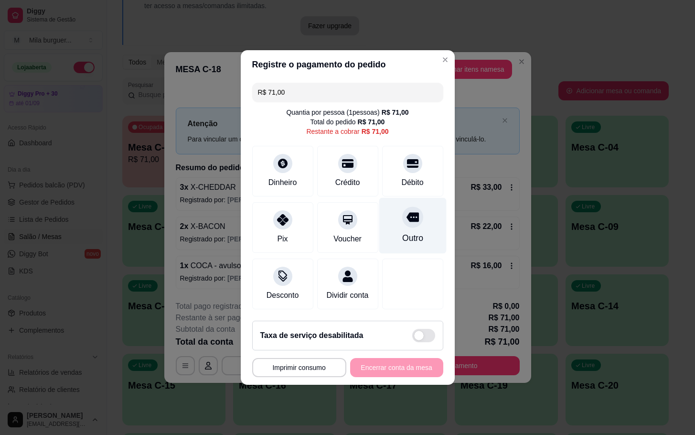
click at [380, 221] on div "Outro" at bounding box center [412, 226] width 67 height 56
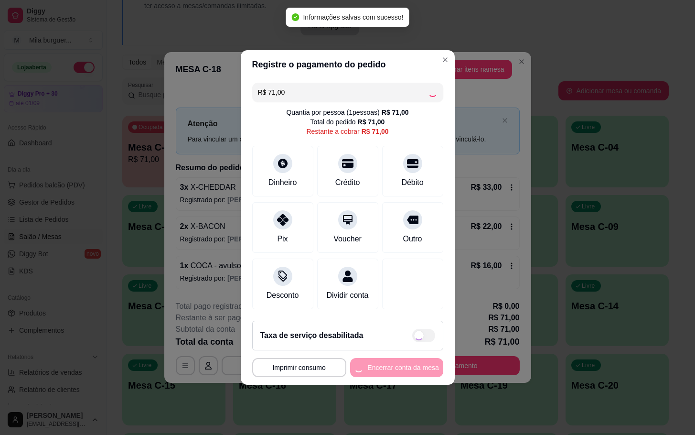
type input "R$ 0,00"
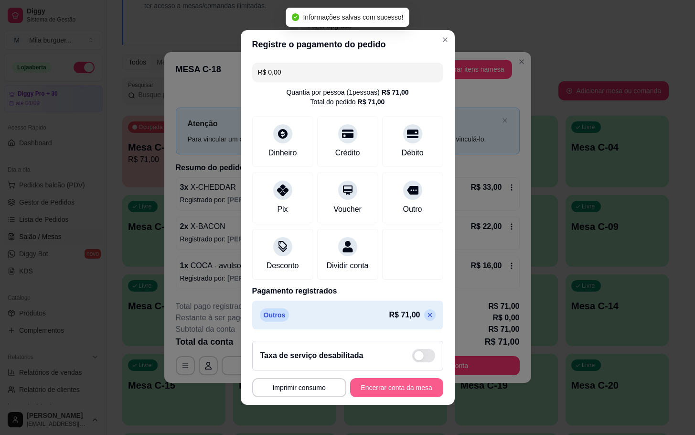
click at [361, 384] on div "**********" at bounding box center [347, 387] width 191 height 19
click at [382, 393] on button "Encerrar conta da mesa" at bounding box center [396, 387] width 90 height 19
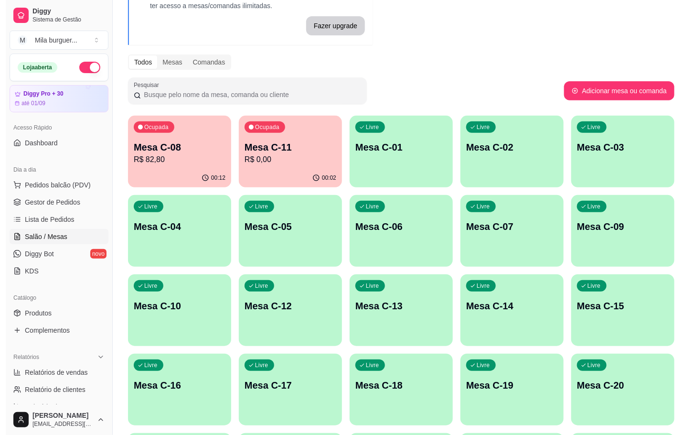
scroll to position [215, 0]
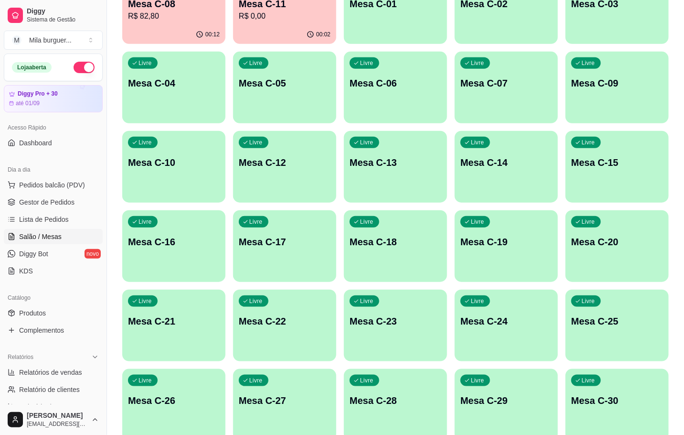
click at [499, 379] on div "Livre Mesa C-29" at bounding box center [506, 399] width 103 height 60
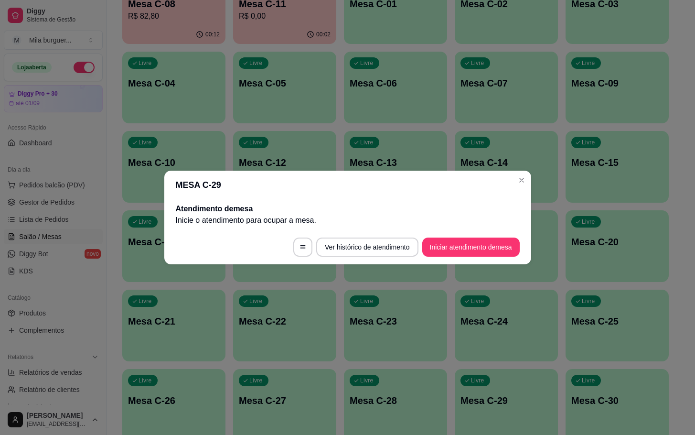
click at [469, 232] on footer "Ver histórico de atendimento Iniciar atendimento de mesa" at bounding box center [347, 247] width 367 height 34
click at [466, 241] on button "Iniciar atendimento de mesa" at bounding box center [470, 246] width 97 height 19
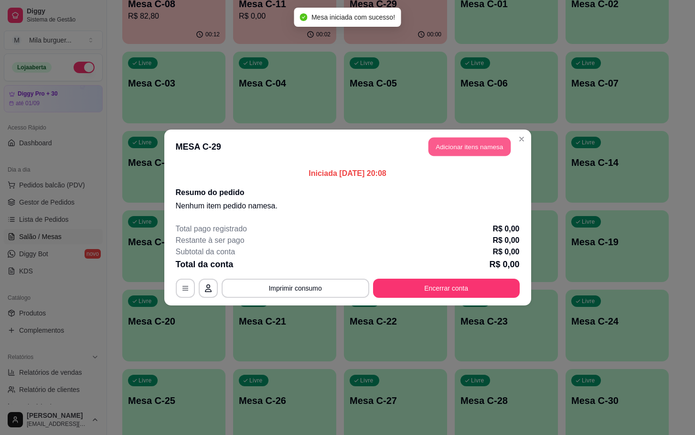
click at [462, 144] on button "Adicionar itens na mesa" at bounding box center [469, 147] width 82 height 19
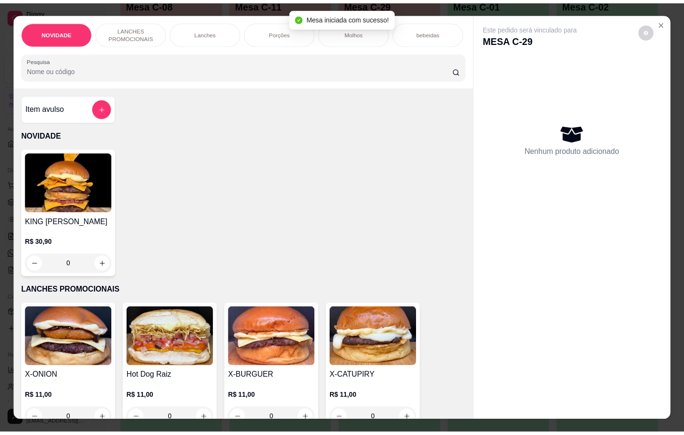
scroll to position [143, 0]
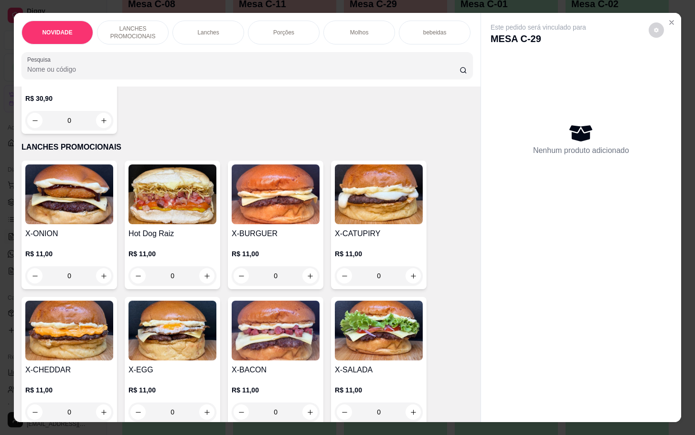
click at [199, 283] on div "0" at bounding box center [172, 275] width 88 height 19
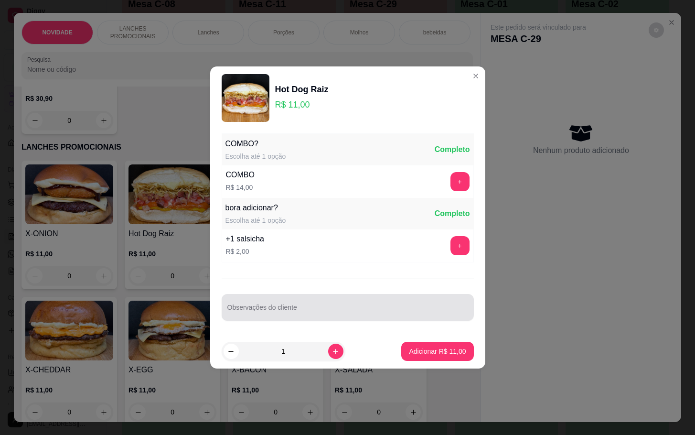
drag, startPoint x: 411, startPoint y: 300, endPoint x: 427, endPoint y: 297, distance: 16.6
click at [413, 300] on div at bounding box center [347, 306] width 241 height 19
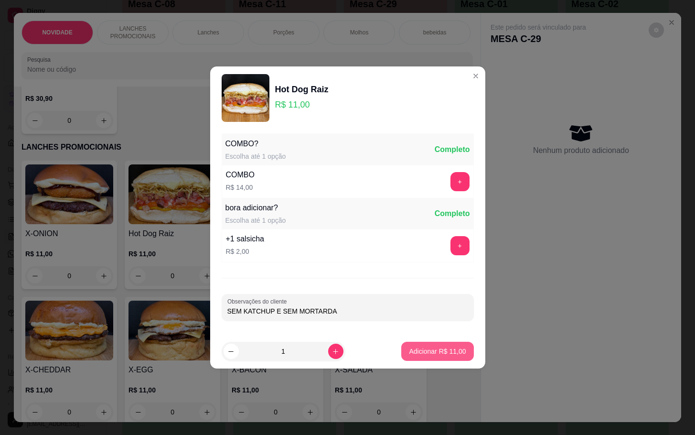
type input "SEM KATCHUP E SEM MORTARDA"
click at [420, 354] on p "Adicionar R$ 11,00" at bounding box center [437, 351] width 57 height 10
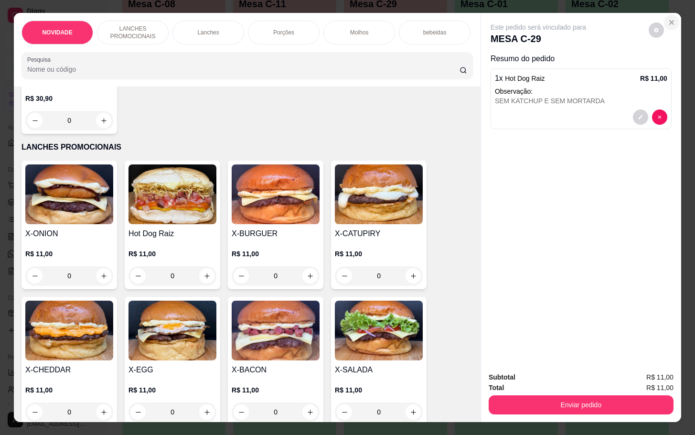
click at [669, 21] on icon "Close" at bounding box center [671, 23] width 4 height 4
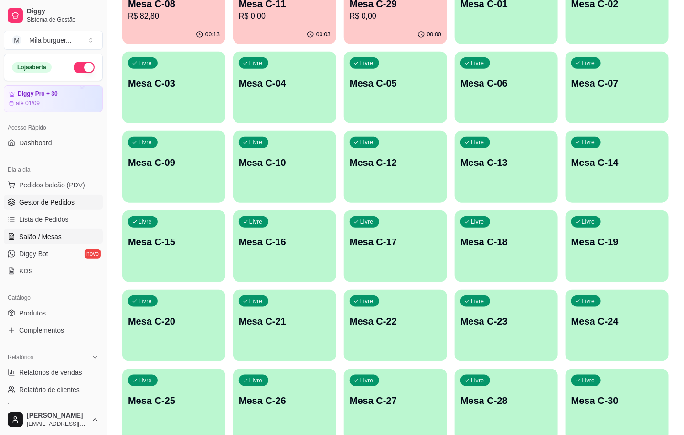
click at [42, 201] on span "Gestor de Pedidos" at bounding box center [46, 202] width 55 height 10
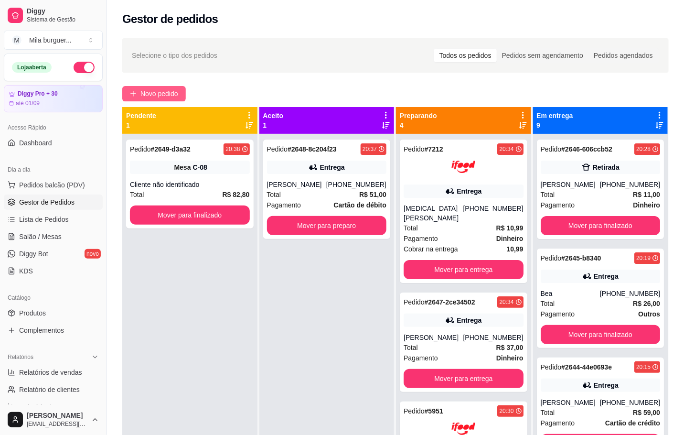
click at [171, 92] on span "Novo pedido" at bounding box center [159, 93] width 38 height 11
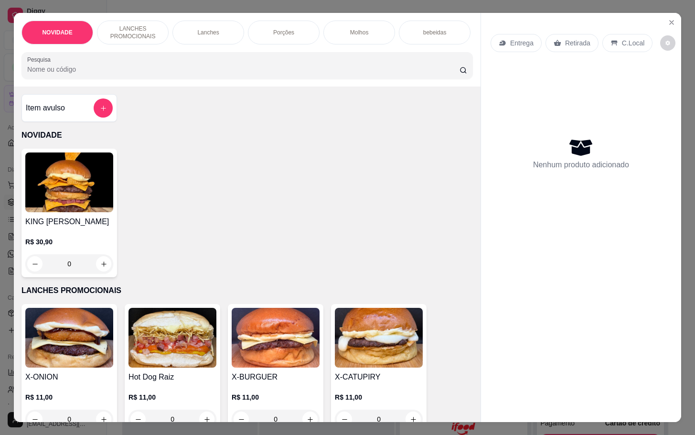
scroll to position [72, 0]
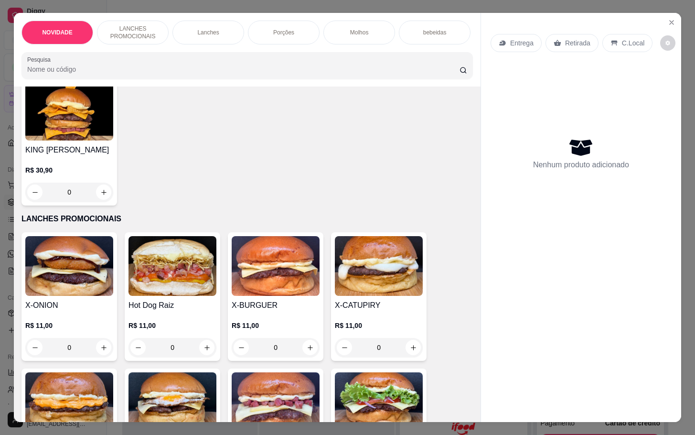
click at [199, 354] on div "0" at bounding box center [172, 347] width 88 height 19
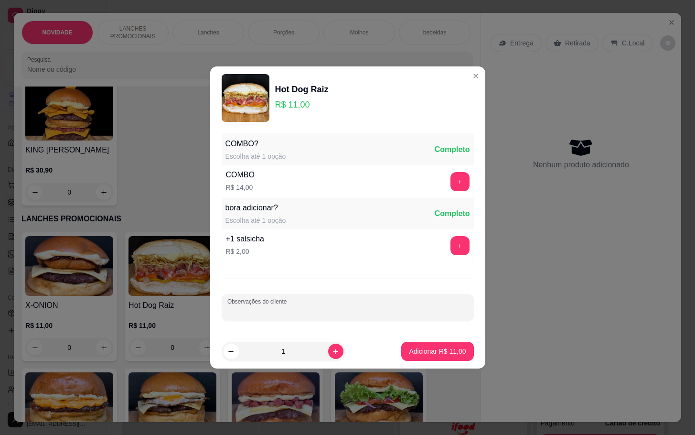
drag, startPoint x: 275, startPoint y: 311, endPoint x: 276, endPoint y: 307, distance: 4.8
click at [276, 311] on input "Observações do cliente" at bounding box center [347, 311] width 241 height 10
type input "SEM KATCHUP E SEM MOSTARDA"
click at [403, 353] on button "Adicionar R$ 11,00" at bounding box center [438, 351] width 70 height 19
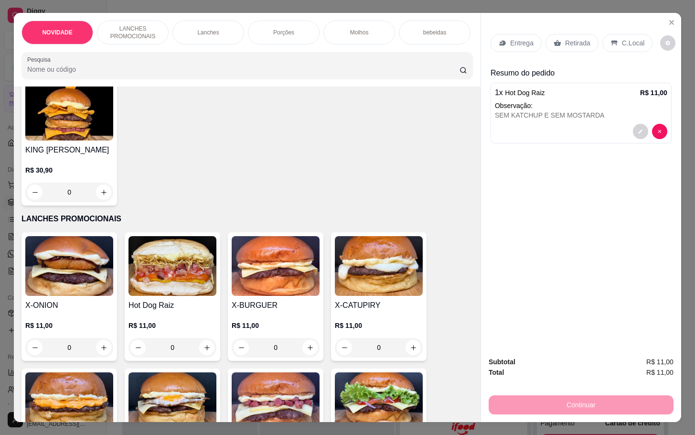
click at [199, 350] on div "0" at bounding box center [172, 347] width 88 height 19
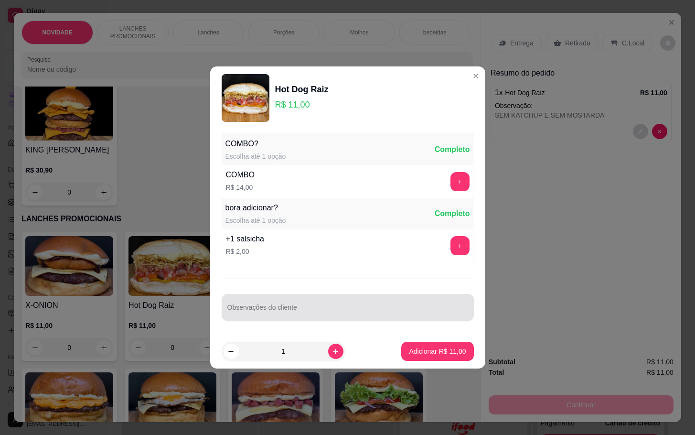
click at [334, 304] on div at bounding box center [347, 306] width 241 height 19
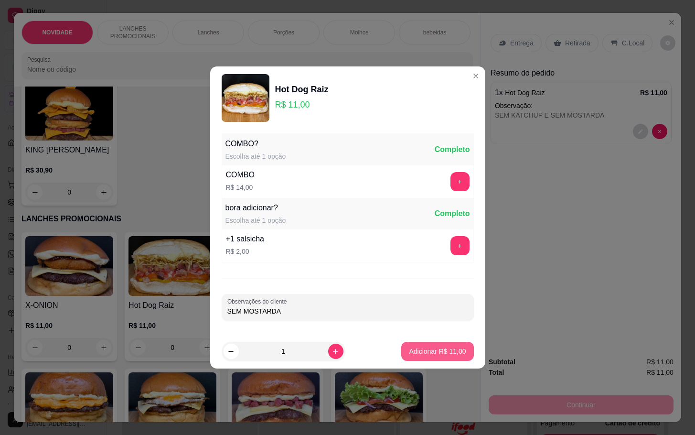
type input "SEM MOSTARDA"
click at [421, 351] on p "Adicionar R$ 11,00" at bounding box center [437, 350] width 55 height 9
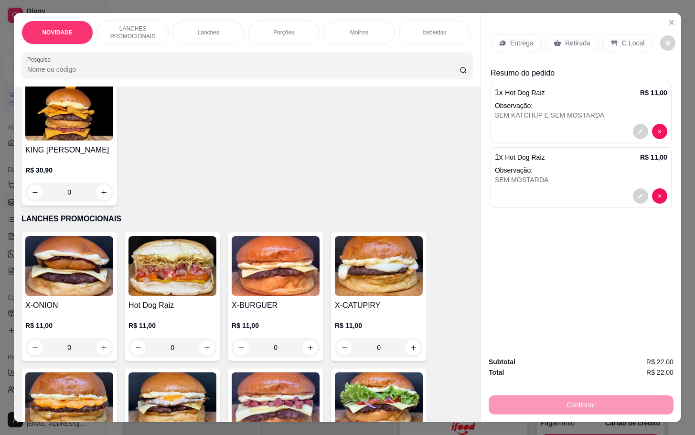
click at [570, 38] on p "Retirada" at bounding box center [577, 43] width 25 height 10
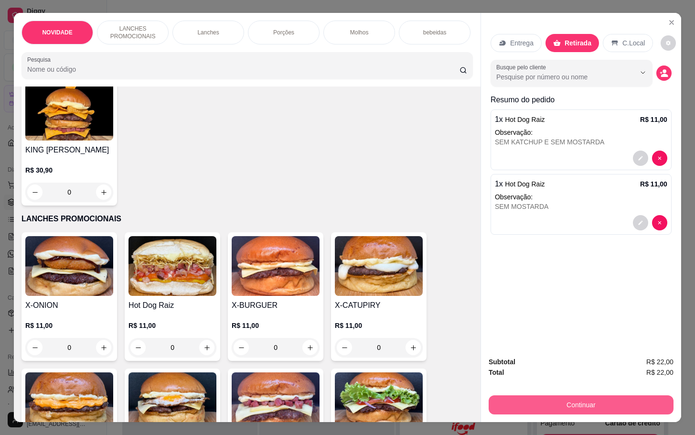
click at [549, 395] on button "Continuar" at bounding box center [580, 404] width 185 height 19
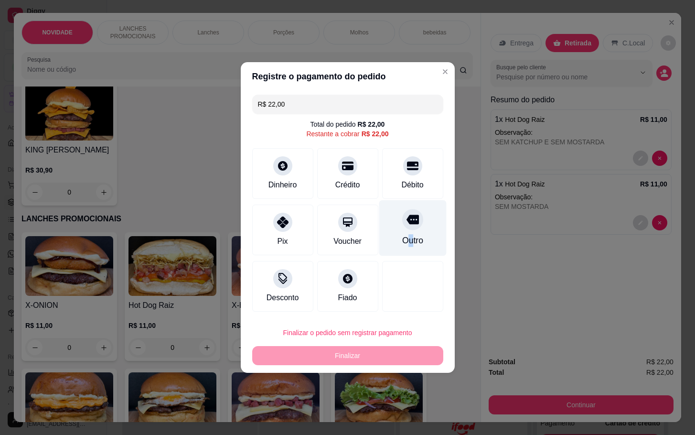
click at [404, 238] on div "Outro" at bounding box center [412, 240] width 21 height 12
type input "R$ 0,00"
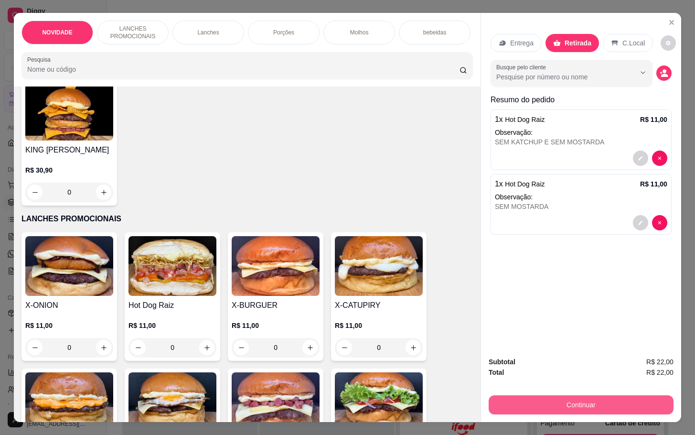
click at [530, 404] on button "Continuar" at bounding box center [580, 404] width 185 height 19
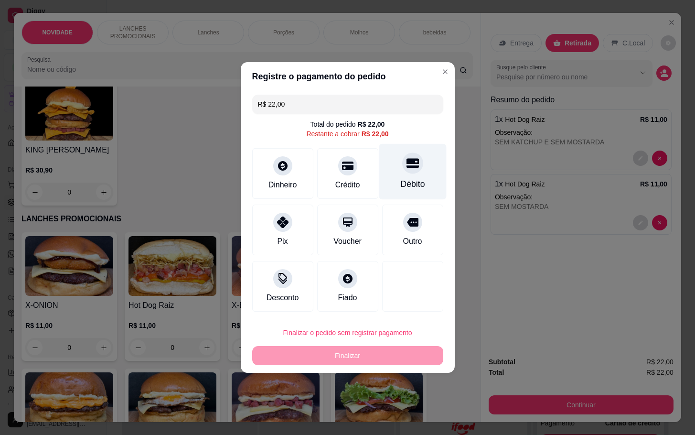
click at [413, 161] on div "Débito" at bounding box center [412, 172] width 67 height 56
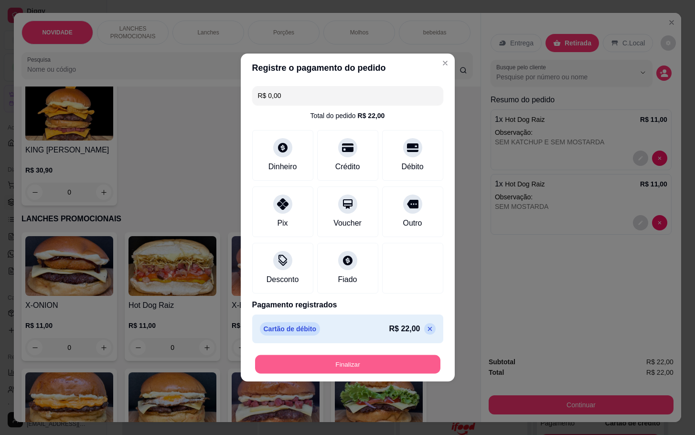
click at [334, 365] on button "Finalizar" at bounding box center [347, 364] width 185 height 19
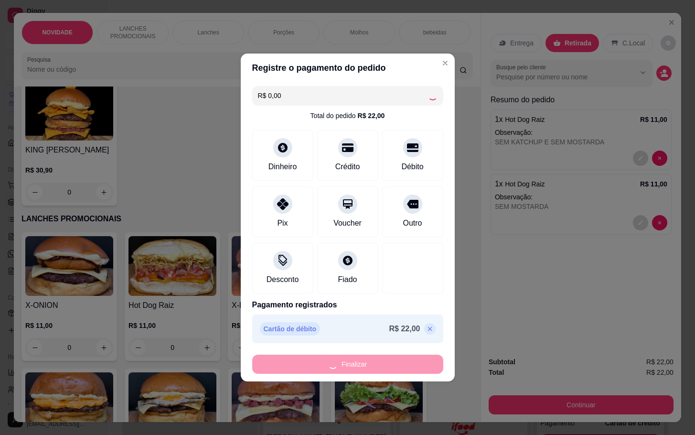
type input "-R$ 22,00"
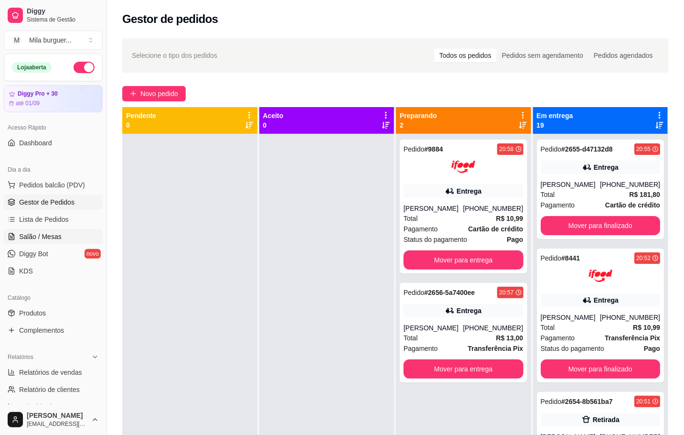
click at [27, 234] on span "Salão / Mesas" at bounding box center [40, 237] width 42 height 10
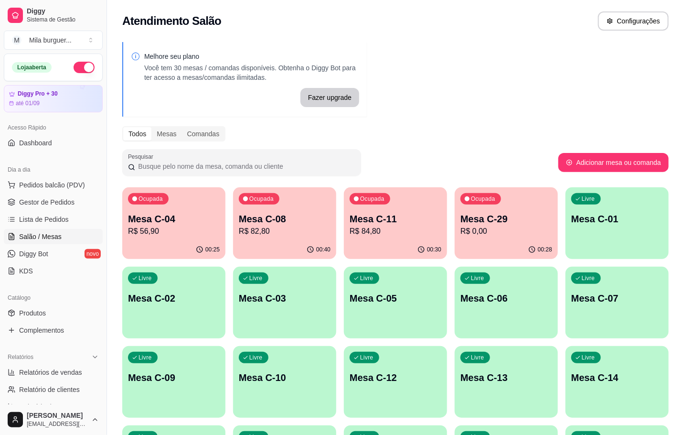
click at [376, 230] on p "R$ 84,80" at bounding box center [396, 230] width 92 height 11
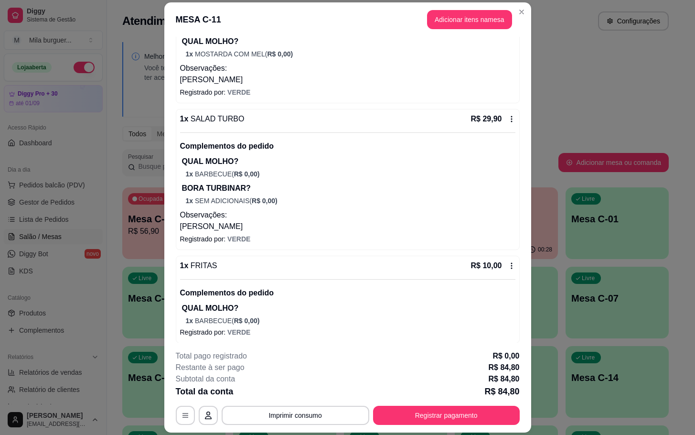
scroll to position [21, 0]
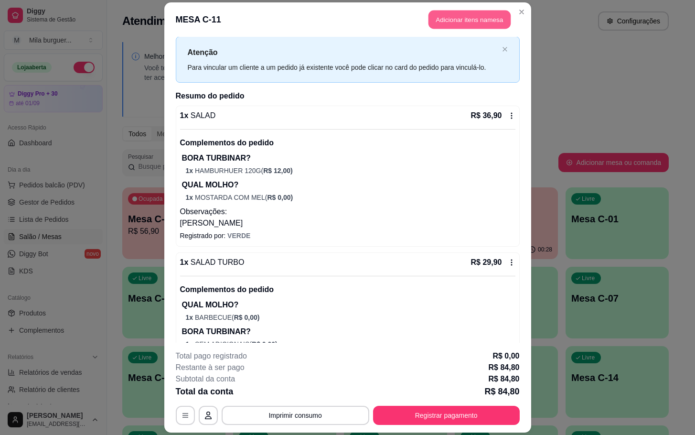
click at [443, 22] on button "Adicionar itens na mesa" at bounding box center [469, 19] width 82 height 19
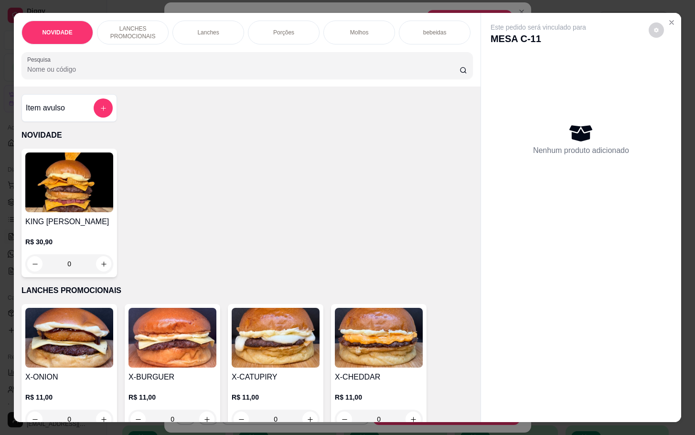
click at [297, 26] on div "Porções" at bounding box center [284, 33] width 72 height 24
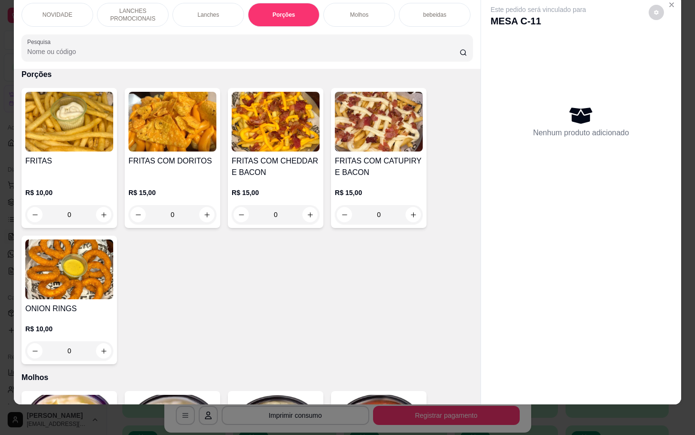
click at [104, 112] on img at bounding box center [69, 122] width 88 height 60
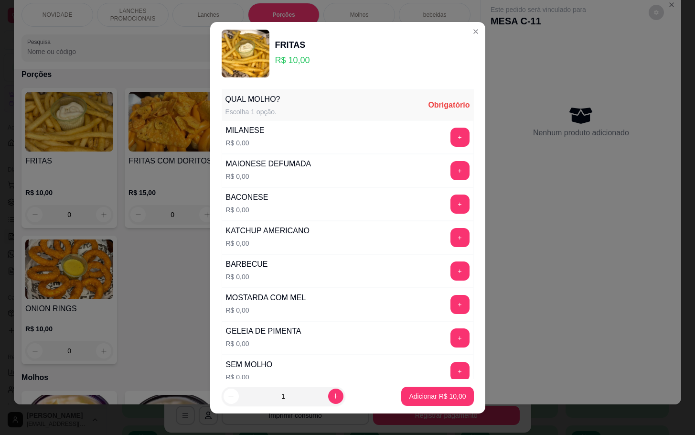
scroll to position [85, 0]
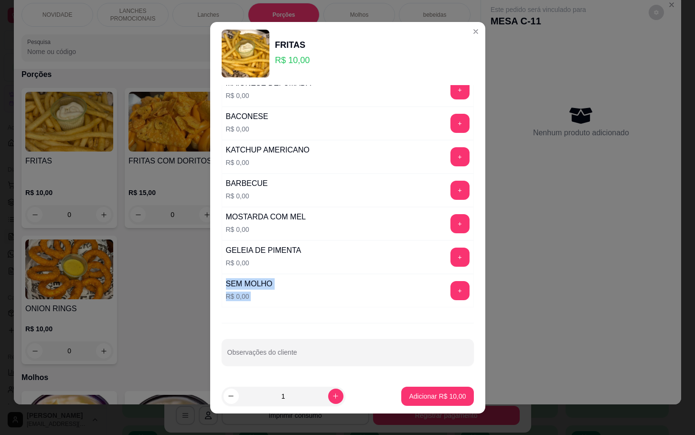
drag, startPoint x: 457, startPoint y: 264, endPoint x: 523, endPoint y: 276, distance: 66.9
click at [523, 276] on div "FRITAS R$ 10,00 QUAL MOLHO? Escolha 1 opção. Obrigatório MILANESE R$ 0,00 + MAI…" at bounding box center [347, 217] width 695 height 435
click at [450, 284] on button "+" at bounding box center [459, 290] width 19 height 19
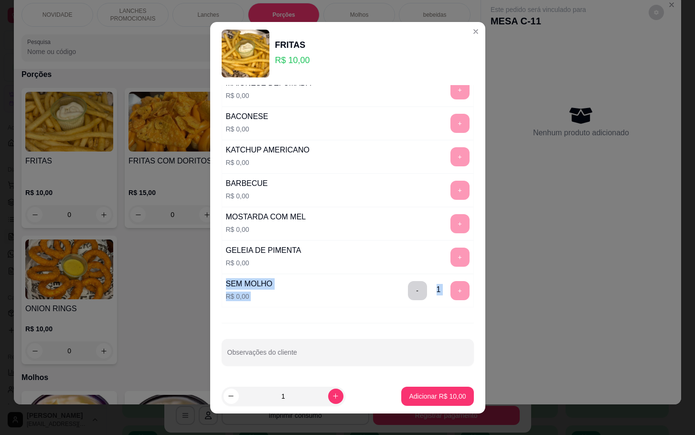
click at [446, 398] on p "Adicionar R$ 10,00" at bounding box center [437, 396] width 57 height 10
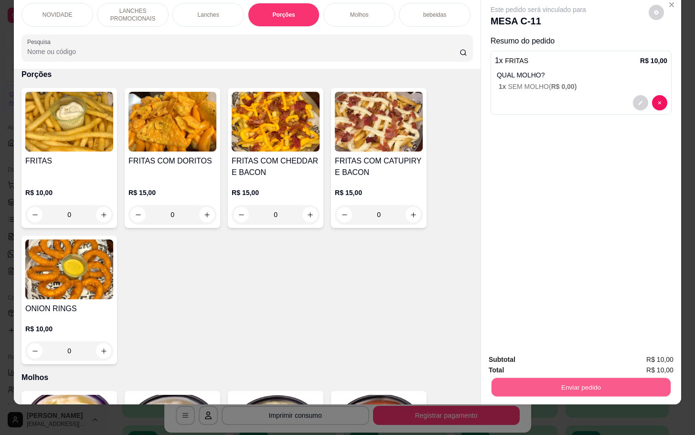
click at [500, 380] on button "Enviar pedido" at bounding box center [580, 386] width 179 height 19
click at [523, 351] on button "Não registrar e enviar pedido" at bounding box center [547, 353] width 96 height 18
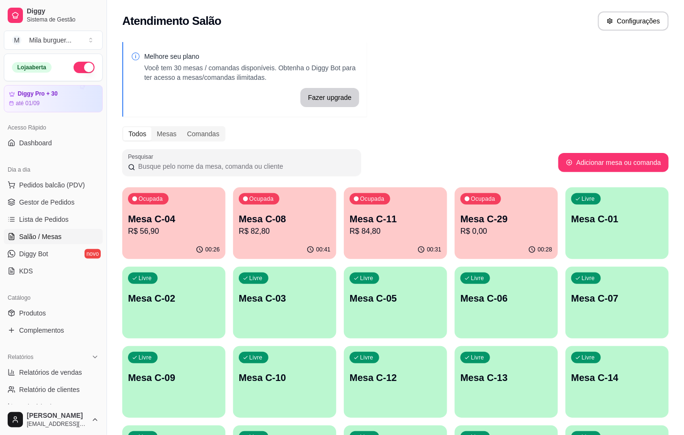
click at [154, 228] on p "R$ 56,90" at bounding box center [174, 230] width 92 height 11
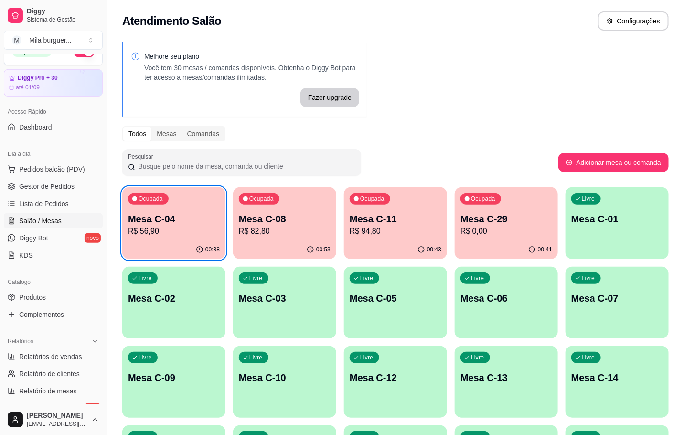
click at [149, 215] on p "Mesa C-04" at bounding box center [174, 218] width 92 height 13
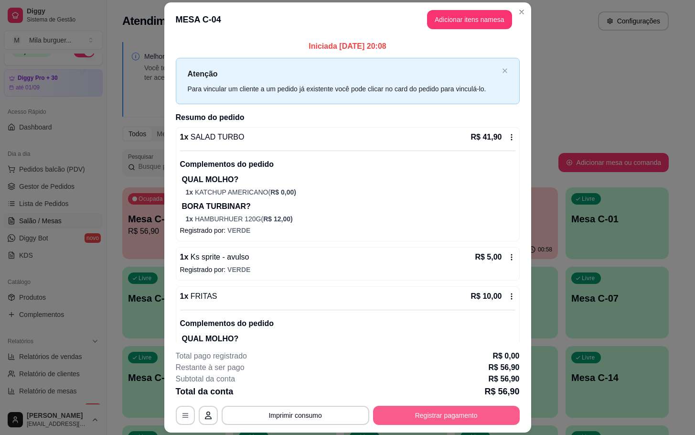
click at [477, 419] on button "Registrar pagamento" at bounding box center [446, 414] width 147 height 19
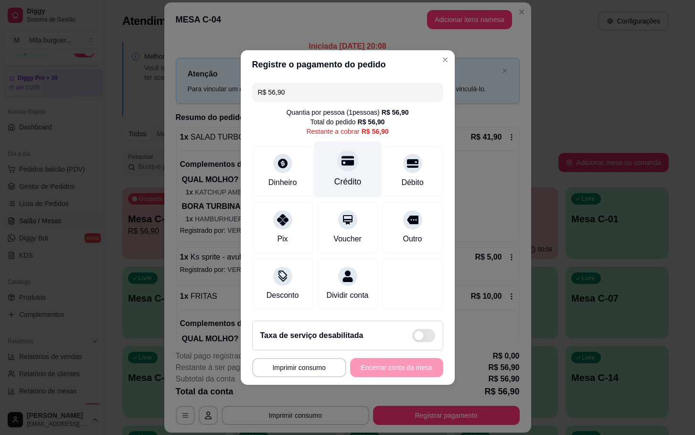
click at [357, 175] on div "Crédito" at bounding box center [347, 169] width 67 height 56
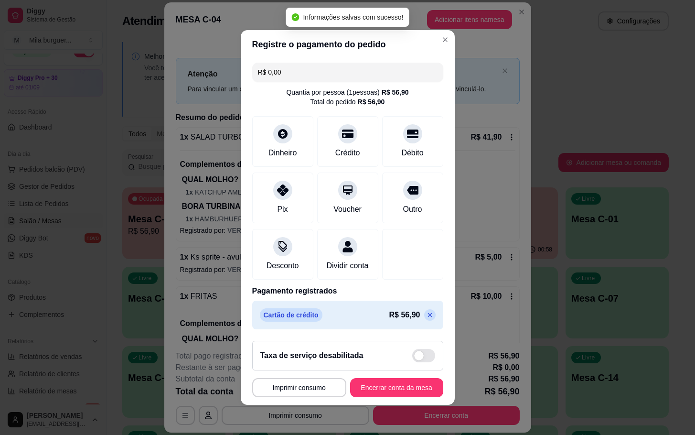
type input "R$ 0,00"
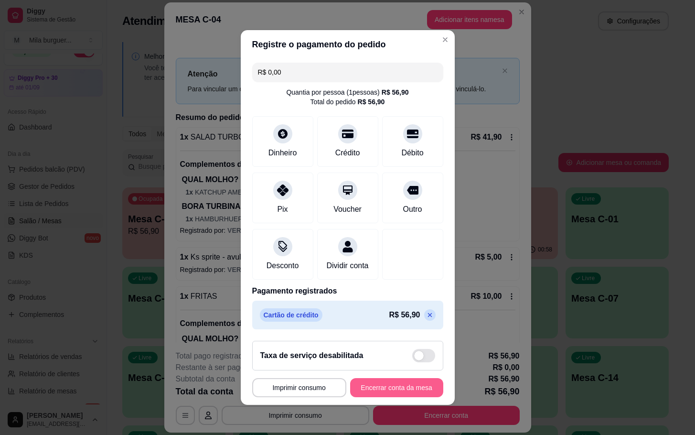
click at [391, 397] on button "Encerrar conta da mesa" at bounding box center [396, 387] width 93 height 19
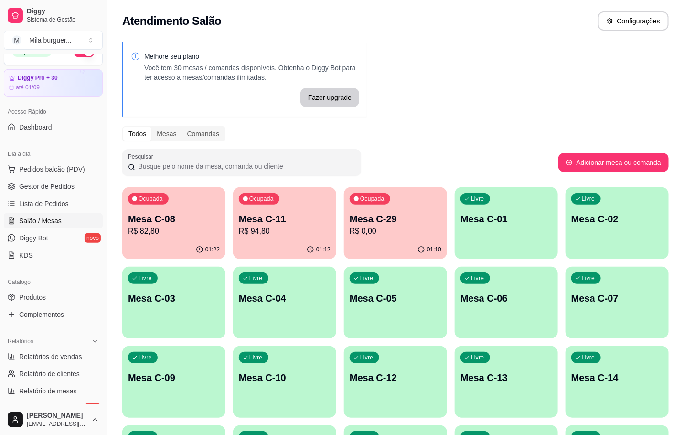
drag, startPoint x: 310, startPoint y: 400, endPoint x: 327, endPoint y: 60, distance: 339.9
click at [327, 60] on p "Melhore seu plano" at bounding box center [251, 57] width 215 height 10
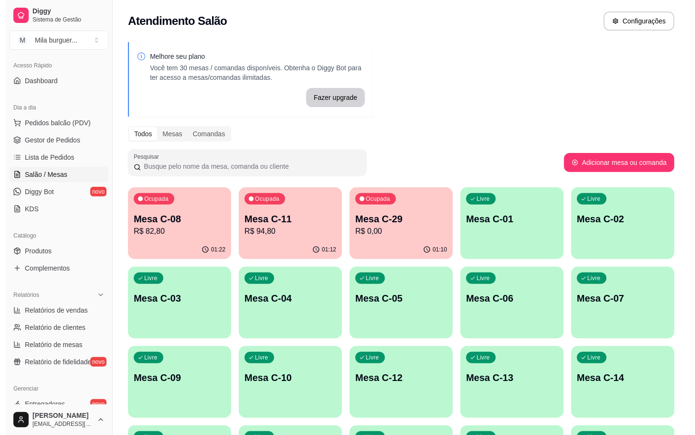
scroll to position [0, 0]
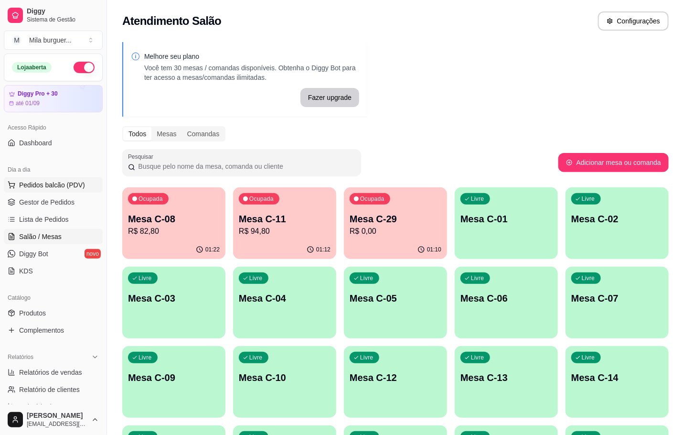
click at [67, 202] on span "Gestor de Pedidos" at bounding box center [46, 202] width 55 height 10
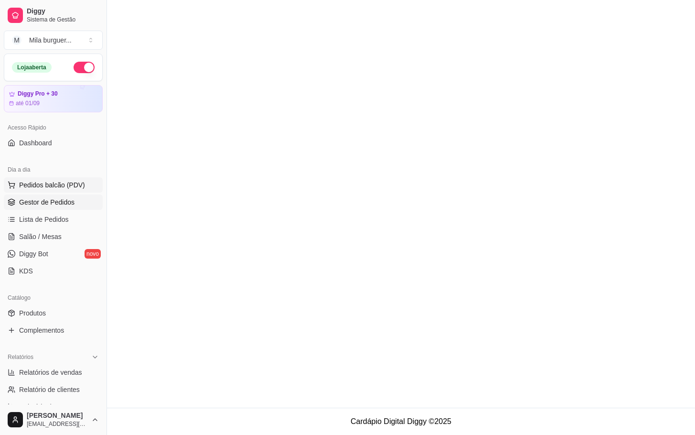
click at [62, 187] on span "Pedidos balcão (PDV)" at bounding box center [52, 185] width 66 height 10
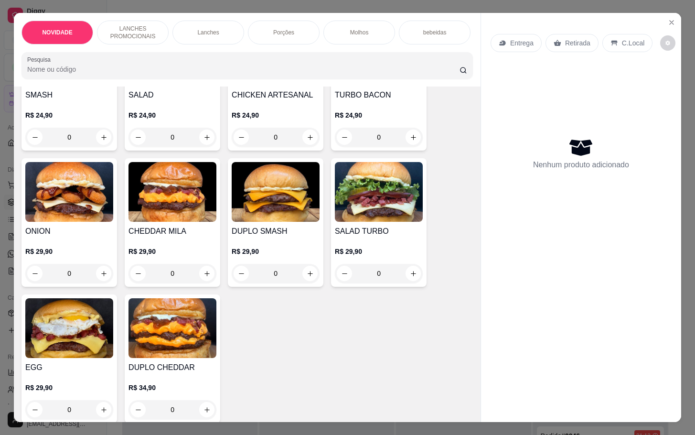
scroll to position [501, 0]
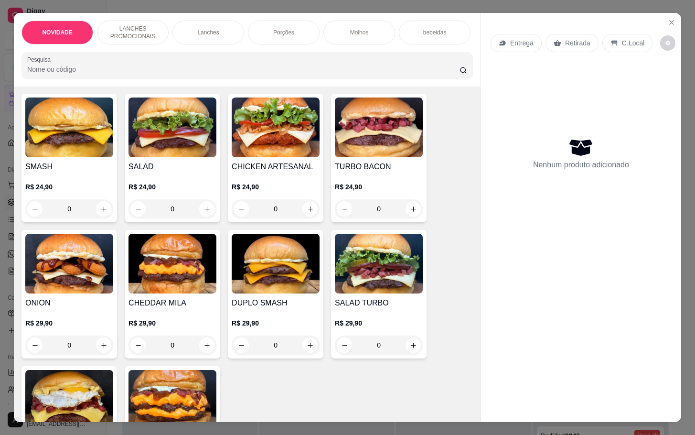
click at [63, 125] on img at bounding box center [69, 127] width 88 height 60
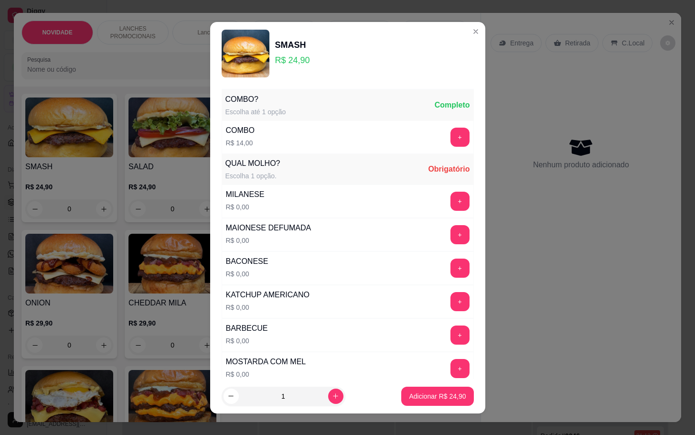
scroll to position [72, 0]
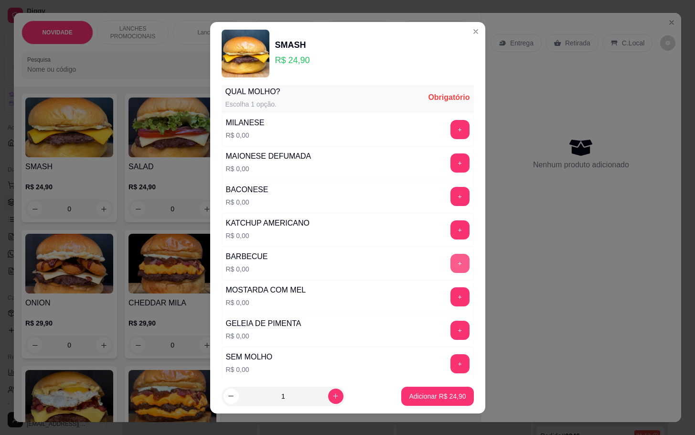
click at [450, 271] on button "+" at bounding box center [459, 263] width 19 height 19
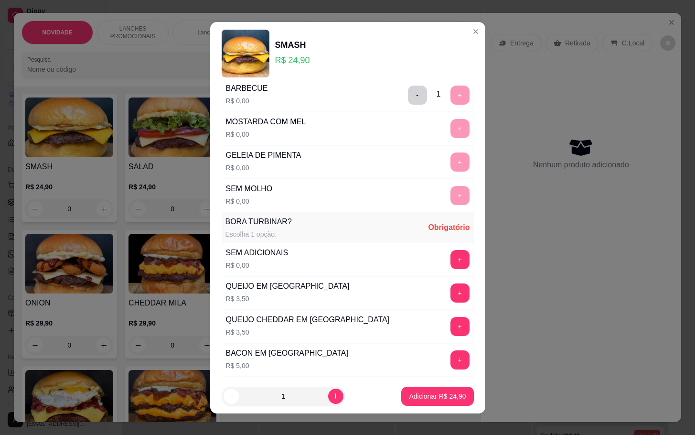
scroll to position [250, 0]
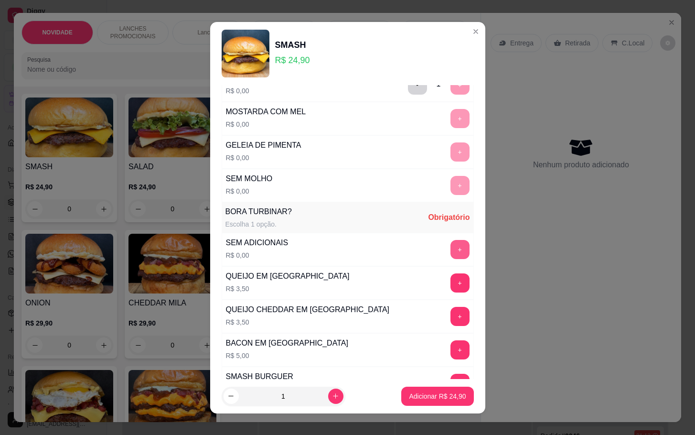
click at [450, 254] on button "+" at bounding box center [459, 249] width 19 height 19
click at [427, 395] on p "Adicionar R$ 24,90" at bounding box center [437, 395] width 55 height 9
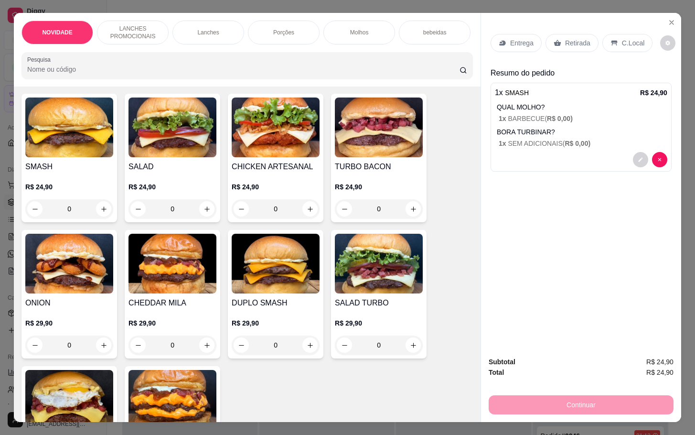
click at [83, 110] on img at bounding box center [69, 127] width 88 height 60
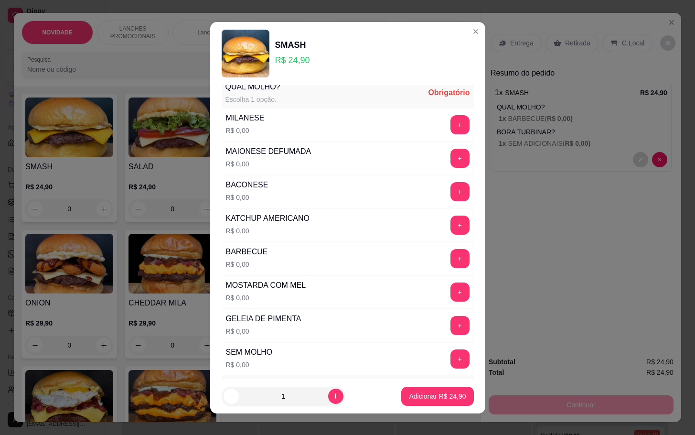
scroll to position [86, 0]
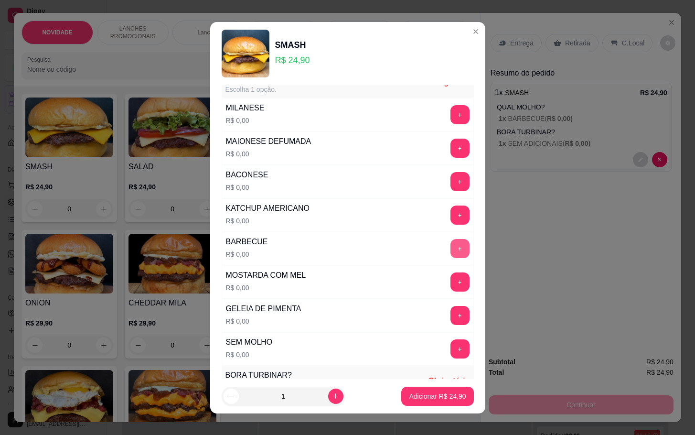
click at [450, 250] on button "+" at bounding box center [459, 248] width 19 height 19
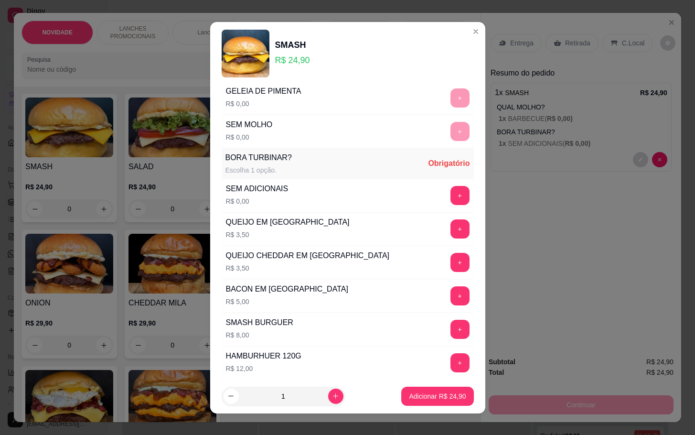
scroll to position [383, 0]
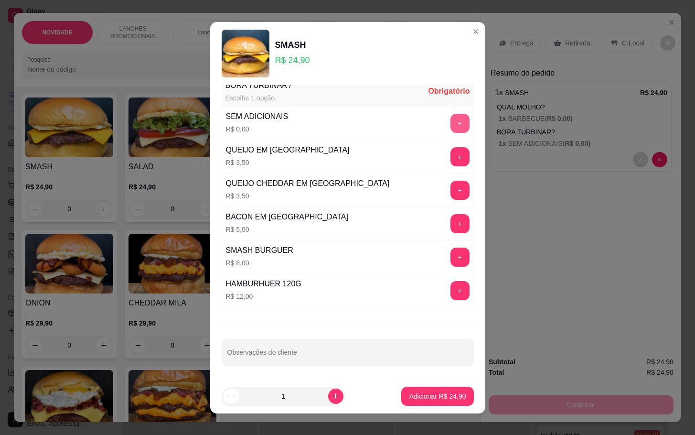
click at [450, 119] on button "+" at bounding box center [459, 123] width 19 height 19
click at [450, 379] on footer "1 Adicionar R$ 24,90" at bounding box center [347, 396] width 275 height 34
click at [455, 396] on button "Adicionar R$ 24,90" at bounding box center [438, 395] width 70 height 19
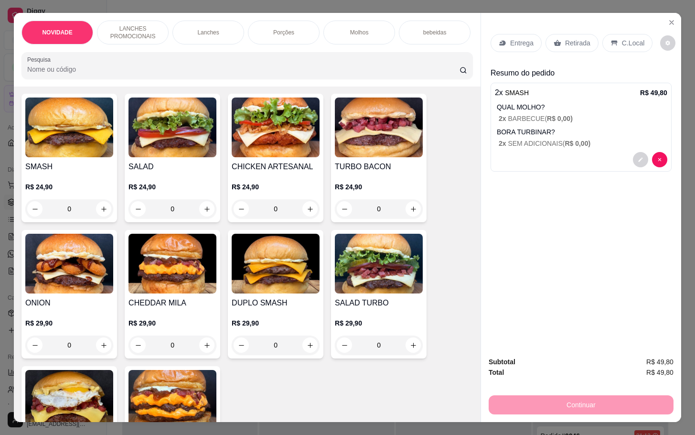
click at [560, 44] on div "Retirada" at bounding box center [571, 43] width 53 height 18
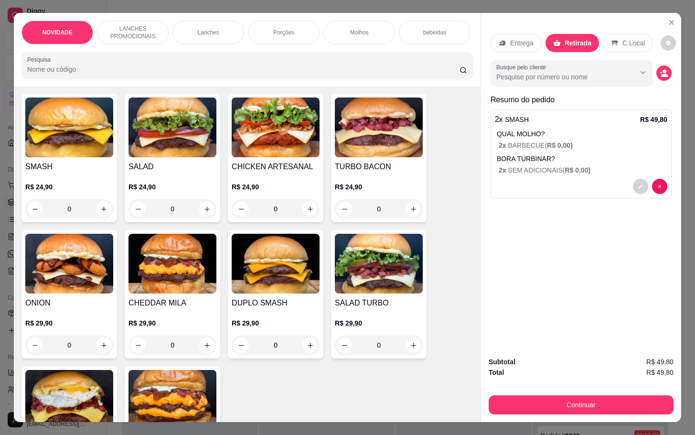
click at [593, 401] on button "Continuar" at bounding box center [580, 404] width 185 height 19
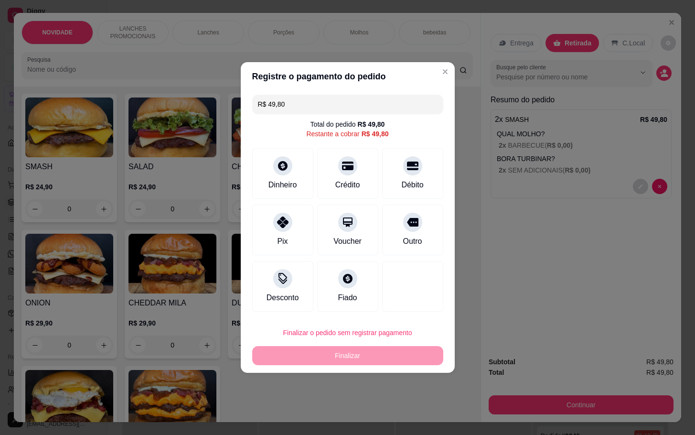
click at [403, 235] on div "Outro" at bounding box center [412, 240] width 19 height 11
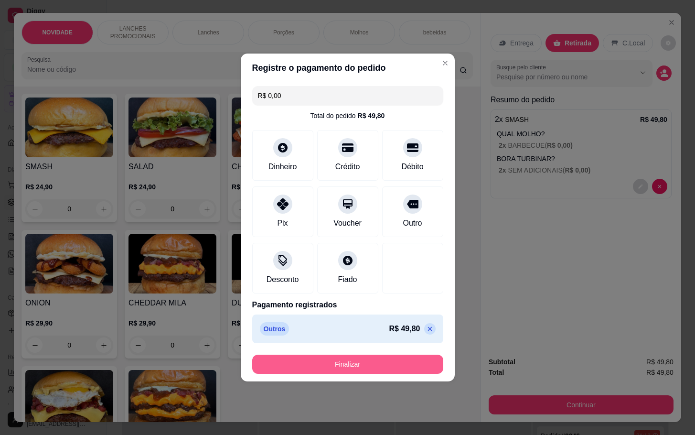
click at [426, 369] on button "Finalizar" at bounding box center [347, 363] width 191 height 19
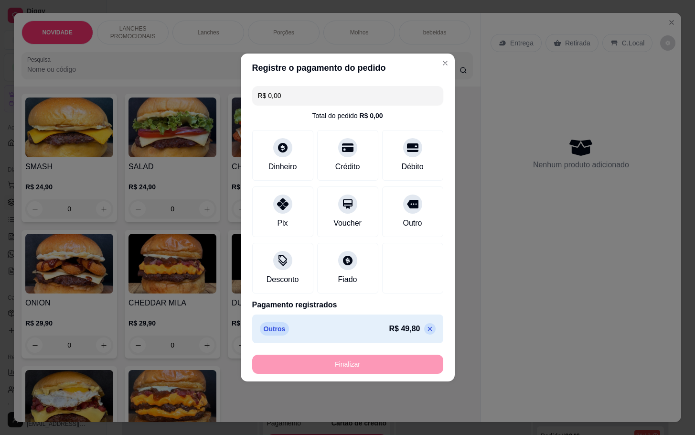
type input "-R$ 49,80"
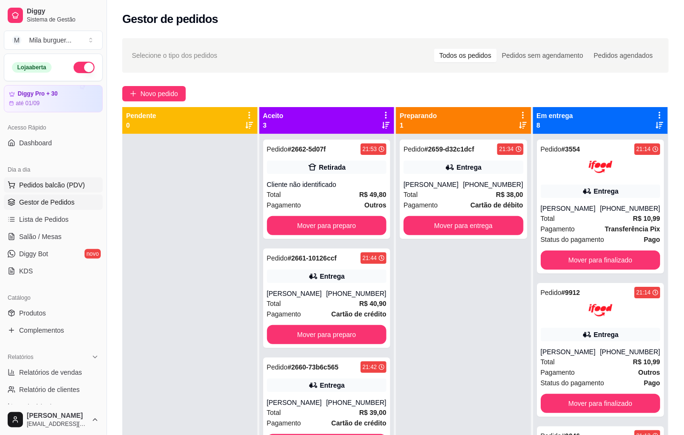
click at [39, 190] on button "Pedidos balcão (PDV)" at bounding box center [53, 184] width 99 height 15
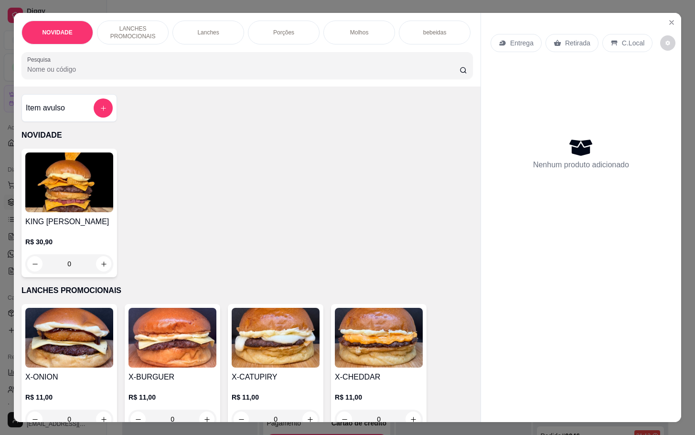
scroll to position [215, 0]
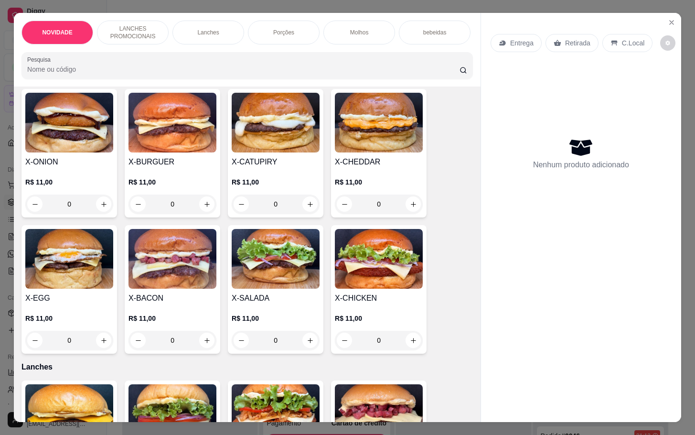
click at [308, 271] on img at bounding box center [276, 259] width 88 height 60
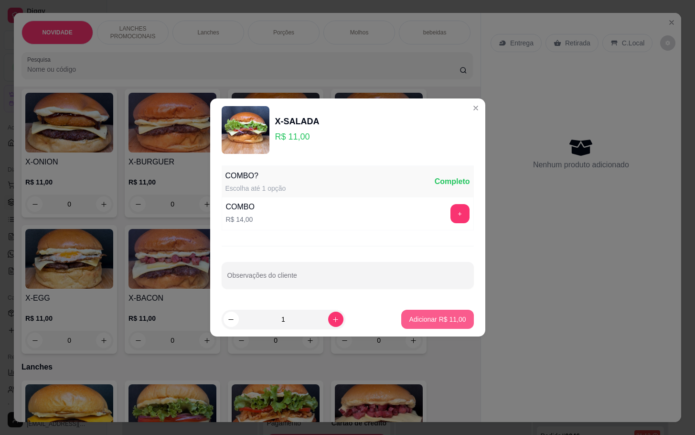
click at [415, 328] on button "Adicionar R$ 11,00" at bounding box center [437, 318] width 72 height 19
type input "1"
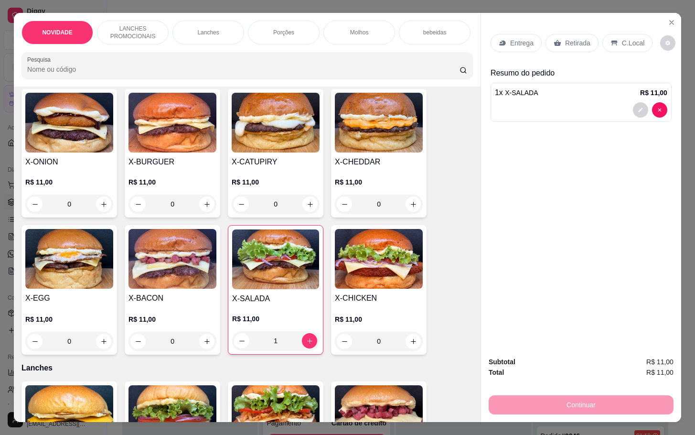
click at [570, 34] on div "Retirada" at bounding box center [571, 43] width 53 height 18
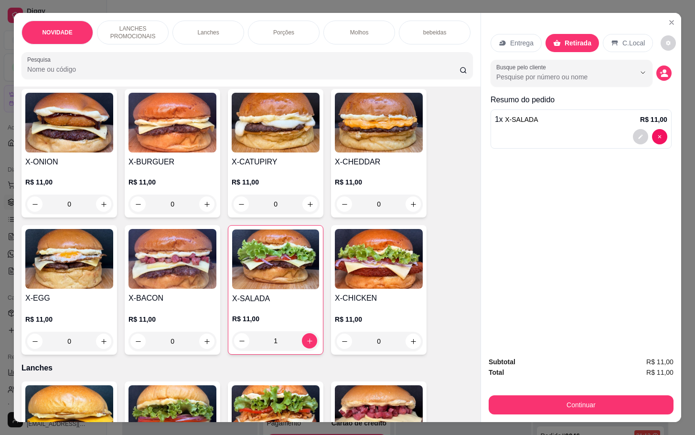
click at [621, 400] on button "Continuar" at bounding box center [580, 404] width 185 height 19
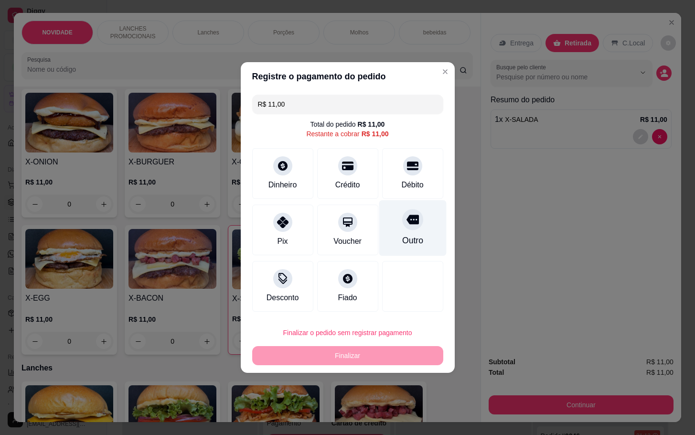
click at [428, 224] on div "Outro" at bounding box center [412, 228] width 67 height 56
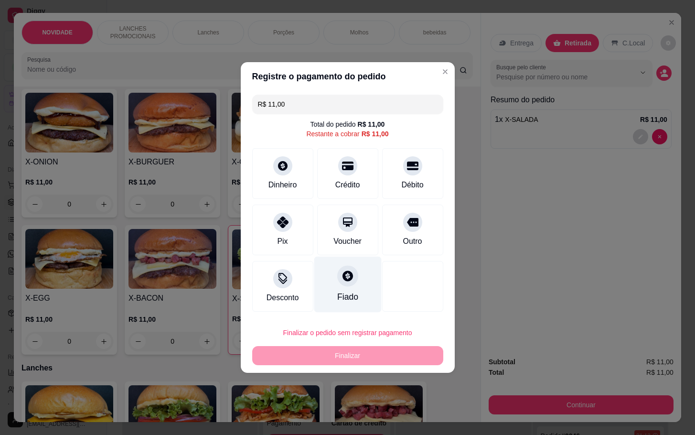
type input "R$ 0,00"
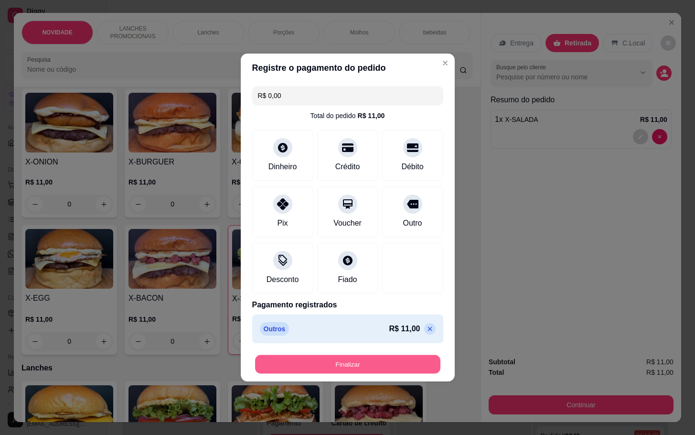
click at [355, 373] on button "Finalizar" at bounding box center [347, 364] width 185 height 19
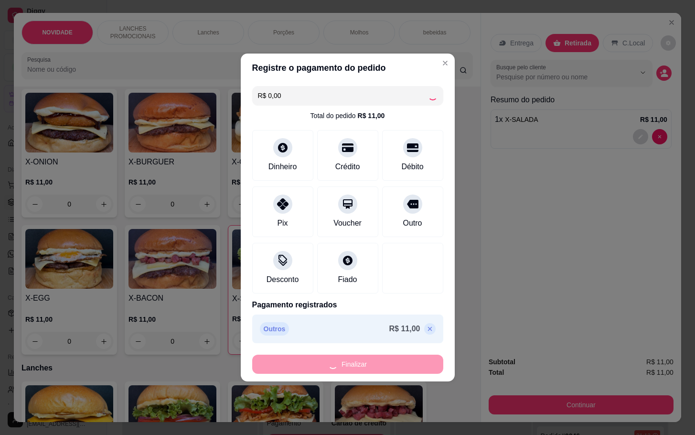
type input "0"
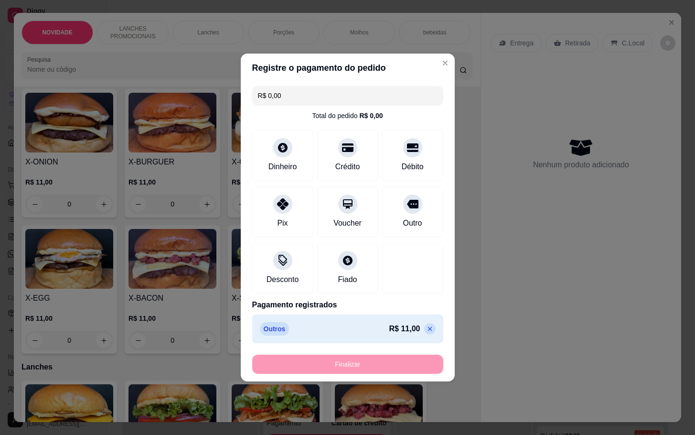
type input "-R$ 11,00"
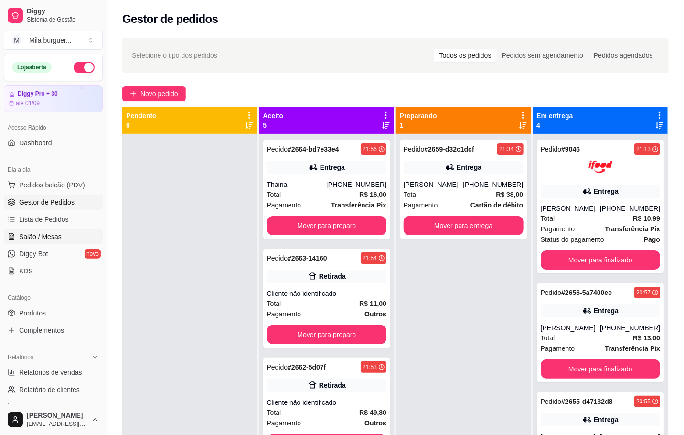
click at [62, 231] on link "Salão / Mesas" at bounding box center [53, 236] width 99 height 15
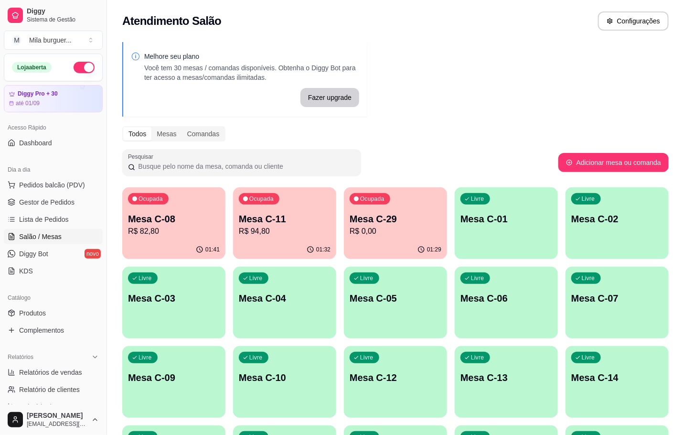
click at [254, 218] on p "Mesa C-11" at bounding box center [285, 218] width 92 height 13
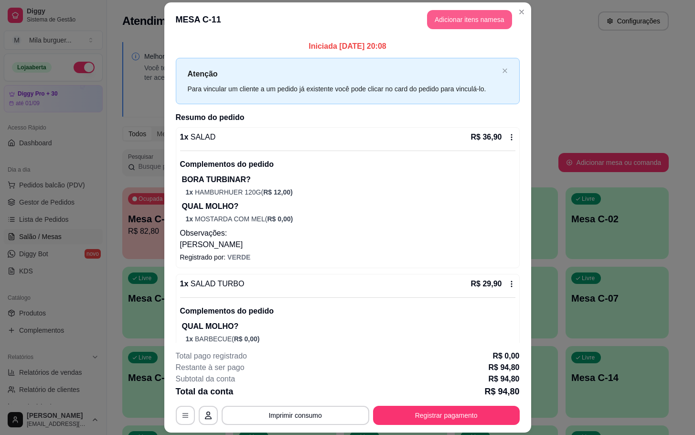
click at [456, 13] on button "Adicionar itens na mesa" at bounding box center [469, 19] width 85 height 19
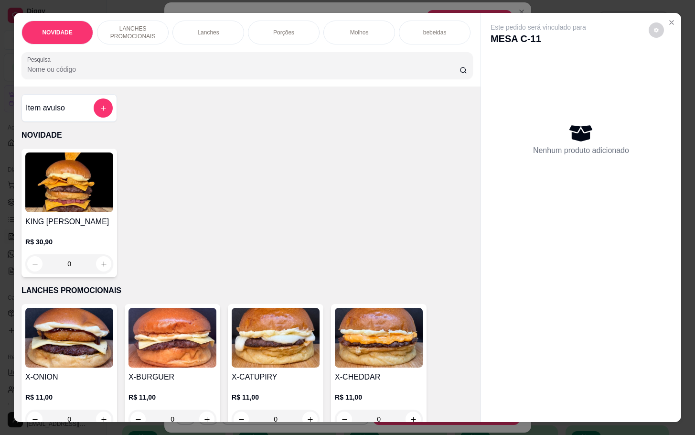
click at [76, 113] on div "Item avulso" at bounding box center [69, 107] width 87 height 19
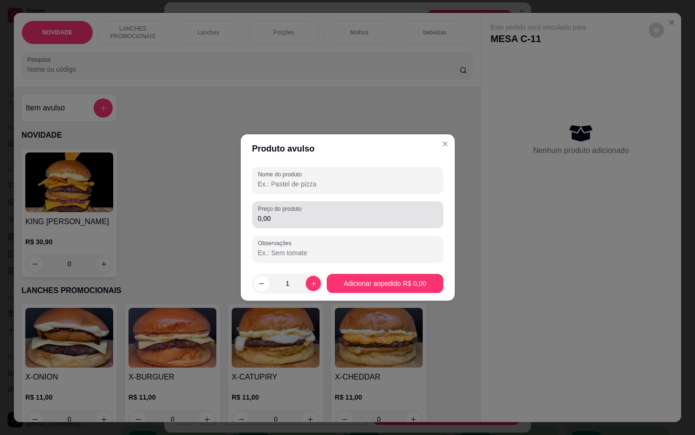
click at [313, 220] on input "0,00" at bounding box center [348, 218] width 180 height 10
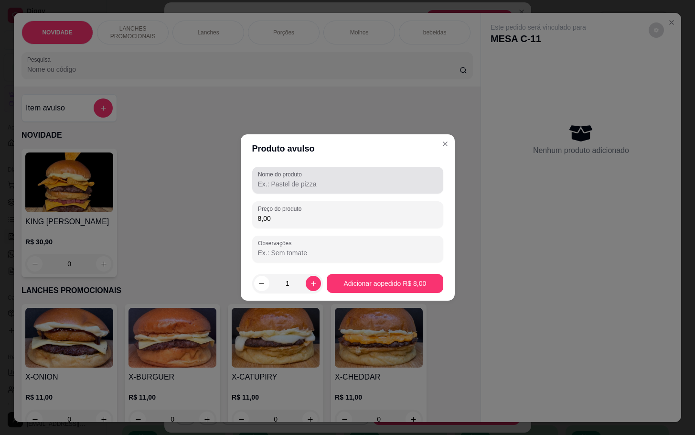
type input "8,00"
click at [279, 183] on input "Nome do produto" at bounding box center [348, 184] width 180 height 10
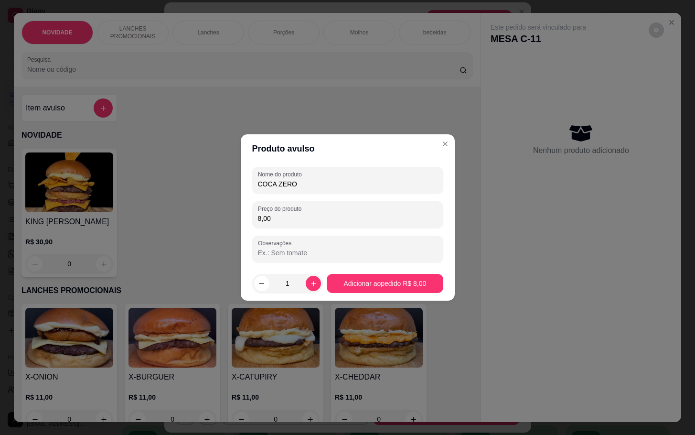
type input "COCA ZERO"
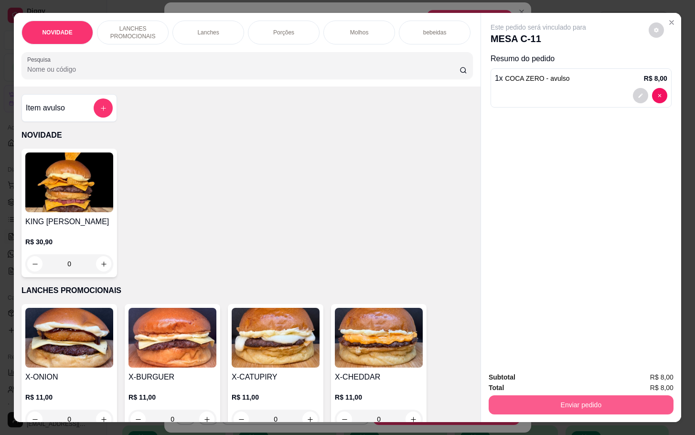
click at [612, 398] on button "Enviar pedido" at bounding box center [580, 404] width 185 height 19
click at [558, 369] on button "Não registrar e enviar pedido" at bounding box center [547, 376] width 96 height 18
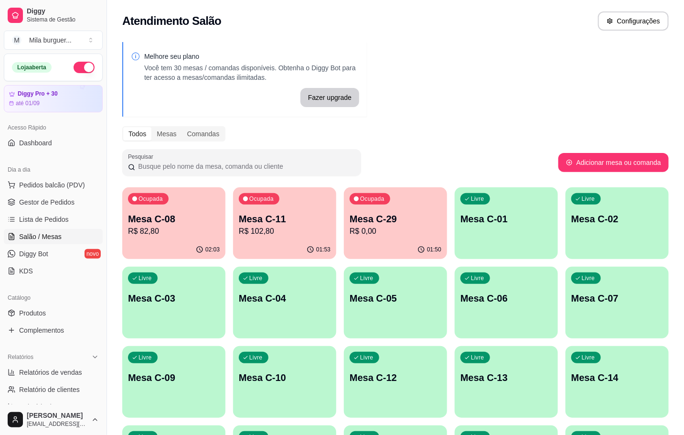
click at [186, 212] on p "Mesa C-08" at bounding box center [174, 218] width 92 height 13
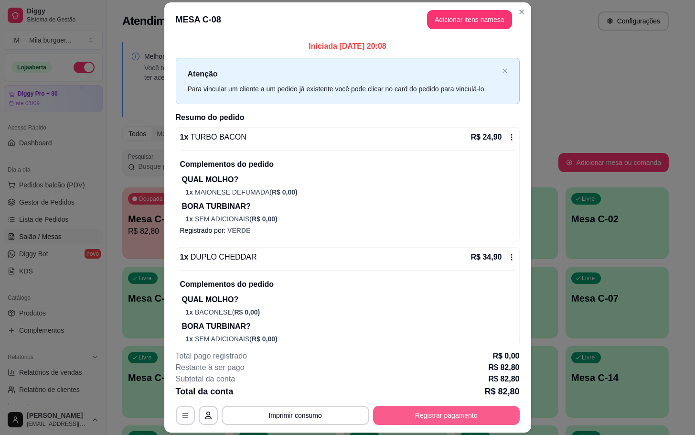
click at [455, 414] on button "Registrar pagamento" at bounding box center [446, 414] width 147 height 19
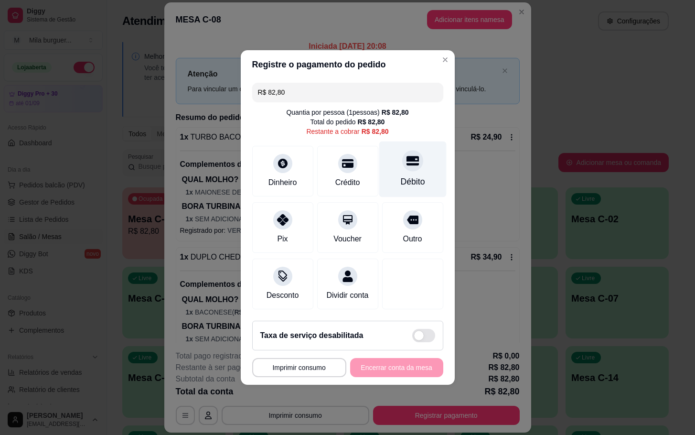
drag, startPoint x: 413, startPoint y: 171, endPoint x: 417, endPoint y: 168, distance: 5.4
click at [417, 168] on div "Débito" at bounding box center [412, 169] width 67 height 56
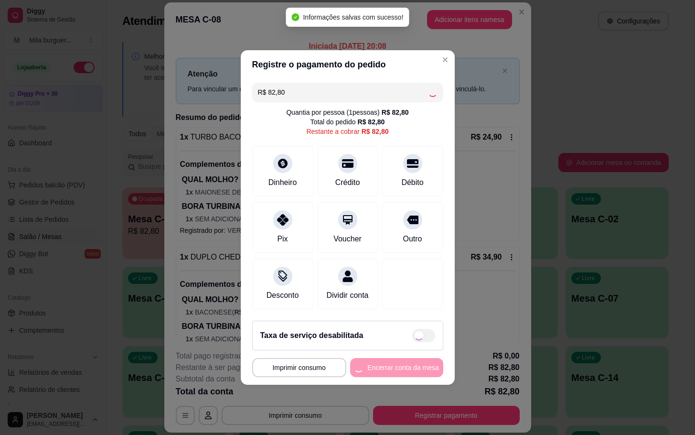
type input "R$ 0,00"
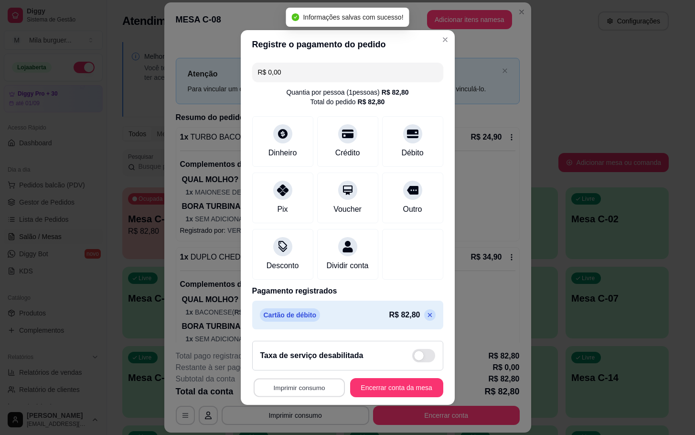
click at [304, 397] on button "Imprimir consumo" at bounding box center [298, 387] width 91 height 19
click at [284, 370] on button "IMPRESSORA" at bounding box center [293, 371] width 69 height 15
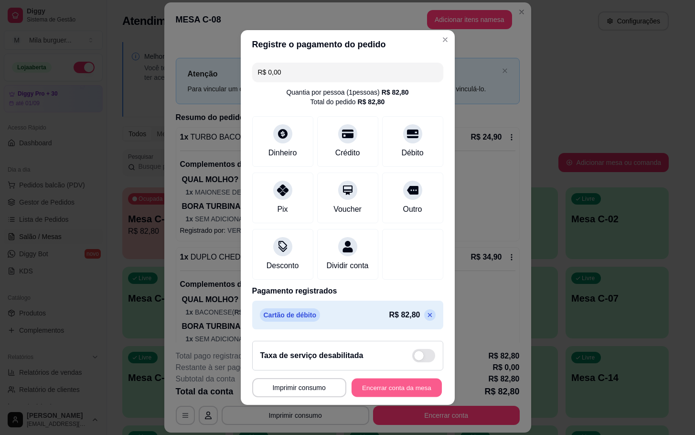
click at [370, 397] on button "Encerrar conta da mesa" at bounding box center [396, 387] width 90 height 19
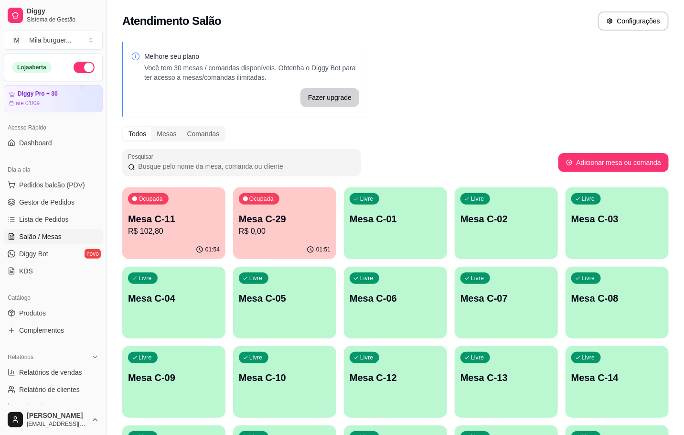
click at [146, 231] on p "R$ 102,80" at bounding box center [174, 230] width 92 height 11
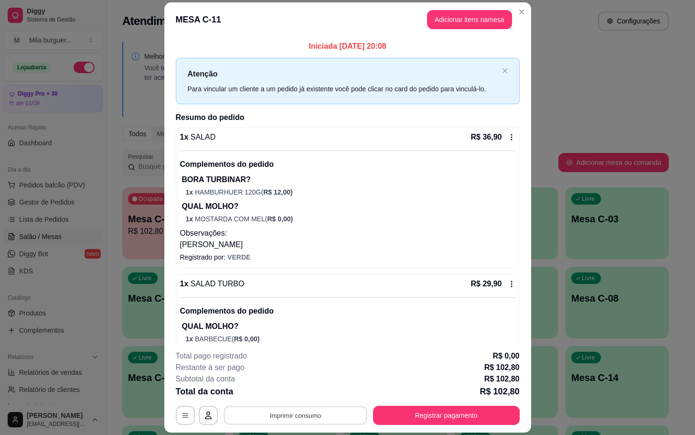
click at [320, 422] on button "Imprimir consumo" at bounding box center [294, 415] width 143 height 19
click at [308, 397] on button "IMPRESSORA" at bounding box center [292, 393] width 69 height 15
click at [447, 419] on button "Registrar pagamento" at bounding box center [446, 415] width 142 height 19
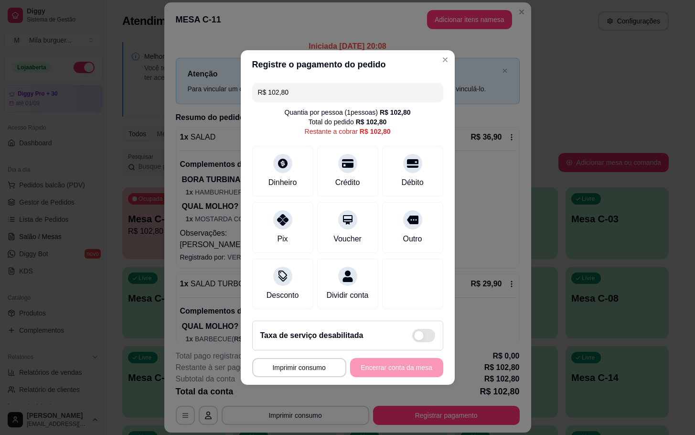
drag, startPoint x: 390, startPoint y: 175, endPoint x: 367, endPoint y: 192, distance: 28.6
click at [391, 175] on div "Débito" at bounding box center [412, 171] width 61 height 51
type input "R$ 0,00"
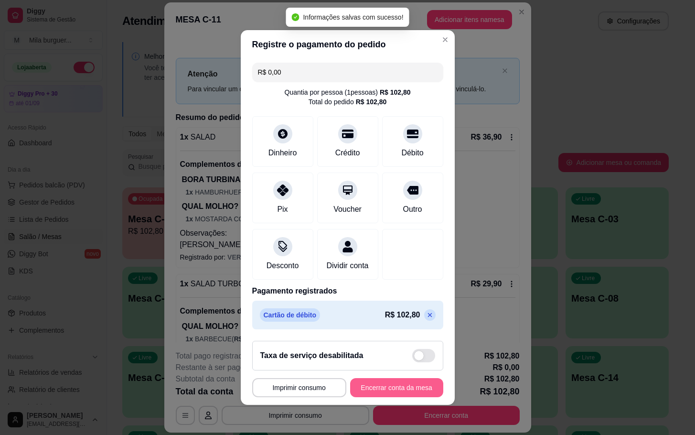
click at [356, 395] on button "Encerrar conta da mesa" at bounding box center [396, 387] width 93 height 19
